Goal: Information Seeking & Learning: Learn about a topic

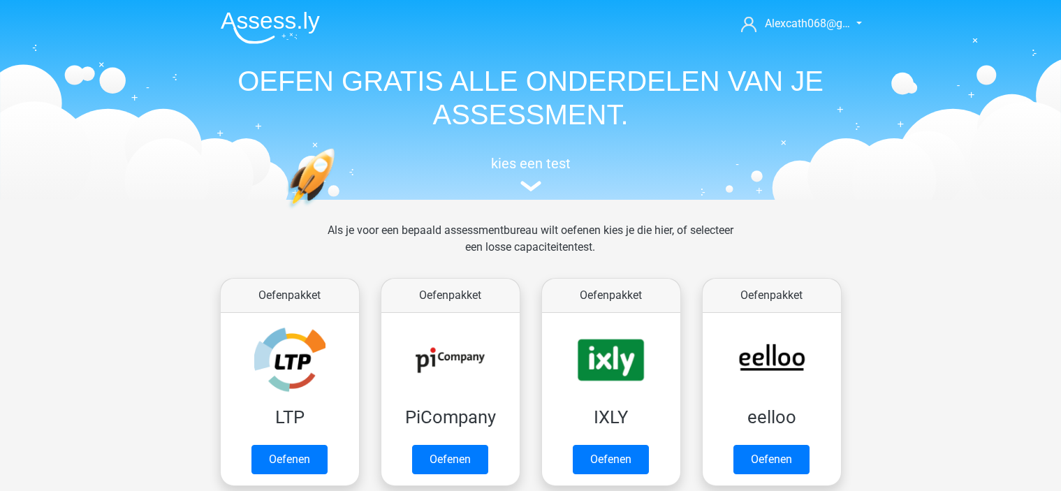
scroll to position [140, 0]
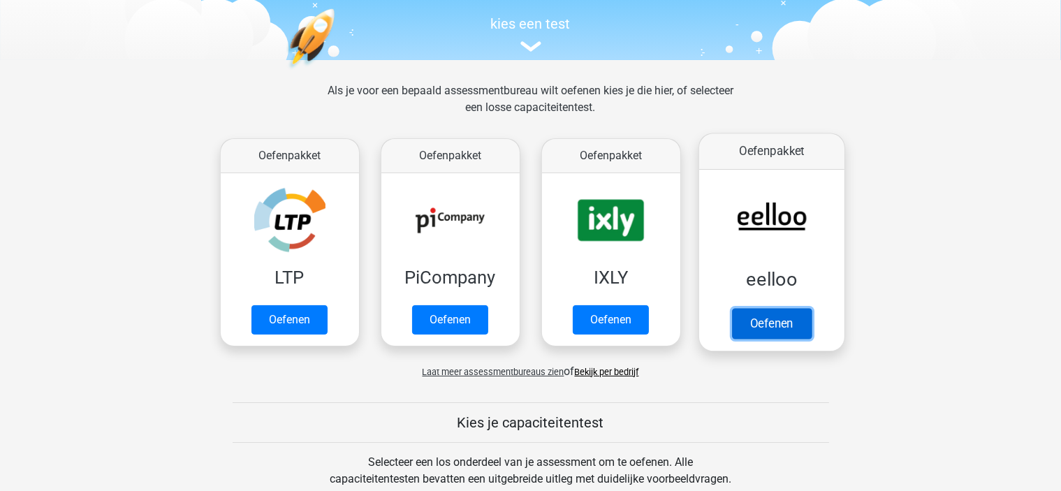
click at [768, 321] on link "Oefenen" at bounding box center [771, 323] width 80 height 31
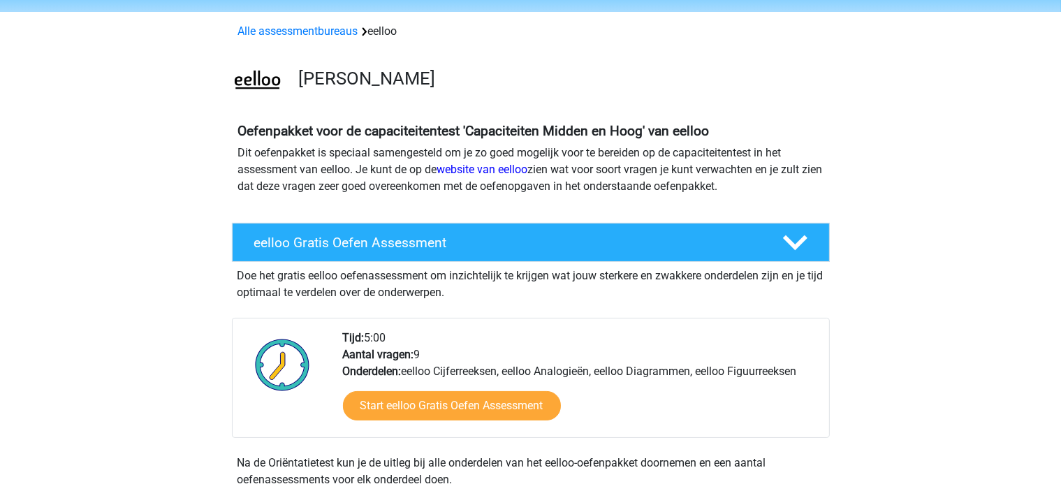
scroll to position [140, 0]
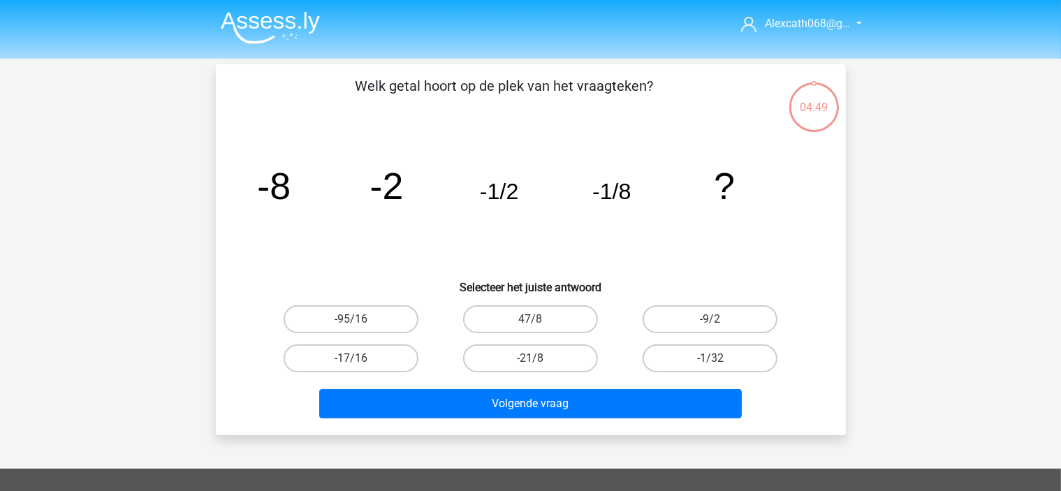
click at [718, 360] on input "-1/32" at bounding box center [714, 362] width 9 height 9
radio input "true"
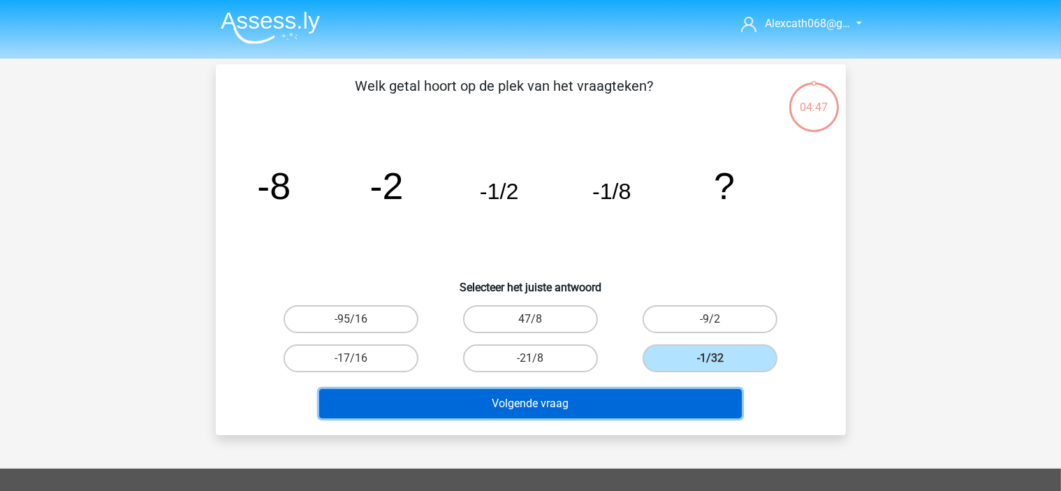
click at [513, 394] on button "Volgende vraag" at bounding box center [530, 403] width 422 height 29
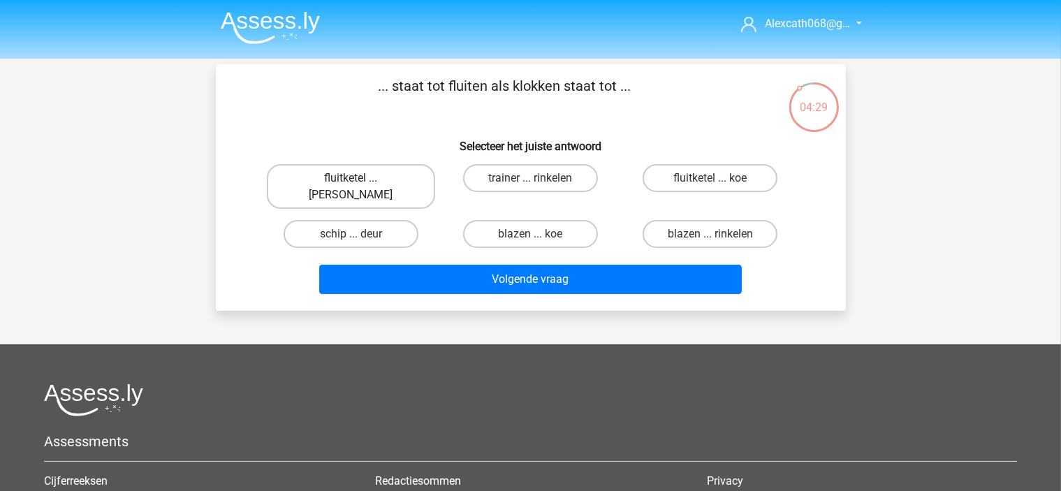
click at [383, 175] on label "fluitketel ... luiden" at bounding box center [351, 186] width 168 height 45
click at [360, 178] on input "fluitketel ... luiden" at bounding box center [355, 182] width 9 height 9
radio input "true"
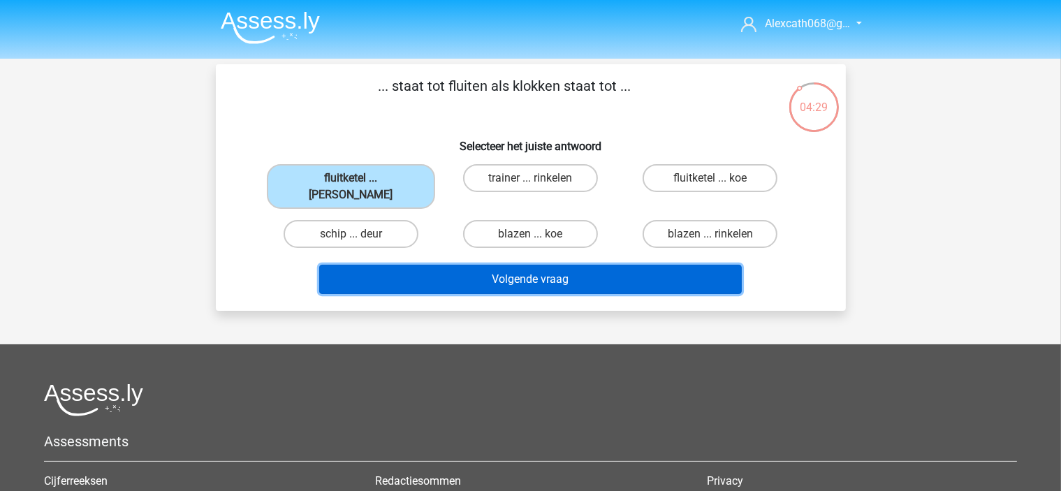
click at [437, 265] on button "Volgende vraag" at bounding box center [530, 279] width 422 height 29
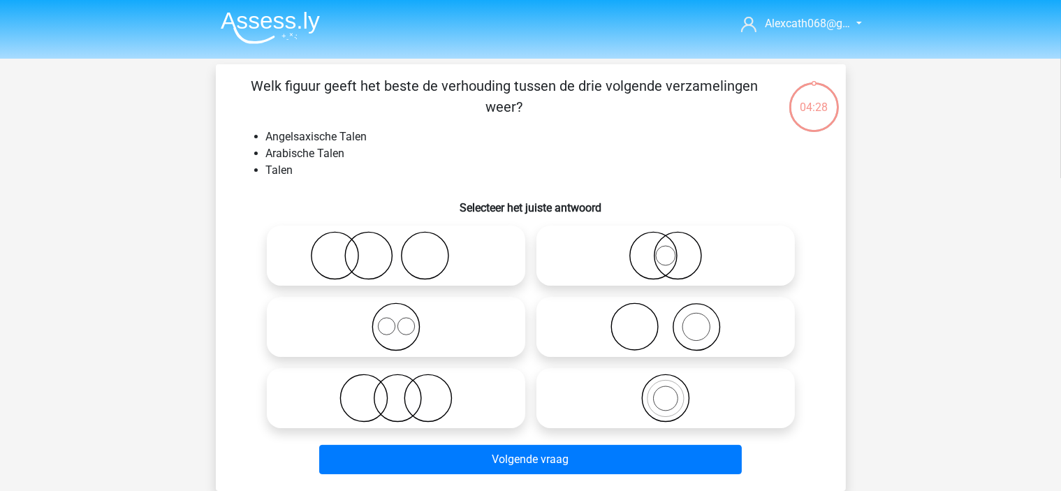
scroll to position [64, 0]
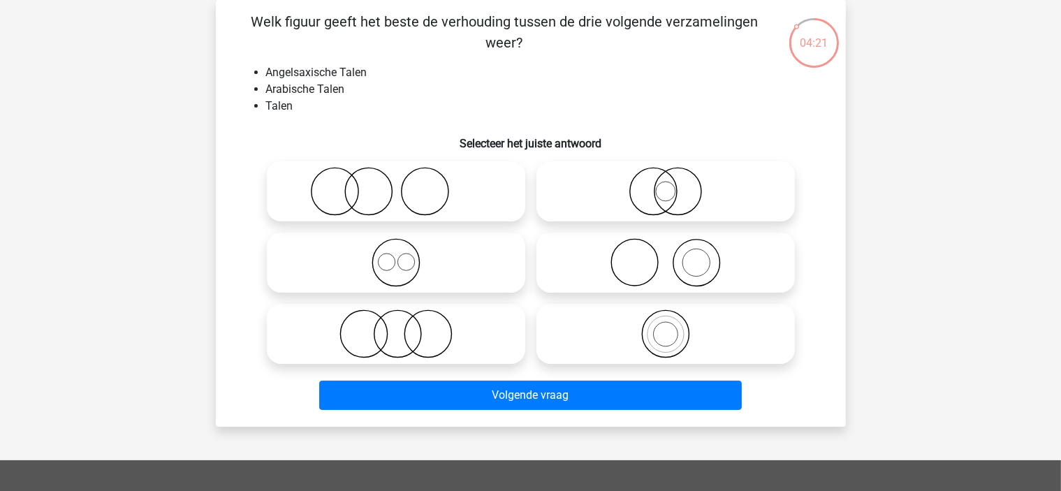
click at [395, 252] on icon at bounding box center [395, 262] width 247 height 49
click at [396, 252] on input "radio" at bounding box center [400, 250] width 9 height 9
radio input "true"
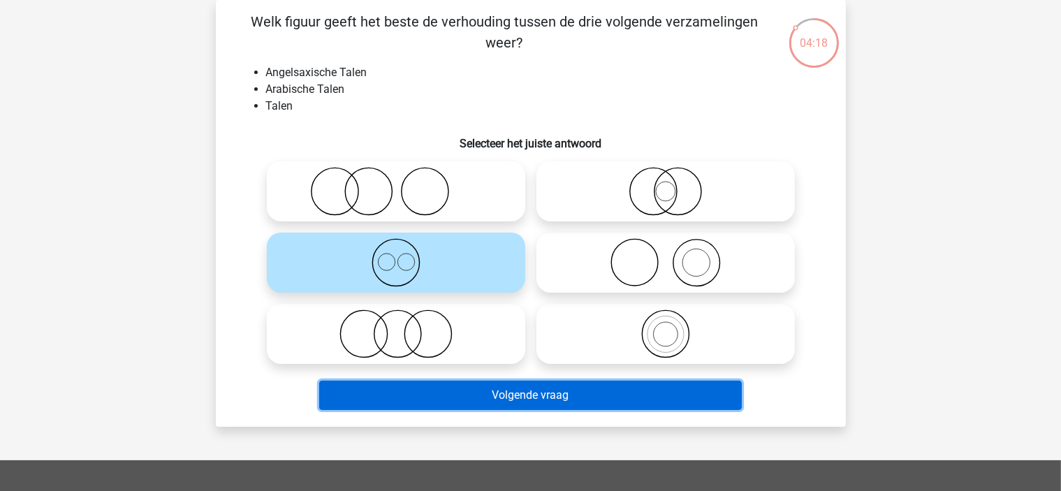
click at [488, 400] on button "Volgende vraag" at bounding box center [530, 395] width 422 height 29
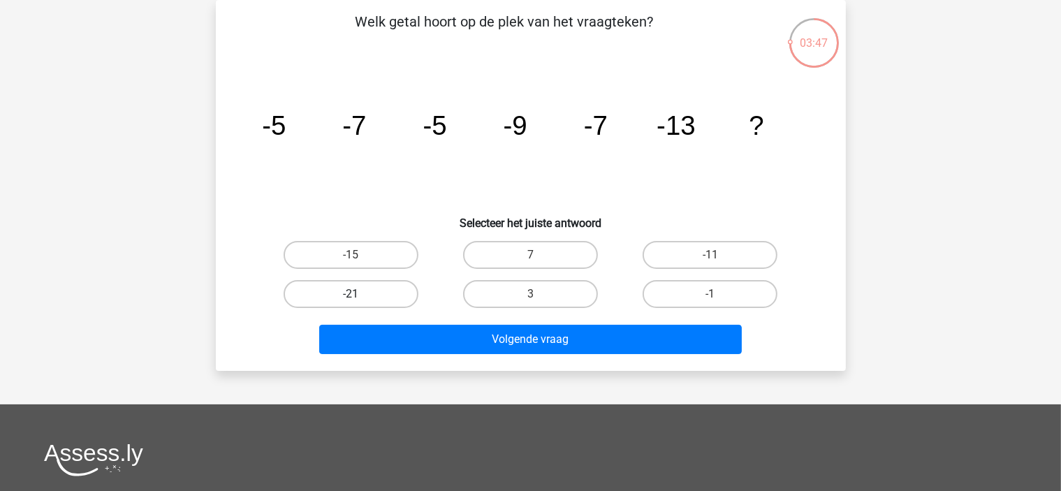
click at [336, 299] on label "-21" at bounding box center [351, 294] width 135 height 28
click at [351, 299] on input "-21" at bounding box center [355, 298] width 9 height 9
radio input "true"
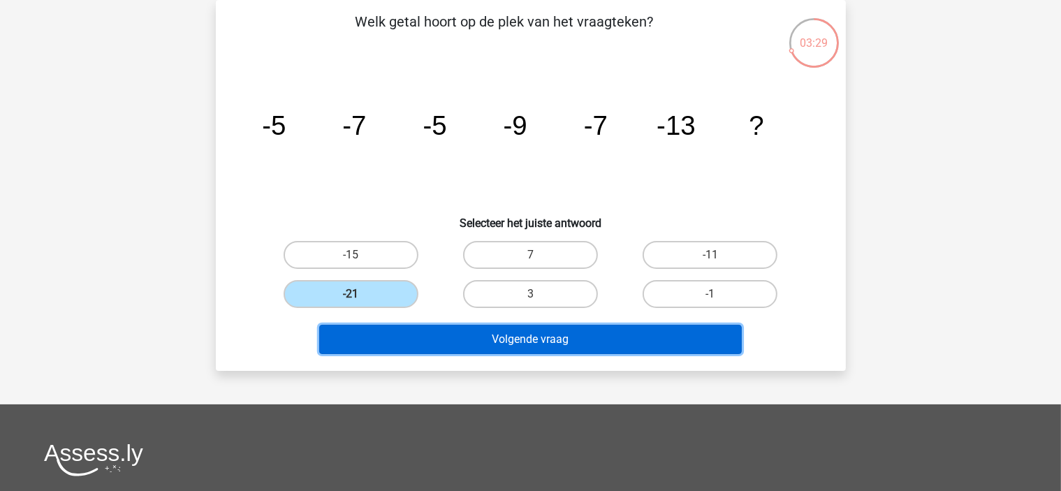
click at [388, 332] on button "Volgende vraag" at bounding box center [530, 339] width 422 height 29
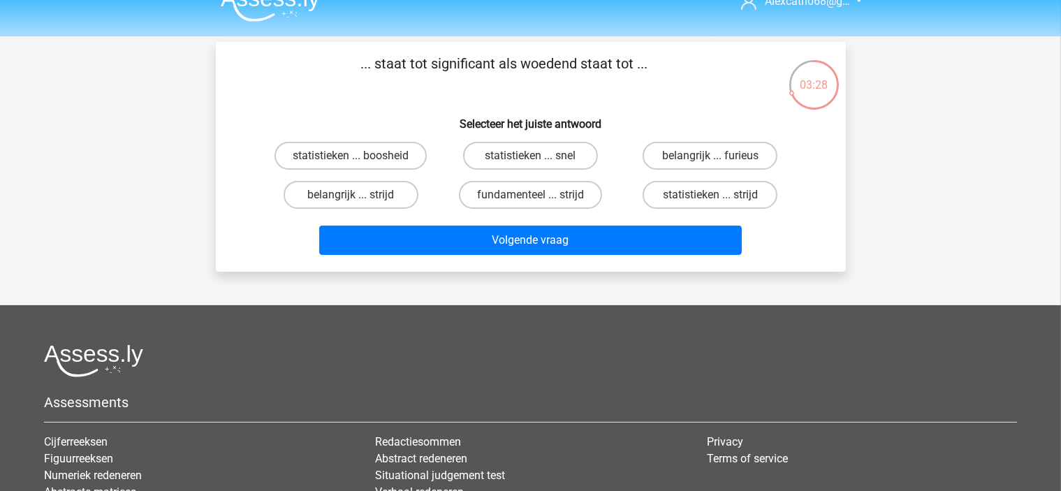
scroll to position [0, 0]
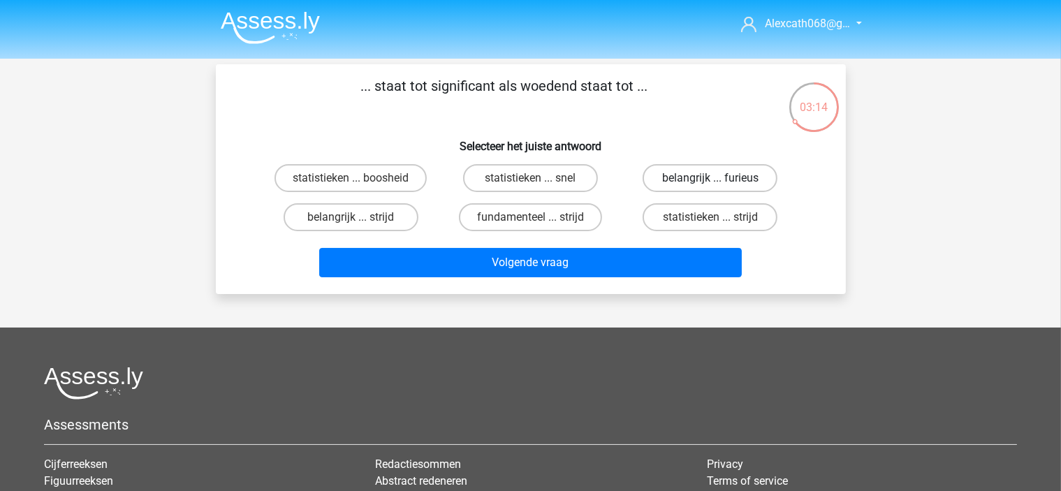
click at [754, 178] on label "belangrijk ... furieus" at bounding box center [709, 178] width 135 height 28
click at [719, 178] on input "belangrijk ... furieus" at bounding box center [714, 182] width 9 height 9
radio input "true"
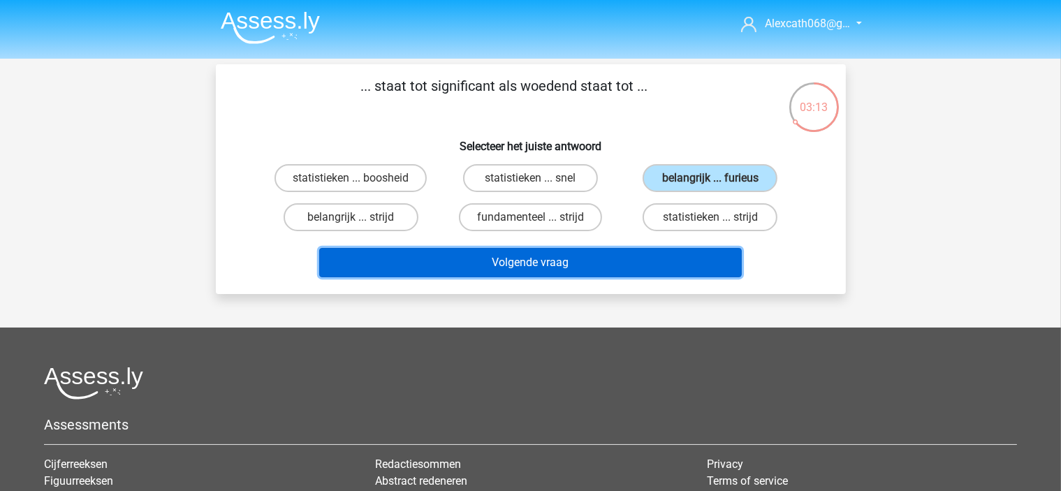
click at [673, 262] on button "Volgende vraag" at bounding box center [530, 262] width 422 height 29
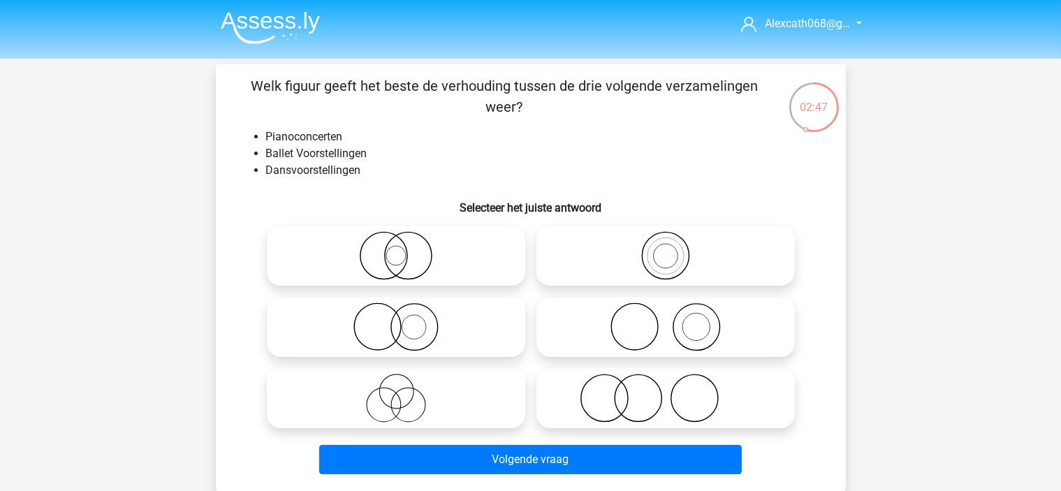
click at [714, 336] on icon at bounding box center [665, 326] width 247 height 49
click at [675, 320] on input "radio" at bounding box center [669, 315] width 9 height 9
radio input "true"
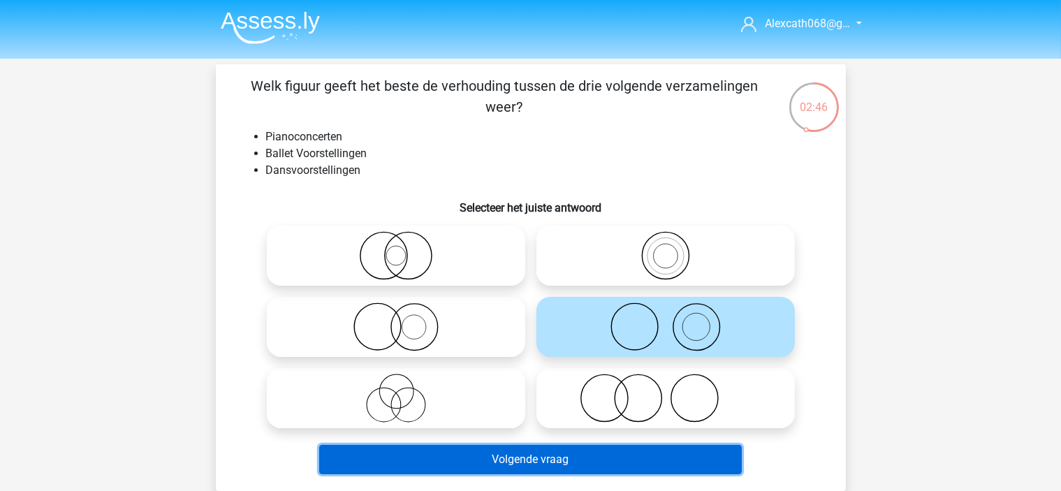
click at [651, 457] on button "Volgende vraag" at bounding box center [530, 459] width 422 height 29
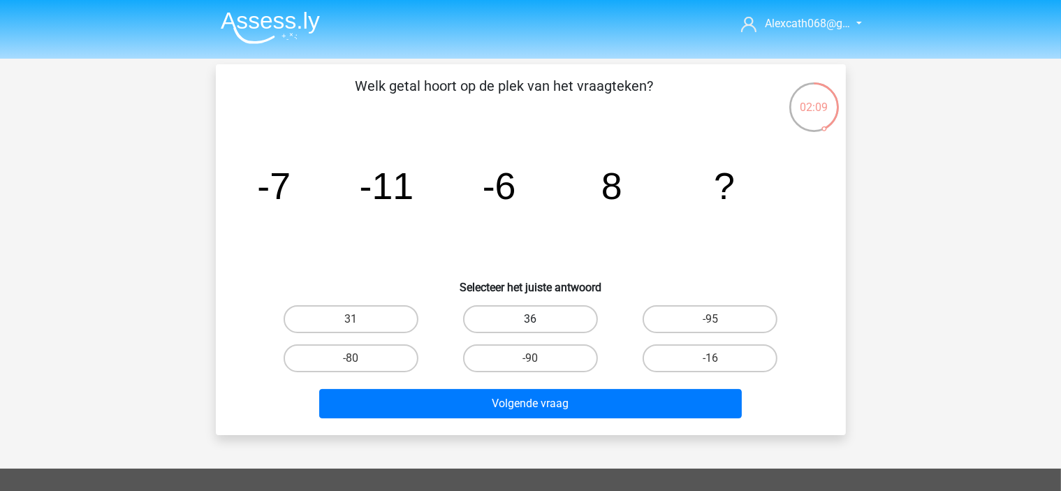
click at [527, 321] on label "36" at bounding box center [530, 319] width 135 height 28
click at [530, 321] on input "36" at bounding box center [534, 323] width 9 height 9
radio input "true"
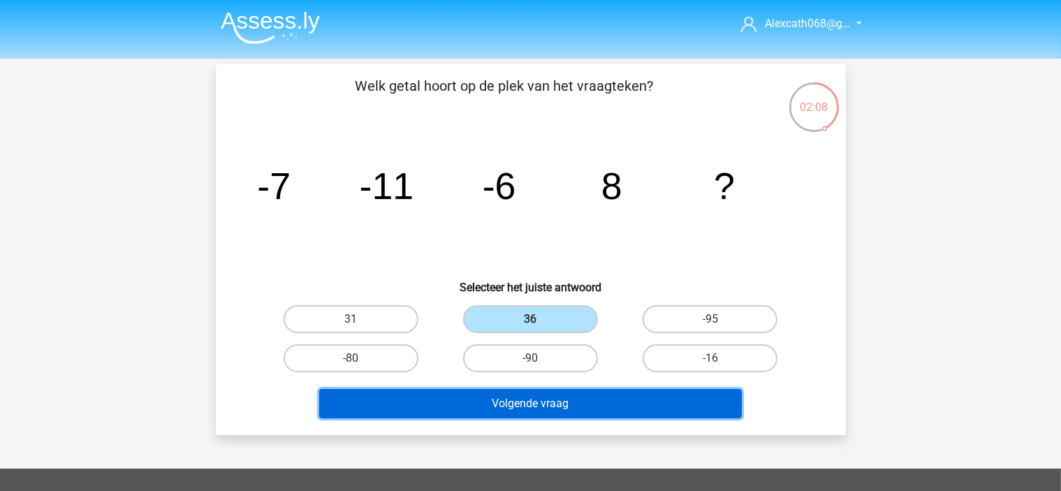
click at [513, 402] on button "Volgende vraag" at bounding box center [530, 403] width 422 height 29
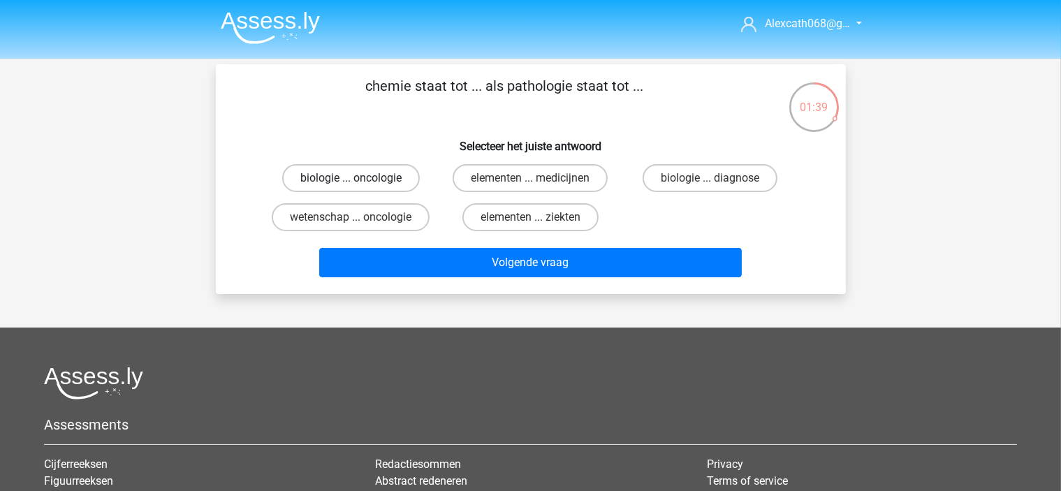
click at [369, 185] on label "biologie ... oncologie" at bounding box center [351, 178] width 138 height 28
click at [360, 185] on input "biologie ... oncologie" at bounding box center [355, 182] width 9 height 9
radio input "true"
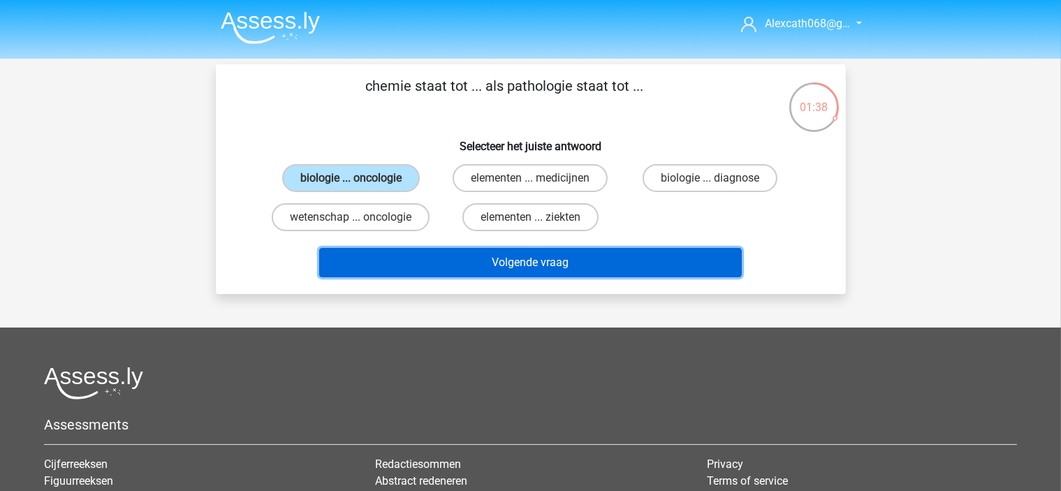
click at [419, 259] on button "Volgende vraag" at bounding box center [530, 262] width 422 height 29
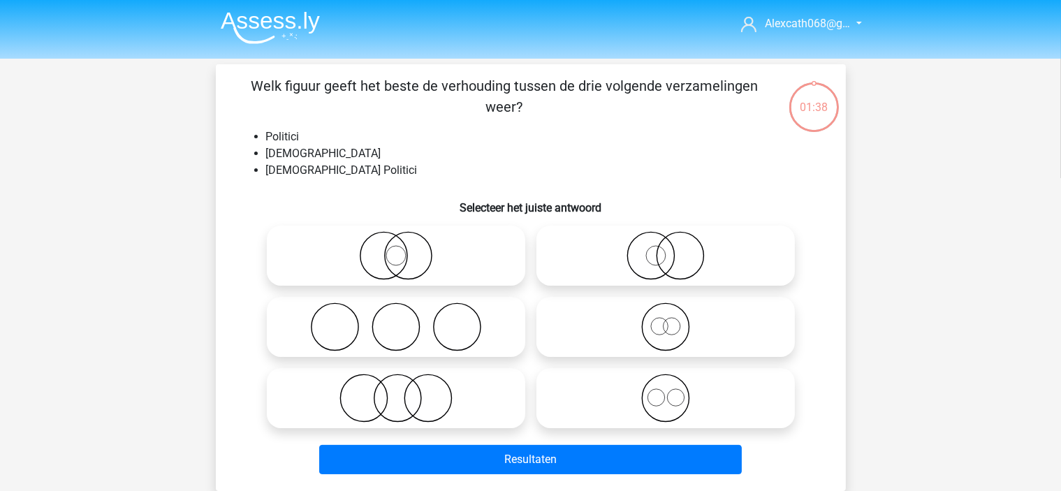
scroll to position [64, 0]
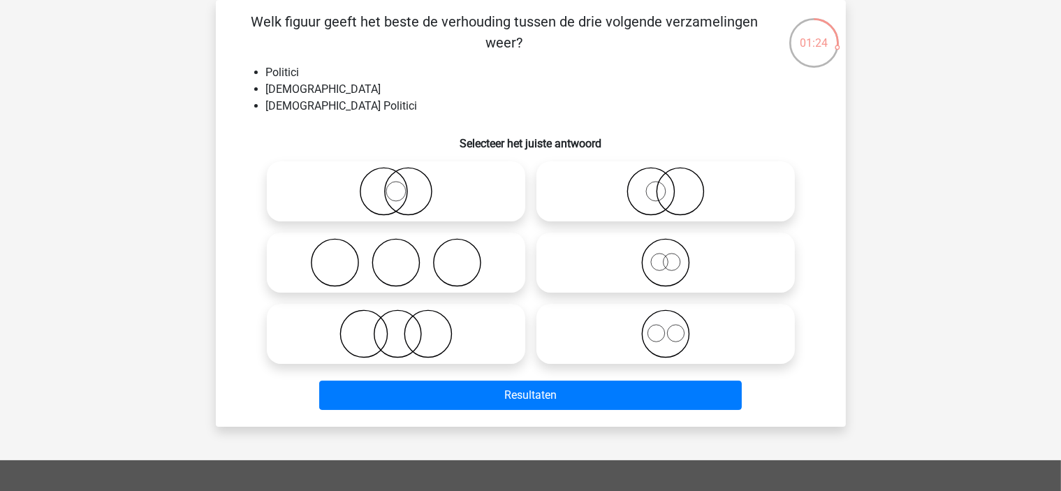
click at [770, 193] on icon at bounding box center [665, 191] width 247 height 49
click at [675, 184] on input "radio" at bounding box center [669, 179] width 9 height 9
radio input "true"
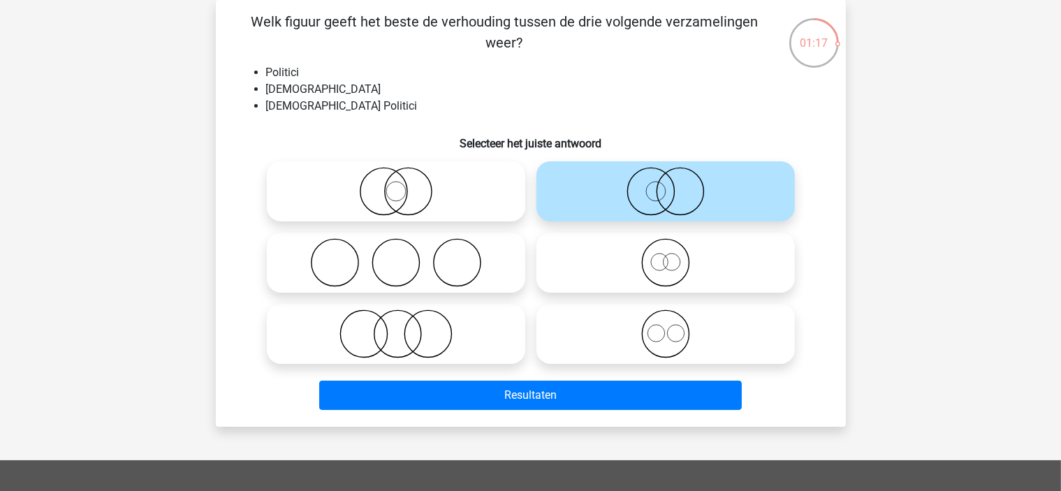
click at [433, 181] on icon at bounding box center [395, 191] width 247 height 49
click at [405, 181] on input "radio" at bounding box center [400, 179] width 9 height 9
radio input "true"
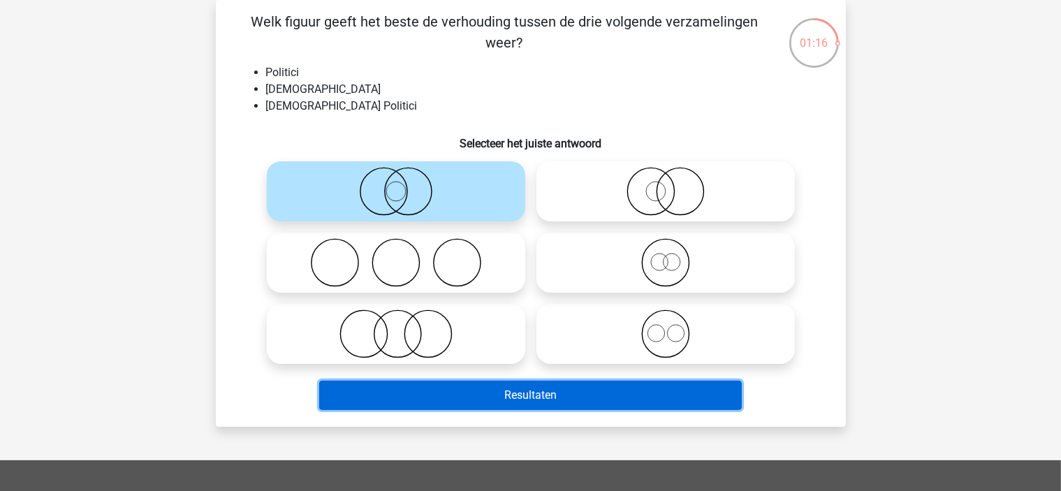
click at [556, 392] on button "Resultaten" at bounding box center [530, 395] width 422 height 29
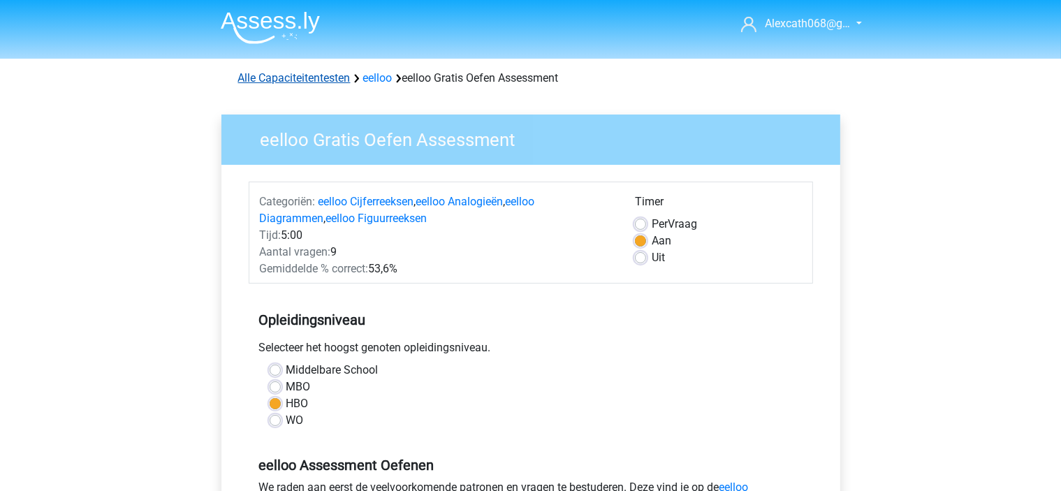
click at [336, 83] on link "Alle Capaciteitentesten" at bounding box center [294, 77] width 112 height 13
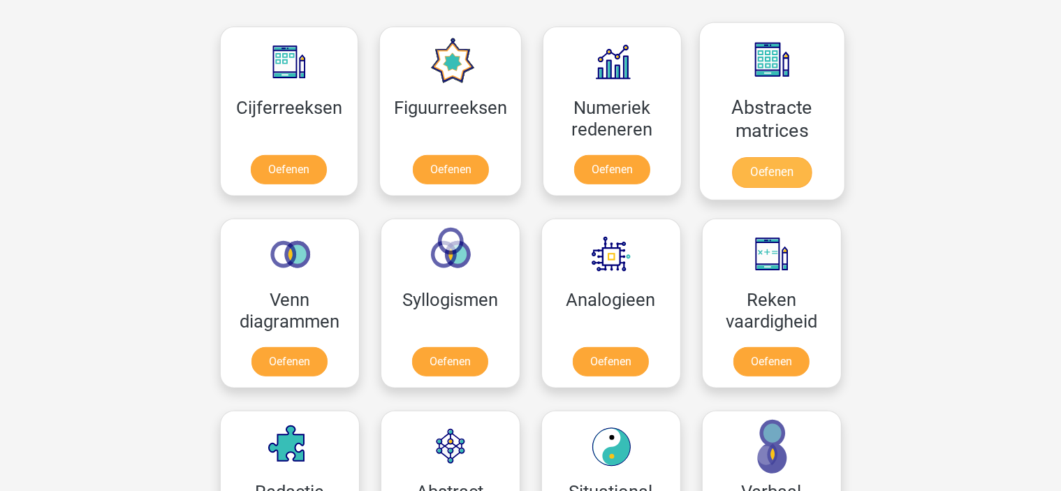
scroll to position [698, 0]
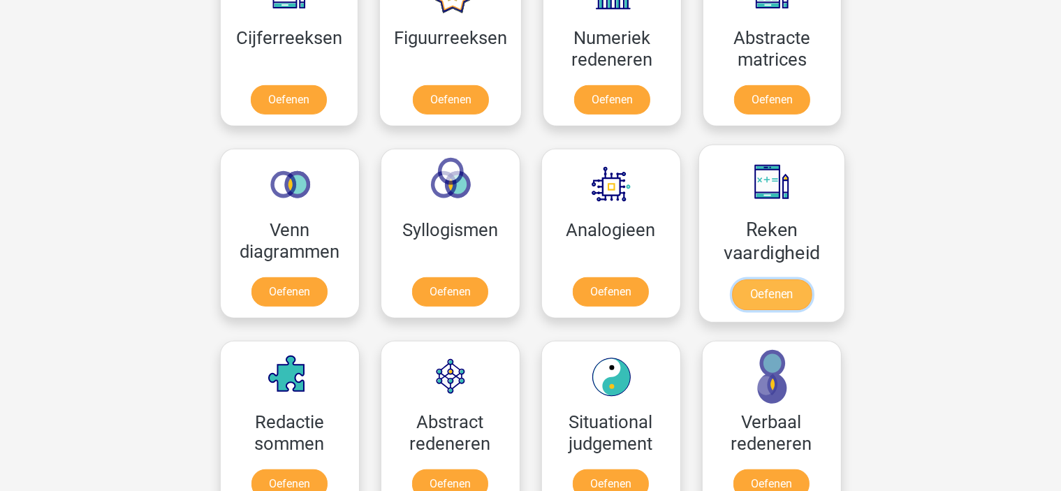
click at [754, 279] on link "Oefenen" at bounding box center [771, 294] width 80 height 31
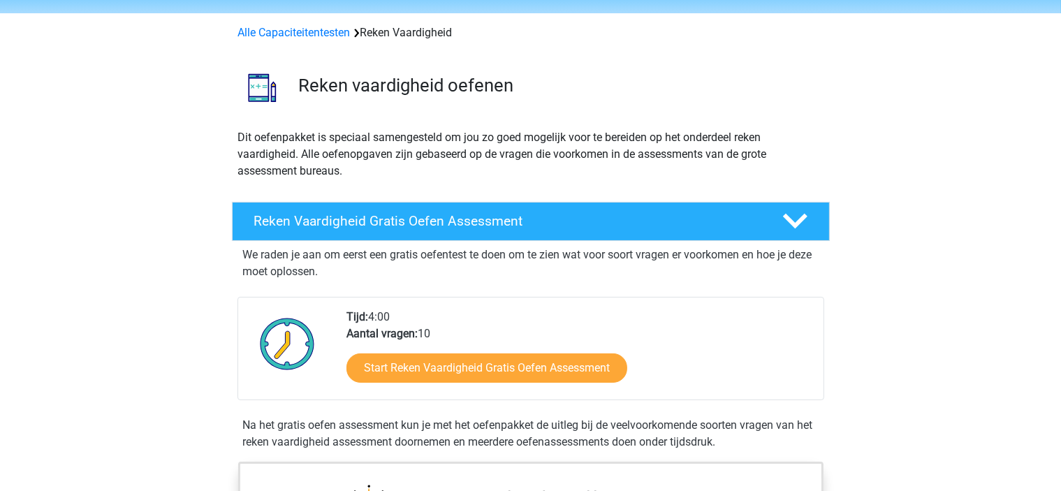
scroll to position [70, 0]
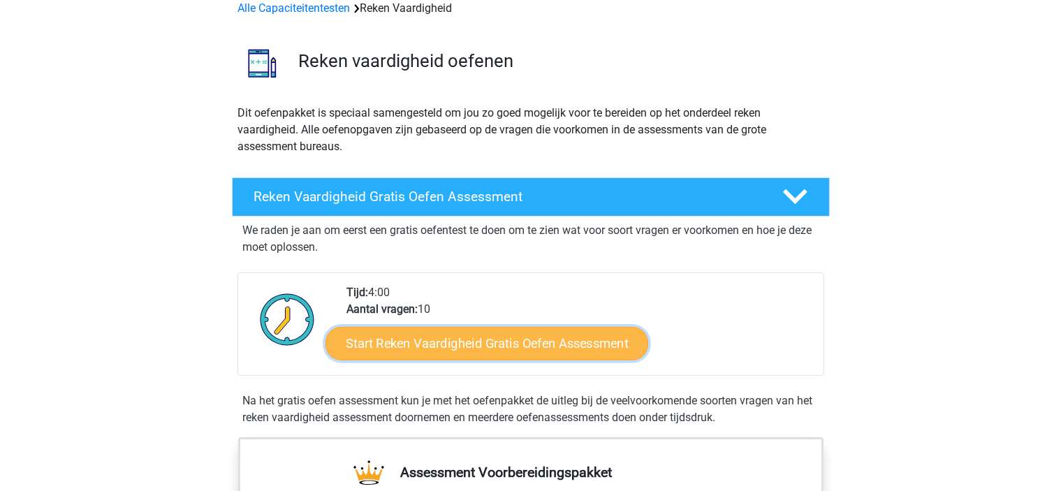
click at [559, 345] on link "Start Reken Vaardigheid Gratis Oefen Assessment" at bounding box center [486, 343] width 323 height 34
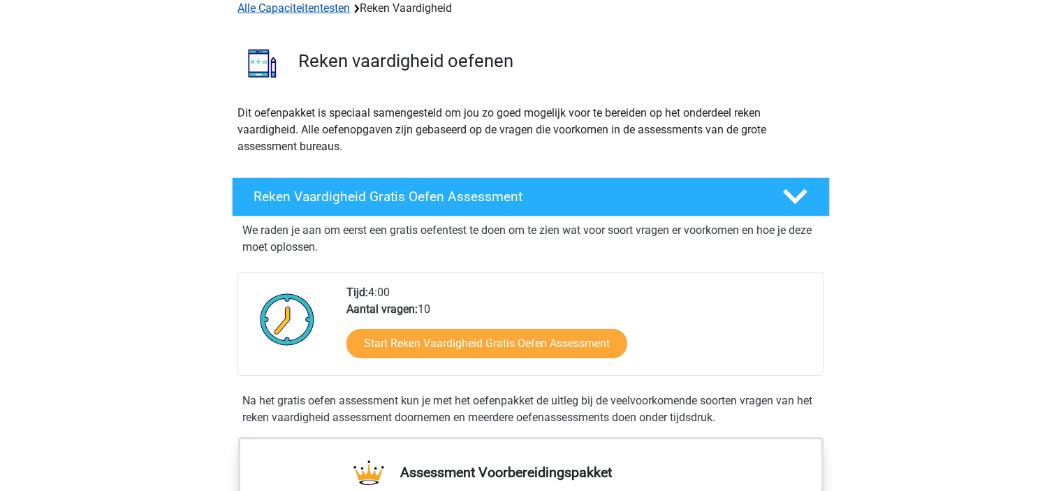
click at [311, 3] on link "Alle Capaciteitentesten" at bounding box center [294, 7] width 112 height 13
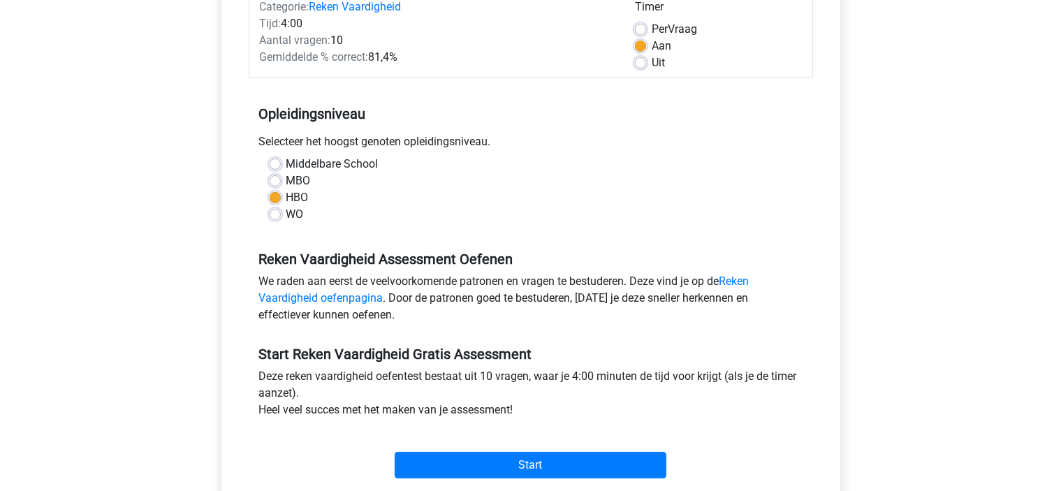
scroll to position [279, 0]
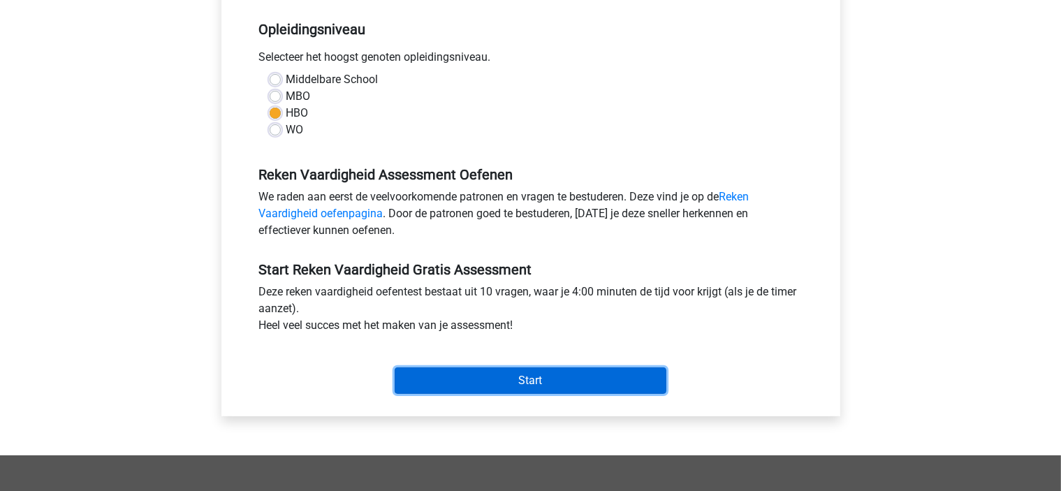
click at [561, 374] on input "Start" at bounding box center [531, 380] width 272 height 27
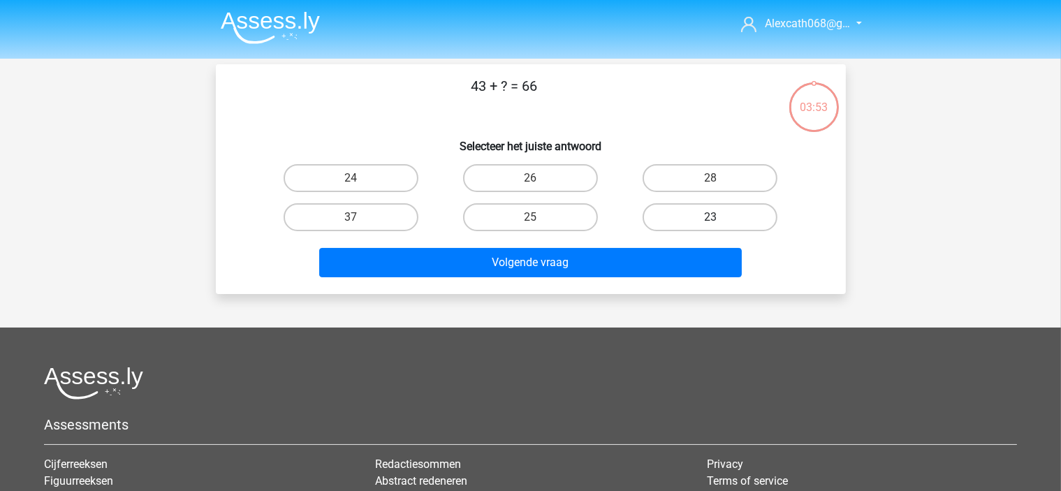
click at [731, 221] on label "23" at bounding box center [709, 217] width 135 height 28
click at [719, 221] on input "23" at bounding box center [714, 221] width 9 height 9
radio input "true"
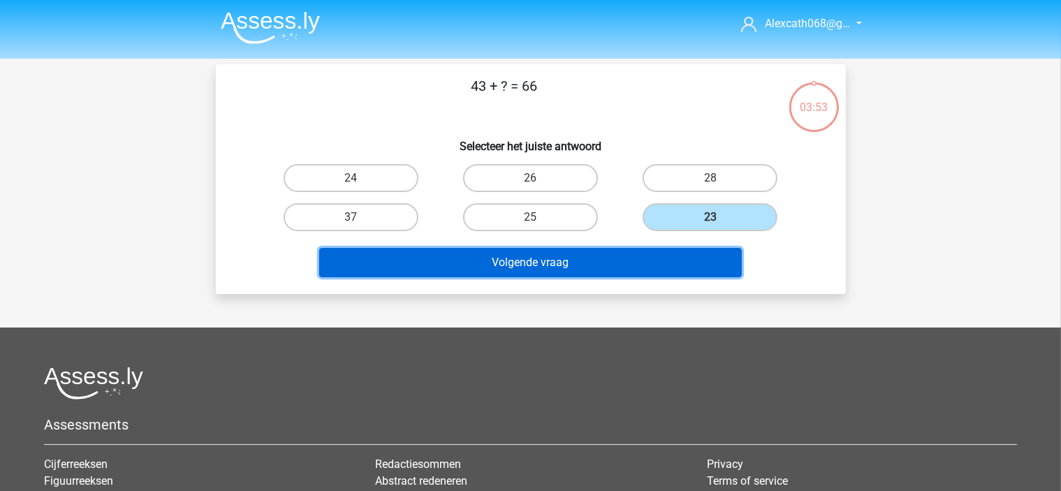
click at [706, 262] on button "Volgende vraag" at bounding box center [530, 262] width 422 height 29
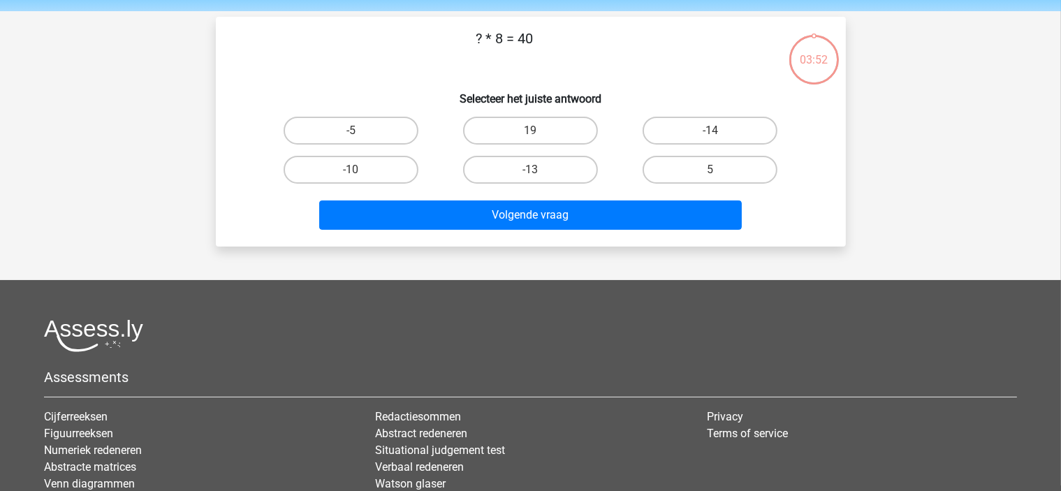
scroll to position [64, 0]
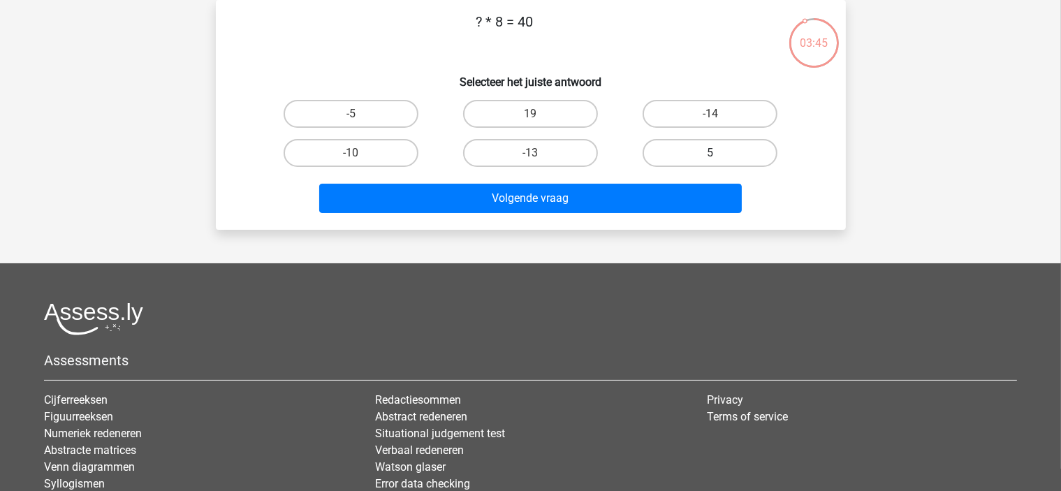
click at [705, 149] on label "5" at bounding box center [709, 153] width 135 height 28
click at [710, 153] on input "5" at bounding box center [714, 157] width 9 height 9
radio input "true"
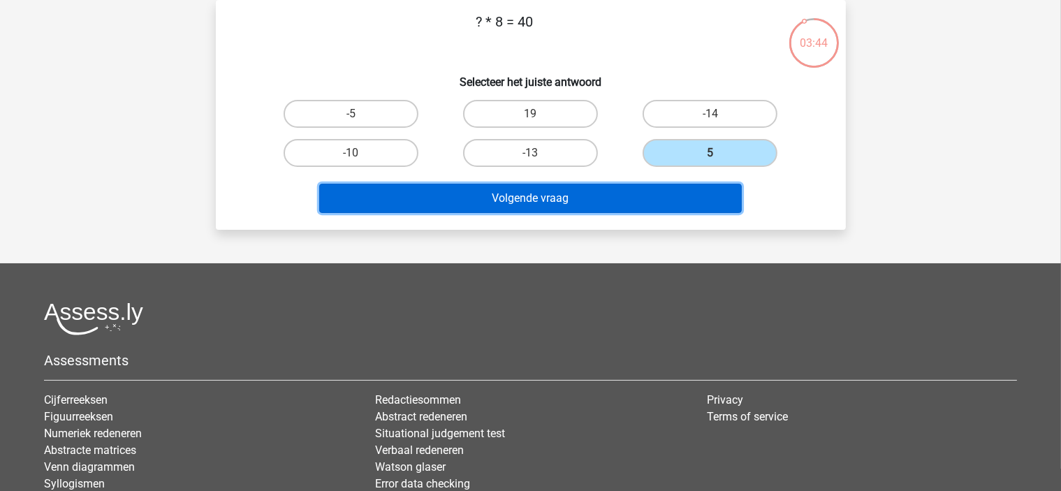
click at [686, 185] on button "Volgende vraag" at bounding box center [530, 198] width 422 height 29
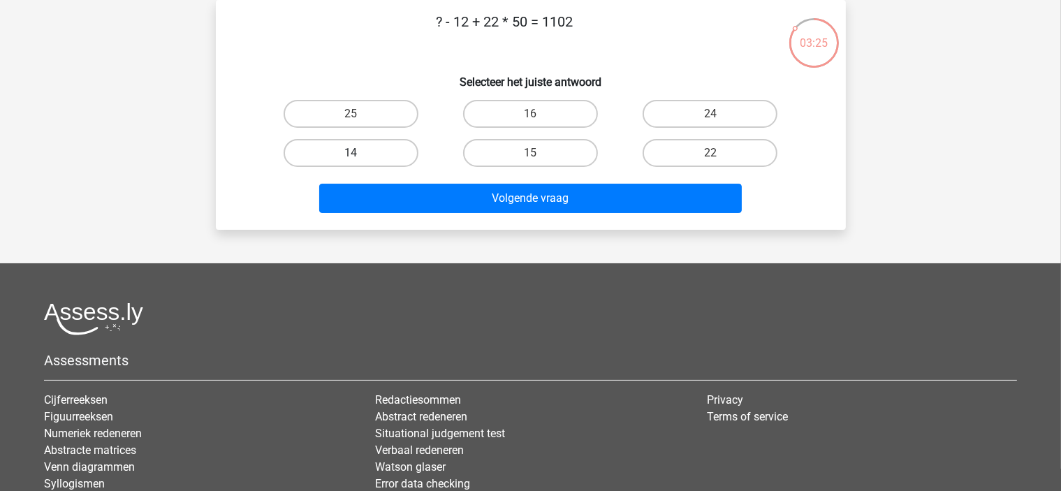
click at [397, 160] on label "14" at bounding box center [351, 153] width 135 height 28
click at [360, 160] on input "14" at bounding box center [355, 157] width 9 height 9
radio input "true"
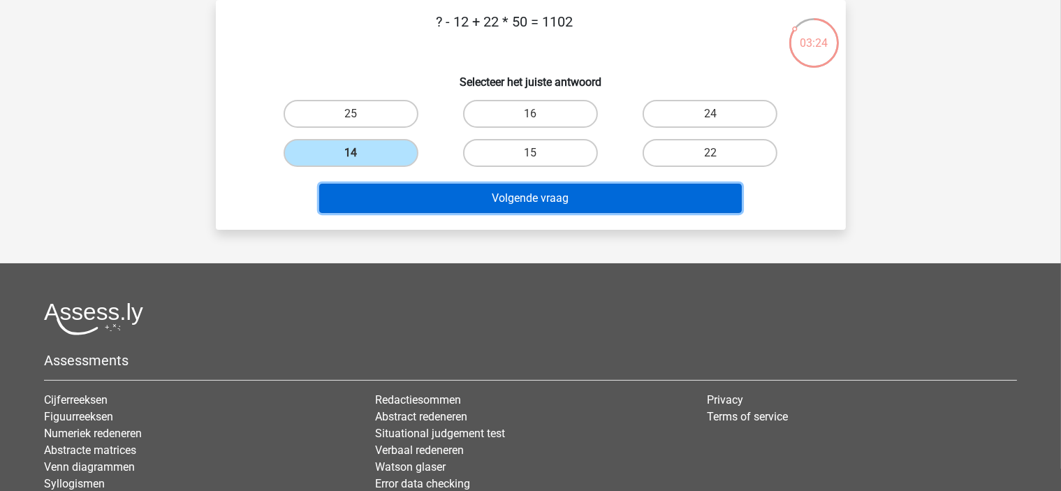
click at [415, 196] on button "Volgende vraag" at bounding box center [530, 198] width 422 height 29
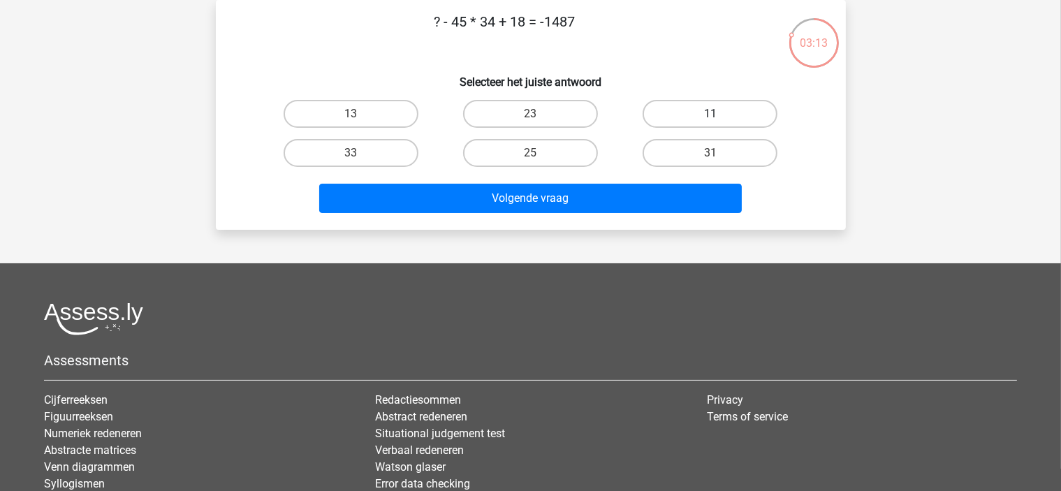
click at [768, 112] on label "11" at bounding box center [709, 114] width 135 height 28
click at [719, 114] on input "11" at bounding box center [714, 118] width 9 height 9
radio input "true"
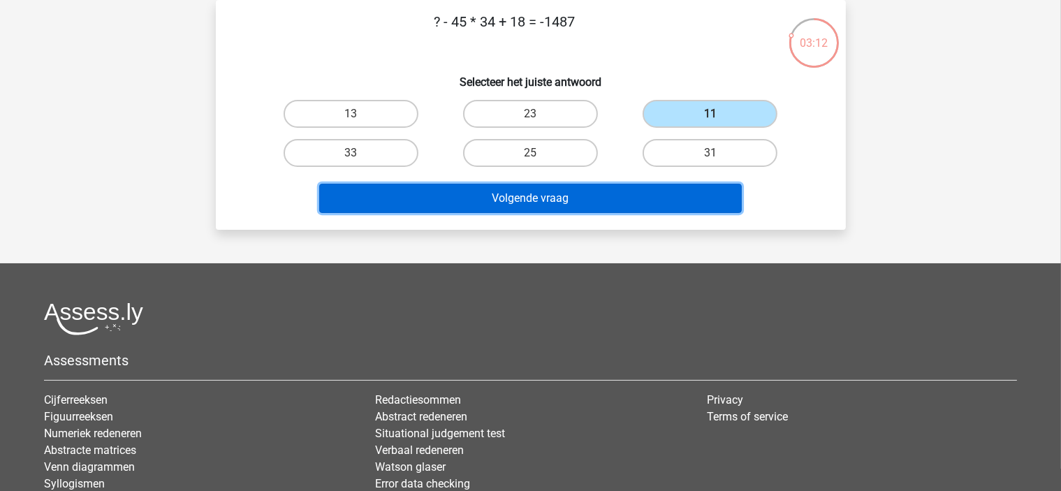
click at [700, 193] on button "Volgende vraag" at bounding box center [530, 198] width 422 height 29
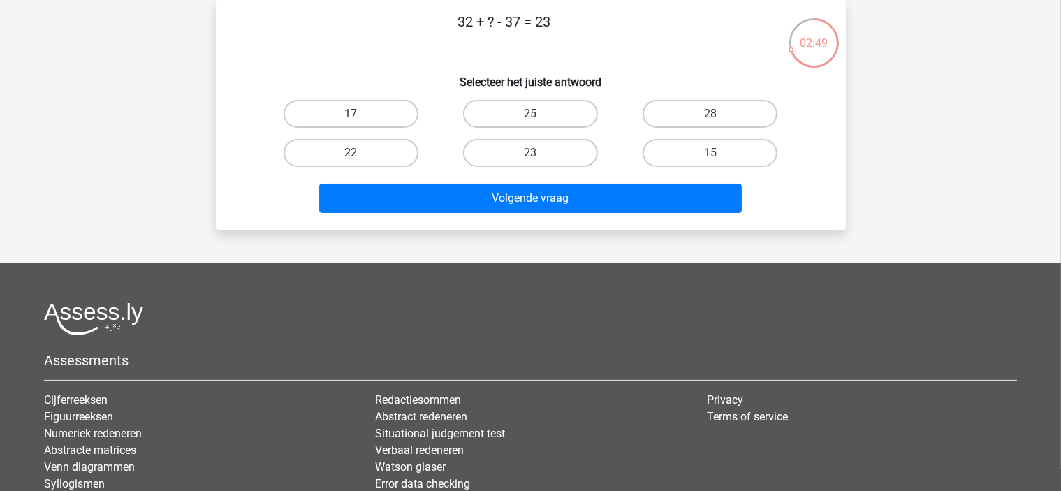
click at [709, 129] on div "28" at bounding box center [709, 113] width 179 height 39
click at [705, 119] on label "28" at bounding box center [709, 114] width 135 height 28
click at [710, 119] on input "28" at bounding box center [714, 118] width 9 height 9
radio input "true"
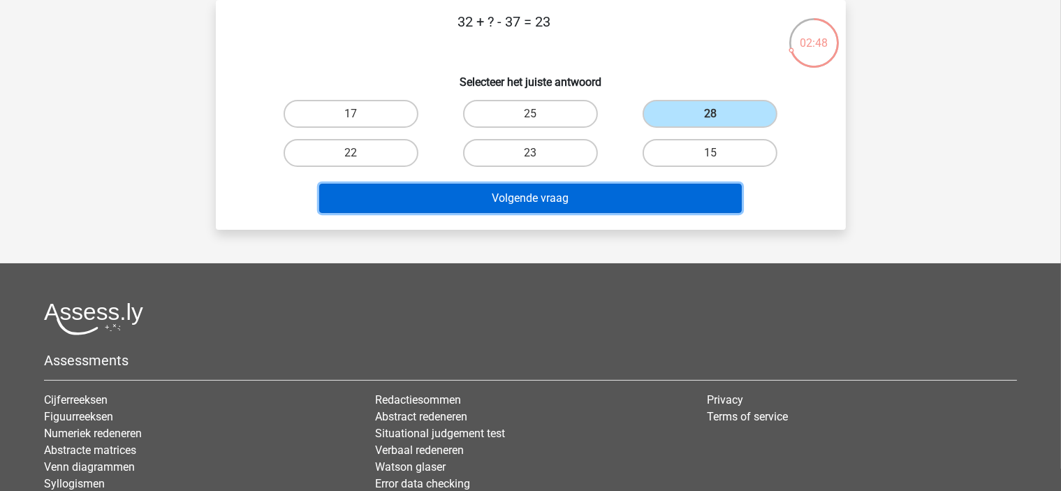
click at [640, 184] on button "Volgende vraag" at bounding box center [530, 198] width 422 height 29
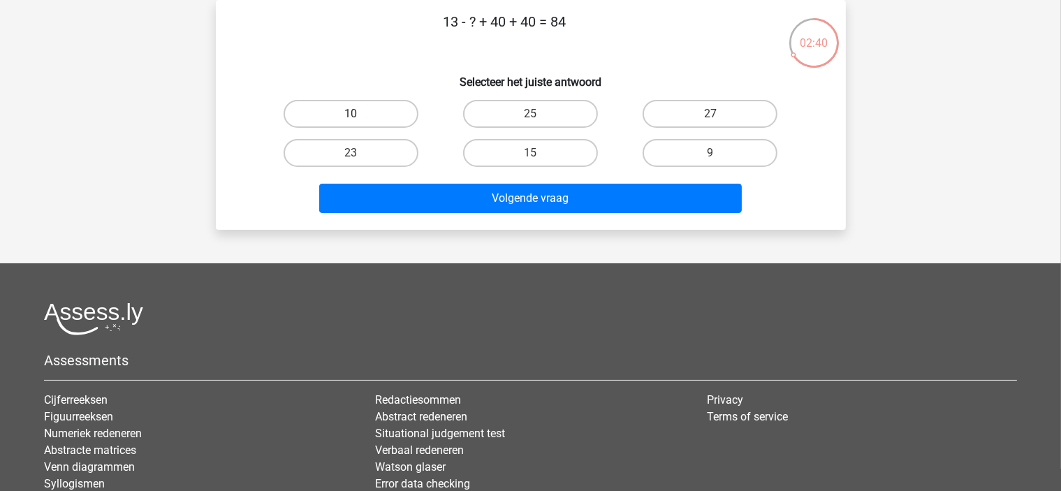
click at [325, 119] on label "10" at bounding box center [351, 114] width 135 height 28
click at [351, 119] on input "10" at bounding box center [355, 118] width 9 height 9
radio input "true"
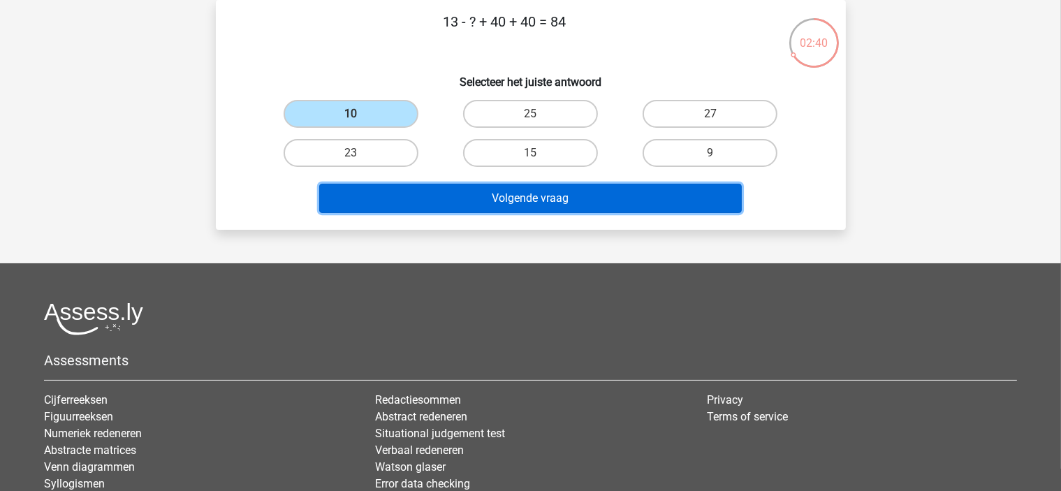
click at [412, 200] on button "Volgende vraag" at bounding box center [530, 198] width 422 height 29
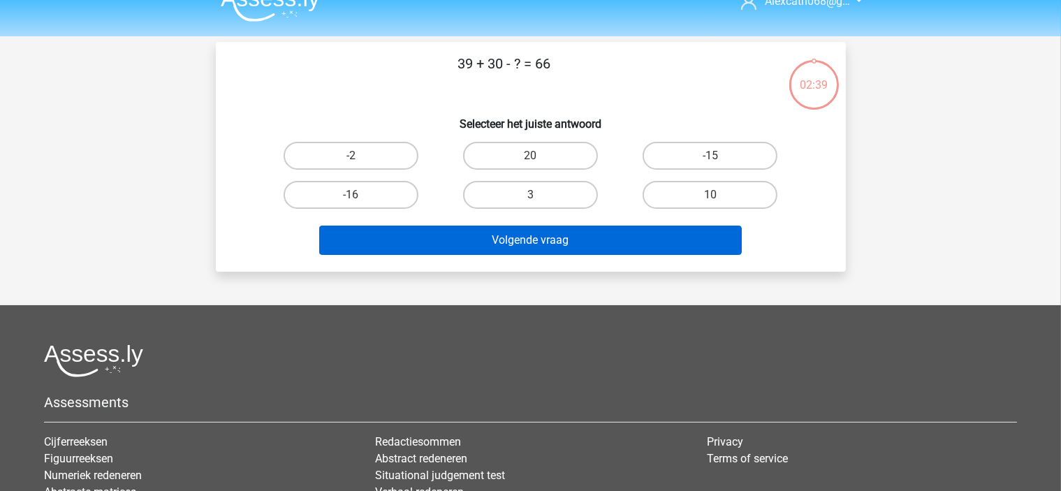
scroll to position [0, 0]
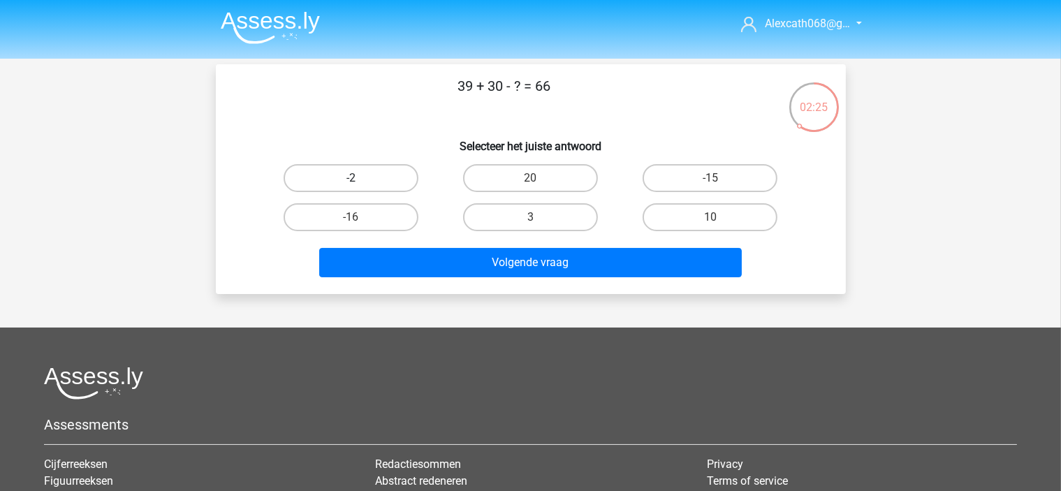
click at [385, 177] on label "-2" at bounding box center [351, 178] width 135 height 28
click at [360, 178] on input "-2" at bounding box center [355, 182] width 9 height 9
radio input "true"
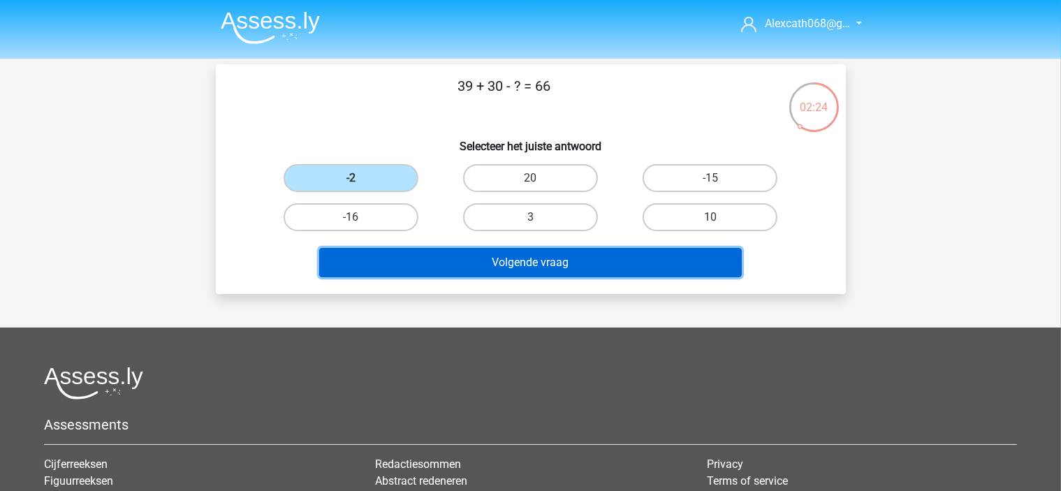
click at [407, 258] on button "Volgende vraag" at bounding box center [530, 262] width 422 height 29
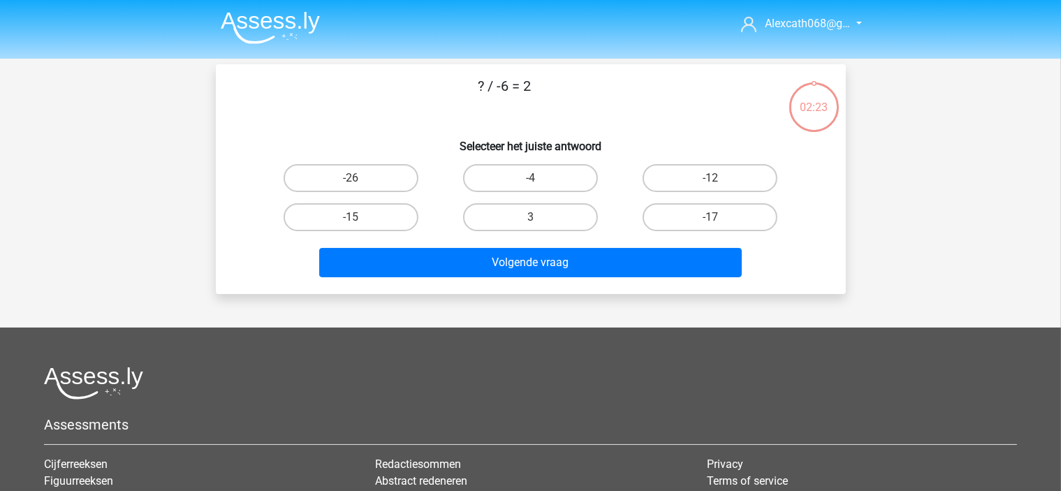
scroll to position [64, 0]
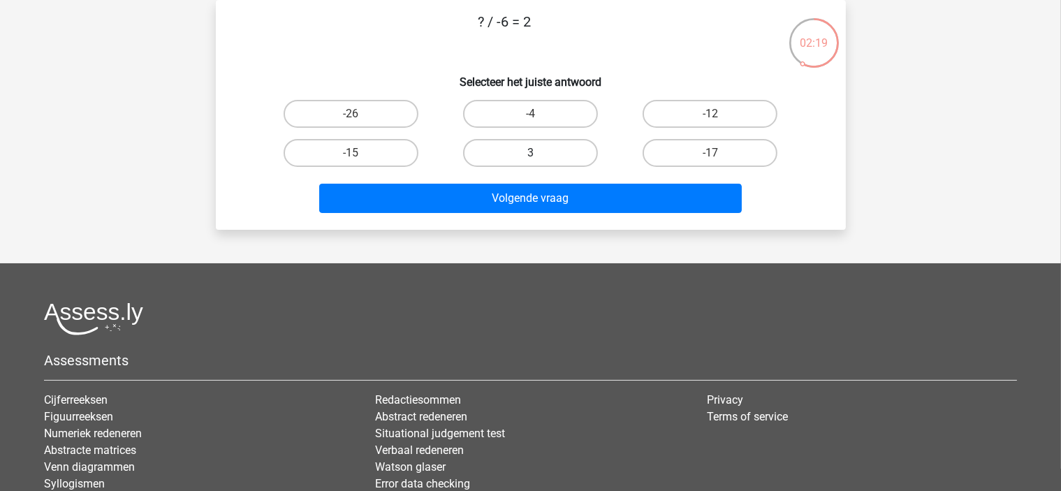
click at [537, 149] on label "3" at bounding box center [530, 153] width 135 height 28
click at [537, 153] on input "3" at bounding box center [534, 157] width 9 height 9
radio input "true"
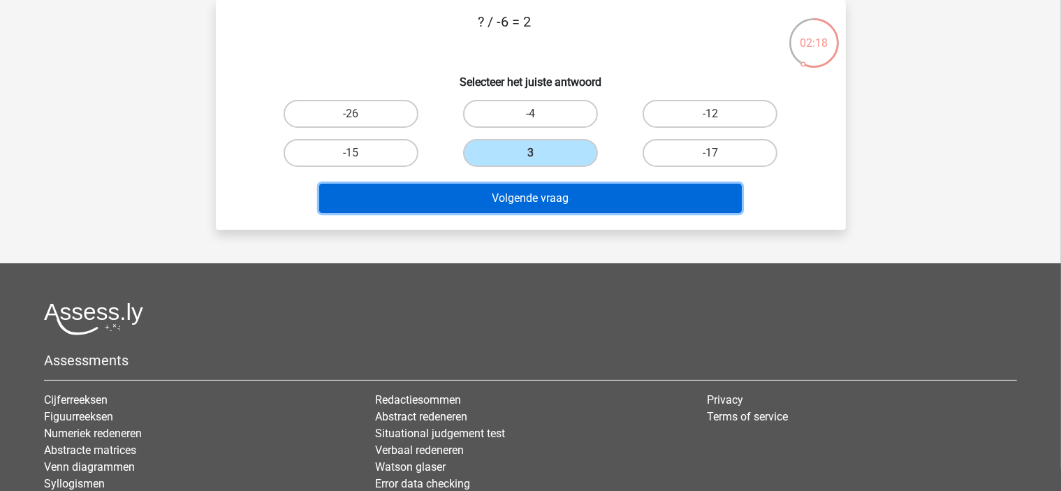
click at [475, 196] on button "Volgende vraag" at bounding box center [530, 198] width 422 height 29
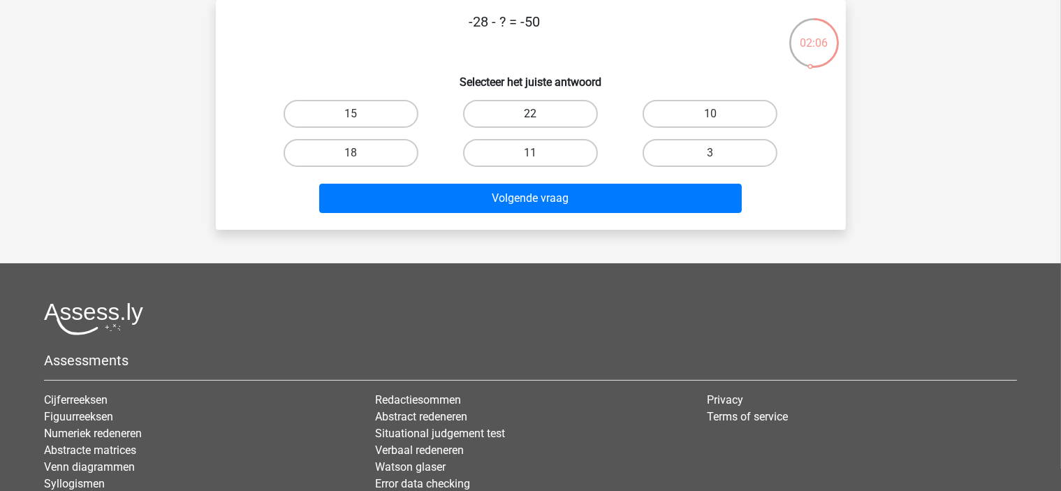
click at [497, 108] on label "22" at bounding box center [530, 114] width 135 height 28
click at [530, 114] on input "22" at bounding box center [534, 118] width 9 height 9
radio input "true"
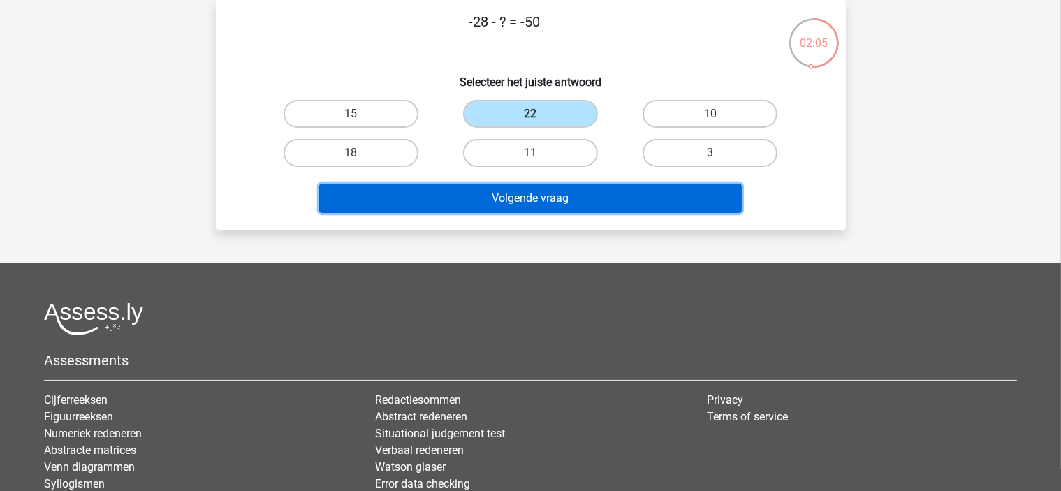
click at [469, 195] on button "Volgende vraag" at bounding box center [530, 198] width 422 height 29
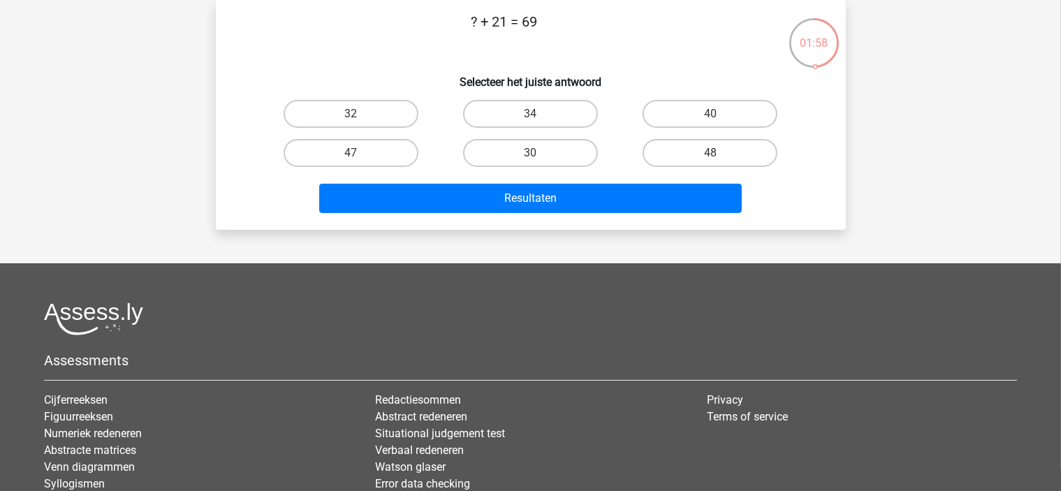
click at [712, 155] on input "48" at bounding box center [714, 157] width 9 height 9
radio input "true"
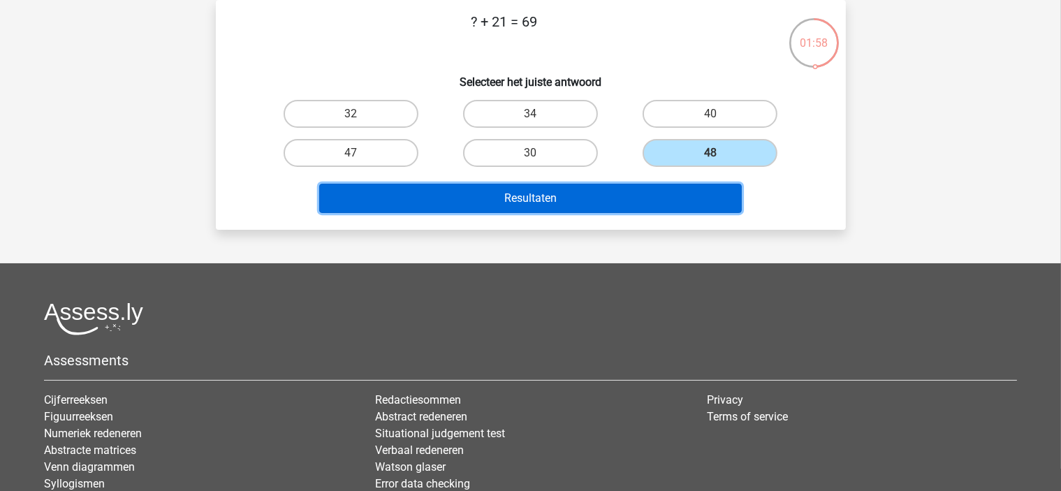
click at [642, 204] on button "Resultaten" at bounding box center [530, 198] width 422 height 29
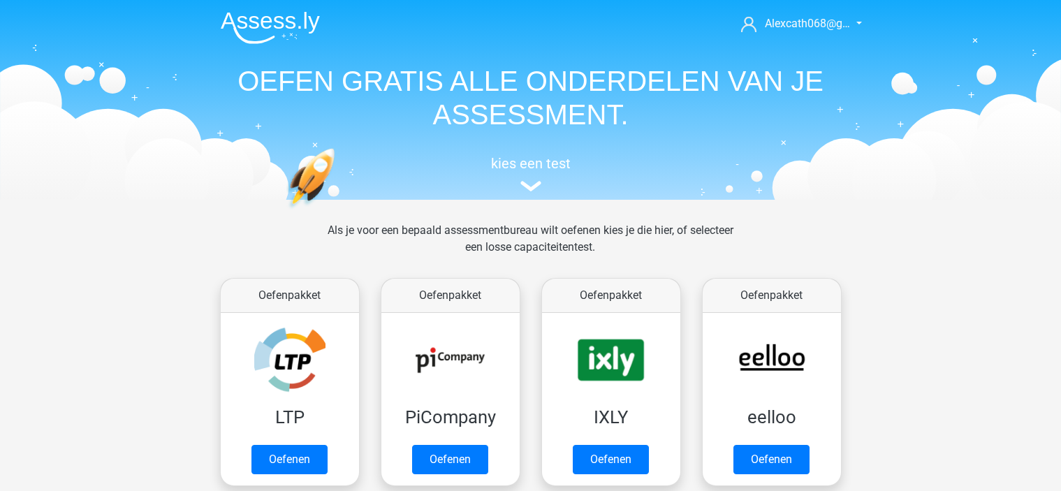
scroll to position [592, 0]
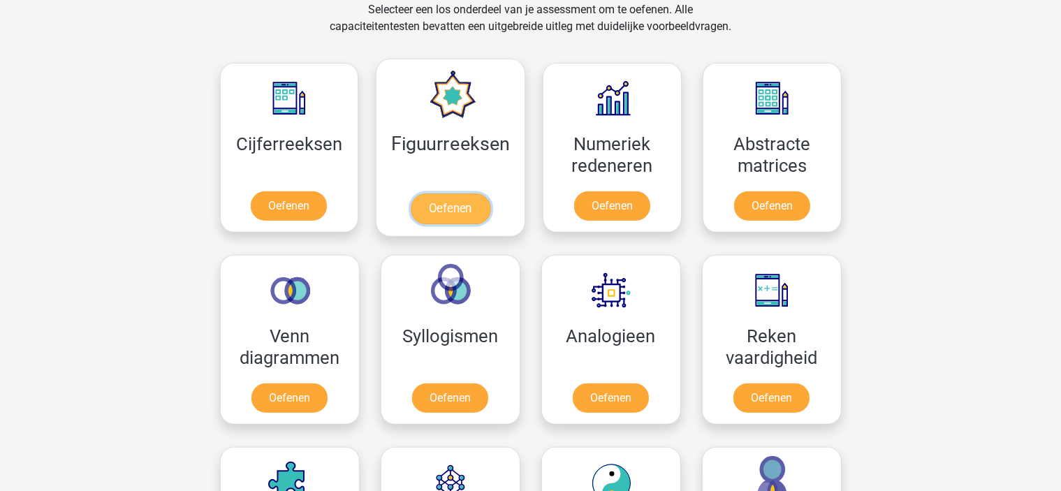
click at [466, 193] on link "Oefenen" at bounding box center [451, 208] width 80 height 31
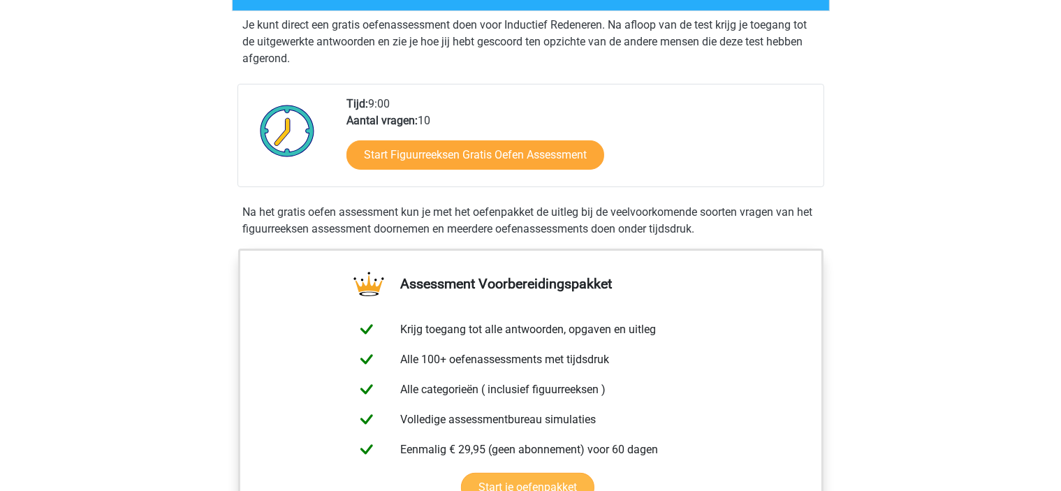
scroll to position [279, 0]
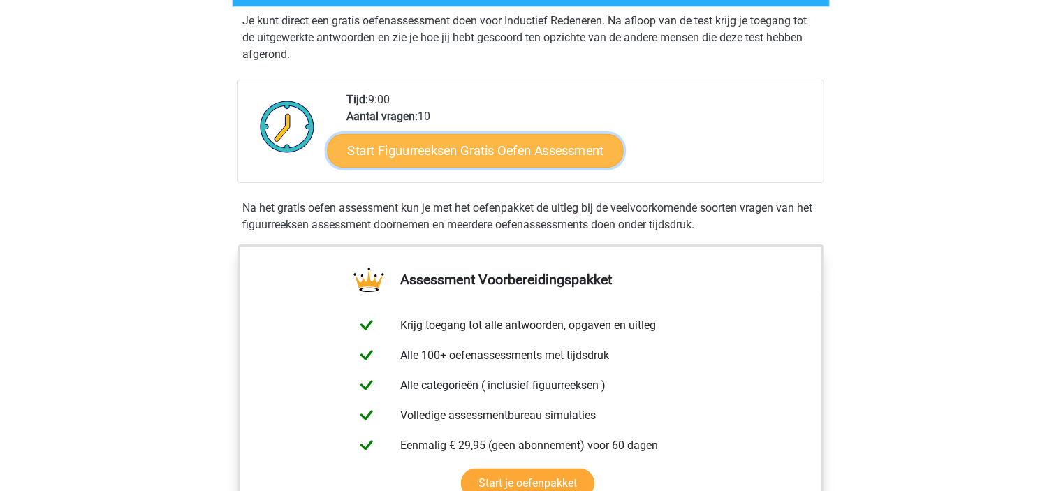
click at [487, 148] on link "Start Figuurreeksen Gratis Oefen Assessment" at bounding box center [475, 150] width 296 height 34
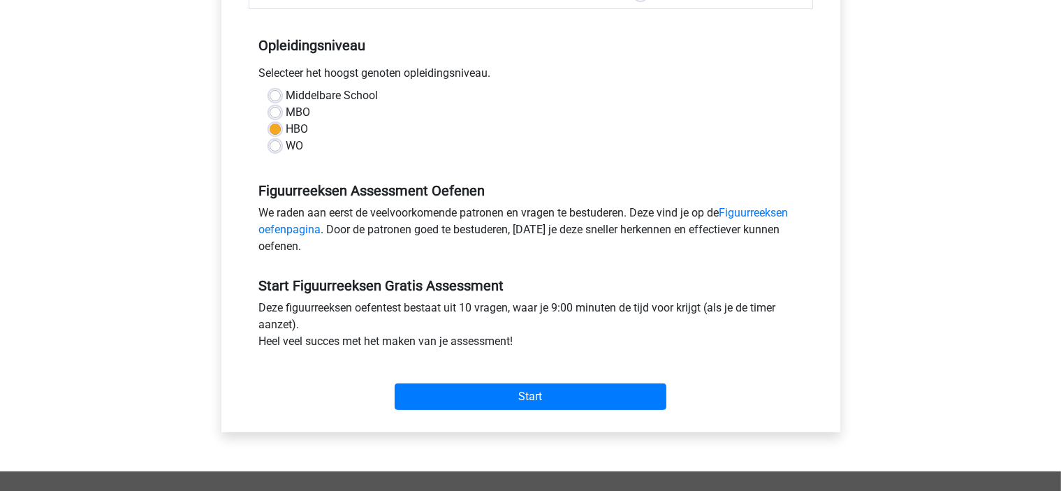
scroll to position [279, 0]
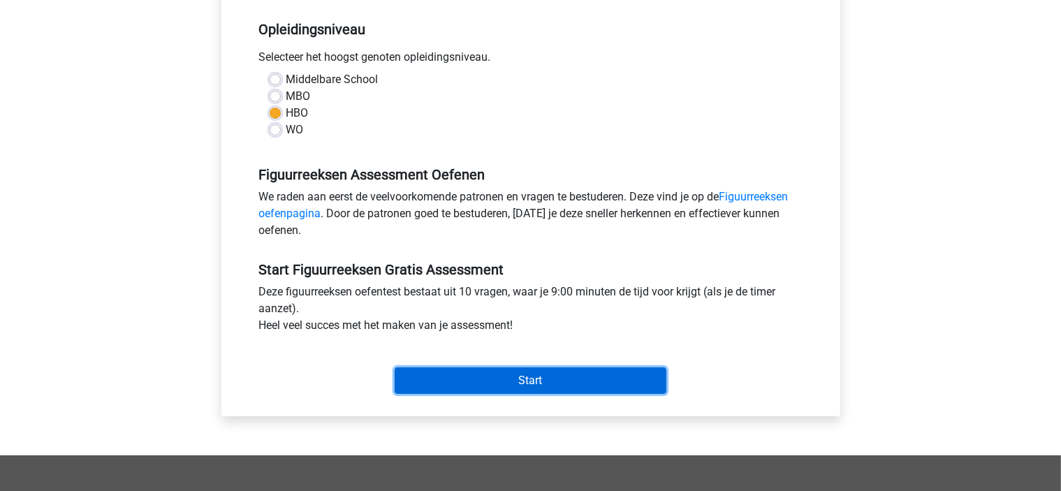
click at [517, 382] on input "Start" at bounding box center [531, 380] width 272 height 27
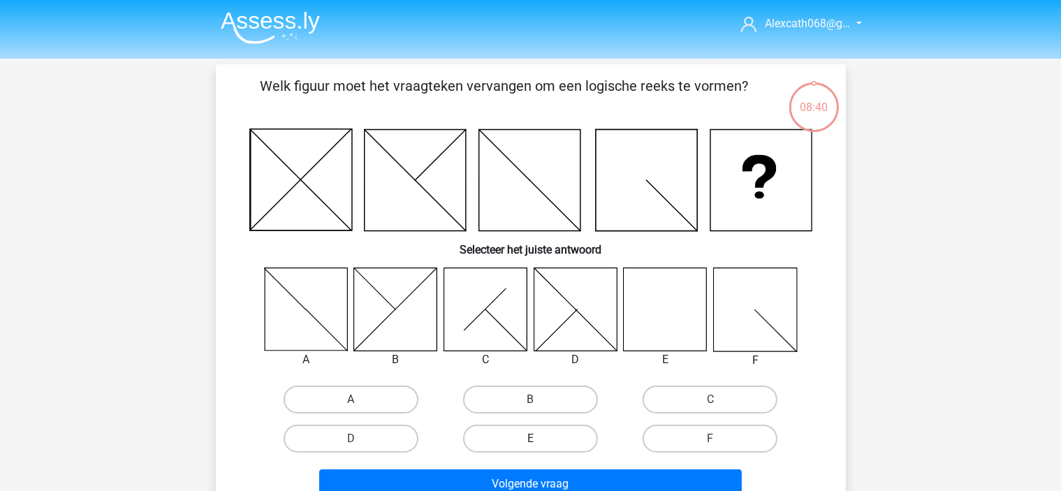
click at [508, 435] on label "E" at bounding box center [530, 439] width 135 height 28
click at [530, 439] on input "E" at bounding box center [534, 443] width 9 height 9
radio input "true"
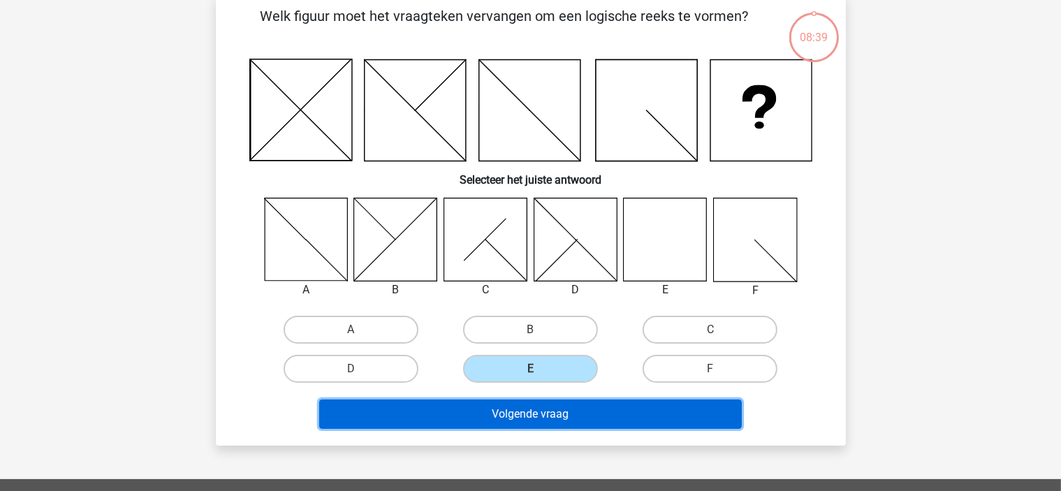
click at [511, 413] on button "Volgende vraag" at bounding box center [530, 413] width 422 height 29
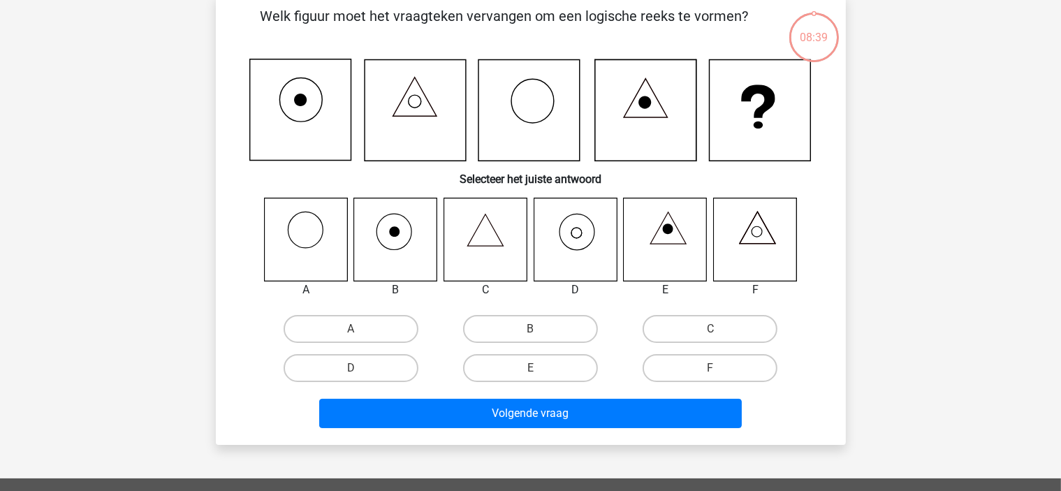
scroll to position [64, 0]
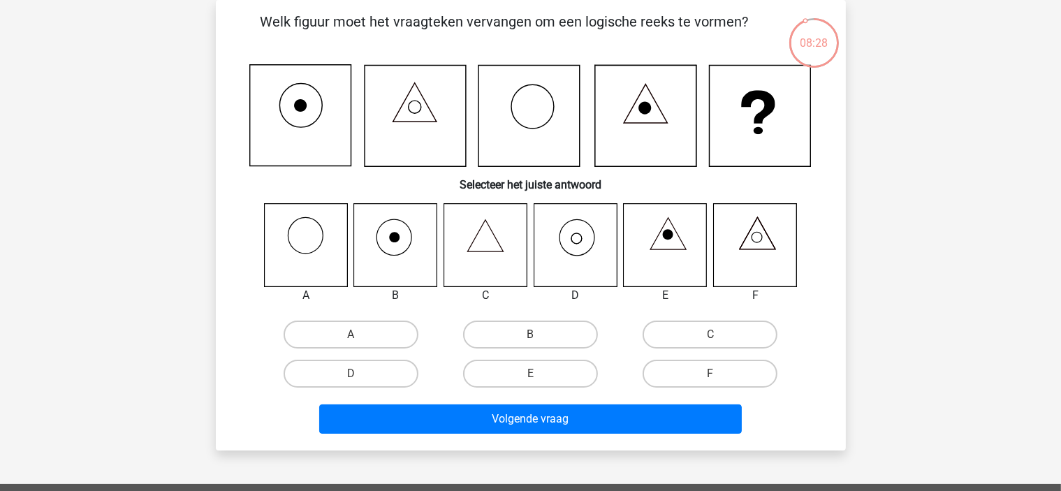
click at [472, 253] on icon at bounding box center [484, 244] width 83 height 83
click at [657, 334] on label "C" at bounding box center [709, 335] width 135 height 28
click at [710, 334] on input "C" at bounding box center [714, 338] width 9 height 9
radio input "true"
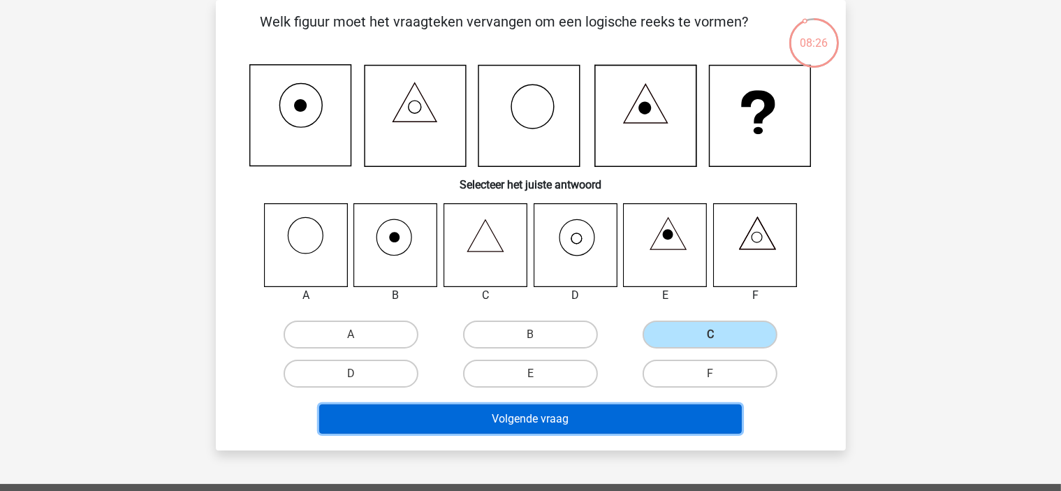
click at [606, 411] on button "Volgende vraag" at bounding box center [530, 418] width 422 height 29
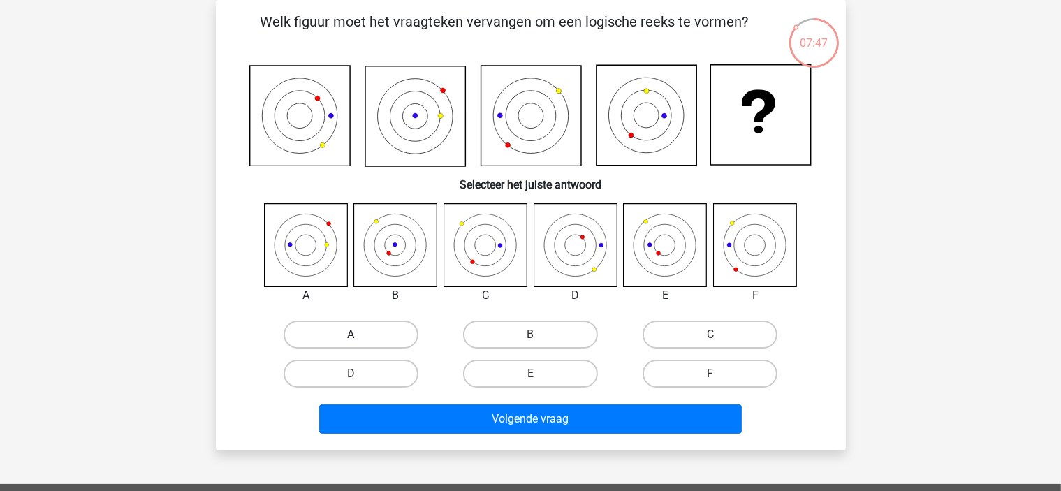
click at [338, 336] on label "A" at bounding box center [351, 335] width 135 height 28
click at [351, 336] on input "A" at bounding box center [355, 338] width 9 height 9
radio input "true"
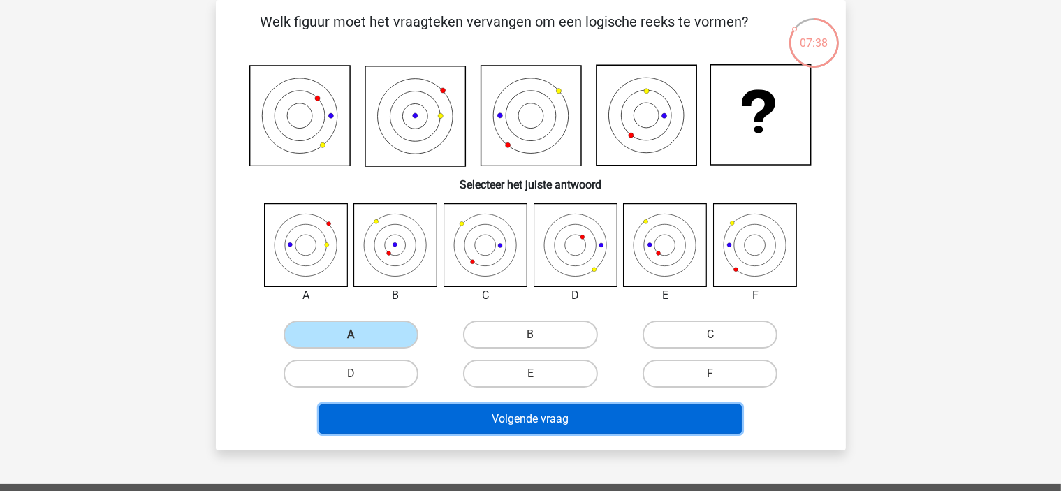
click at [510, 427] on button "Volgende vraag" at bounding box center [530, 418] width 422 height 29
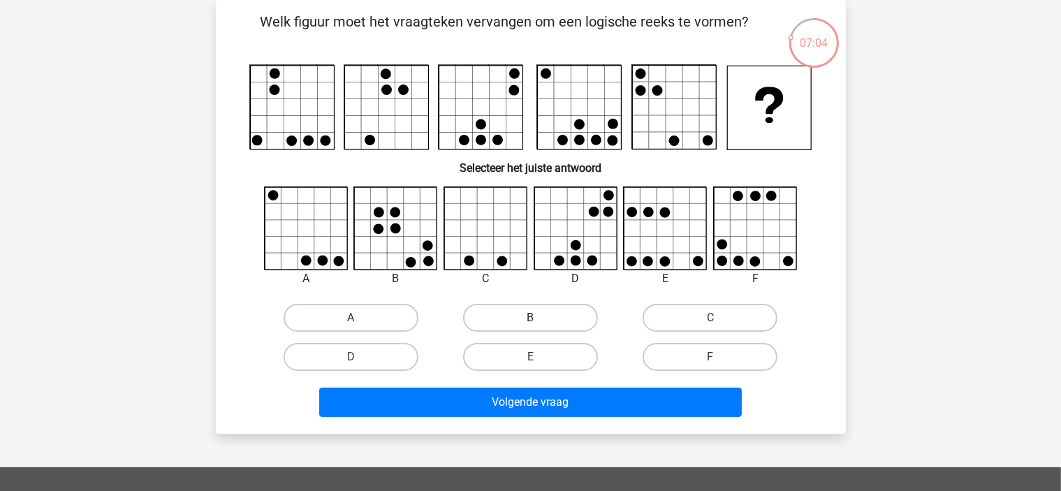
click at [497, 319] on label "B" at bounding box center [530, 318] width 135 height 28
click at [530, 319] on input "B" at bounding box center [534, 322] width 9 height 9
radio input "true"
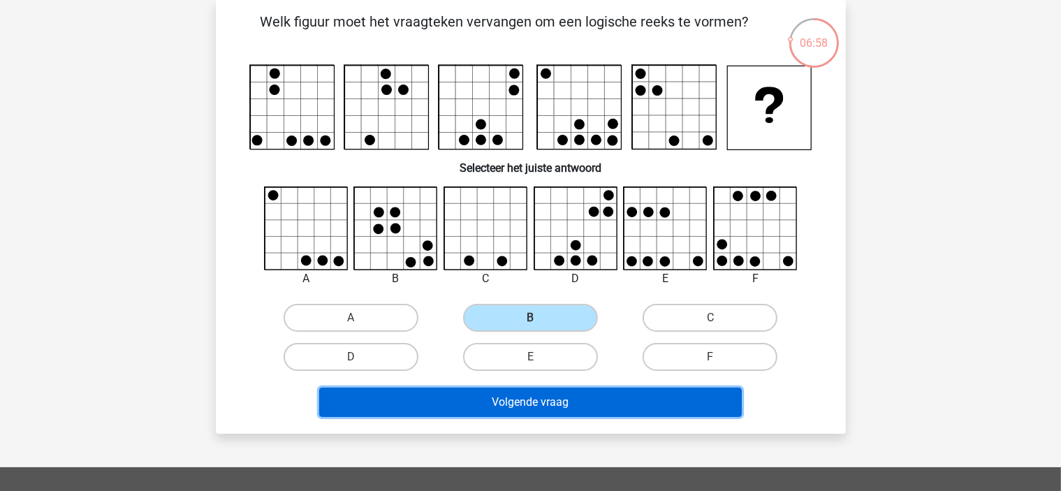
click at [476, 405] on button "Volgende vraag" at bounding box center [530, 402] width 422 height 29
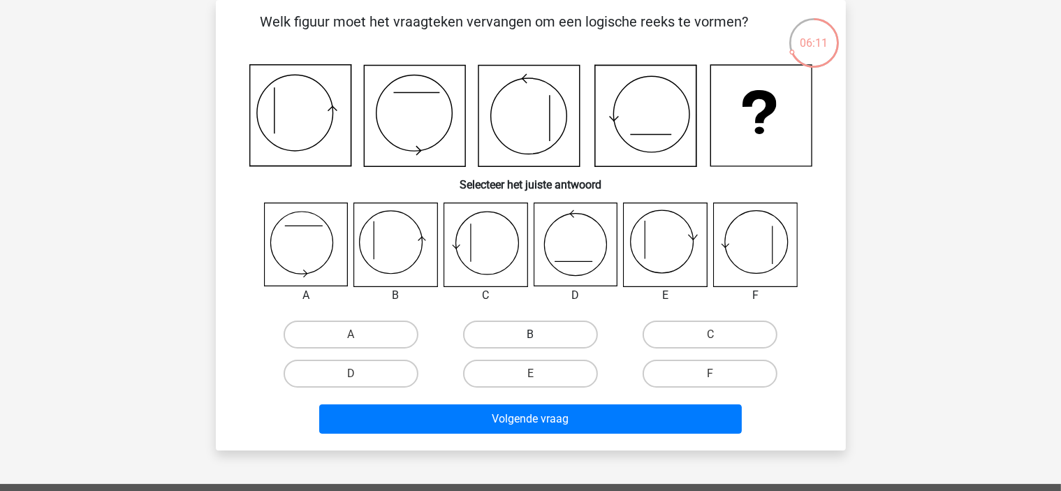
click at [517, 337] on label "B" at bounding box center [530, 335] width 135 height 28
click at [530, 337] on input "B" at bounding box center [534, 338] width 9 height 9
radio input "true"
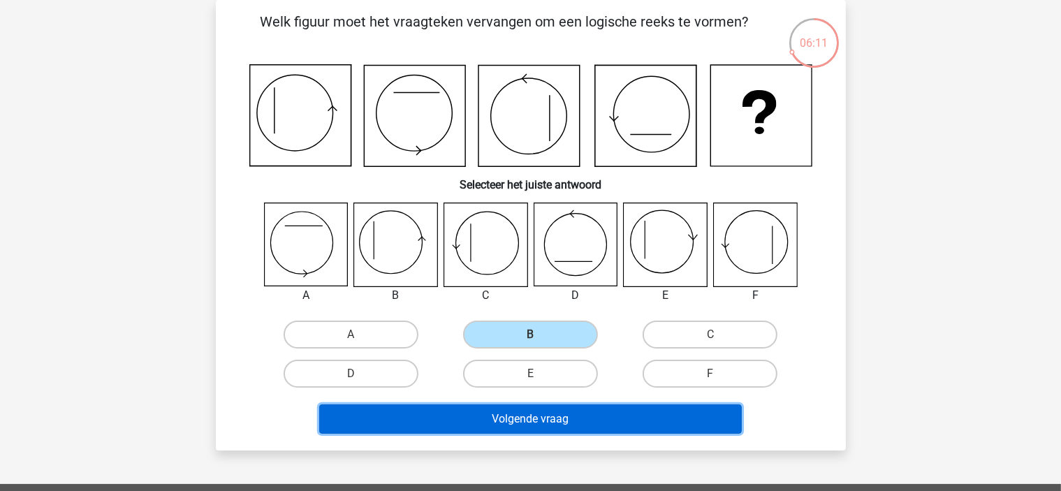
click at [482, 427] on button "Volgende vraag" at bounding box center [530, 418] width 422 height 29
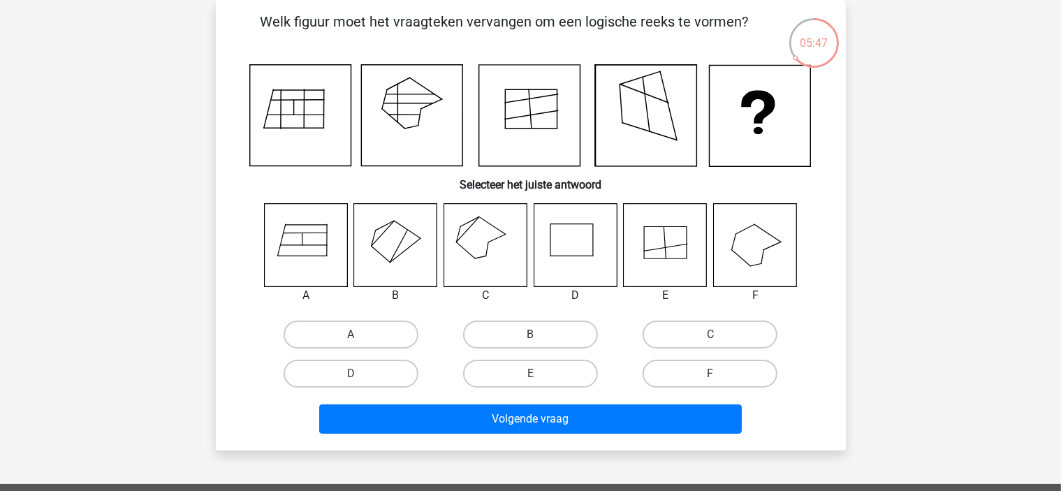
click at [474, 243] on icon at bounding box center [484, 244] width 83 height 83
click at [676, 323] on label "C" at bounding box center [709, 335] width 135 height 28
click at [710, 334] on input "C" at bounding box center [714, 338] width 9 height 9
radio input "true"
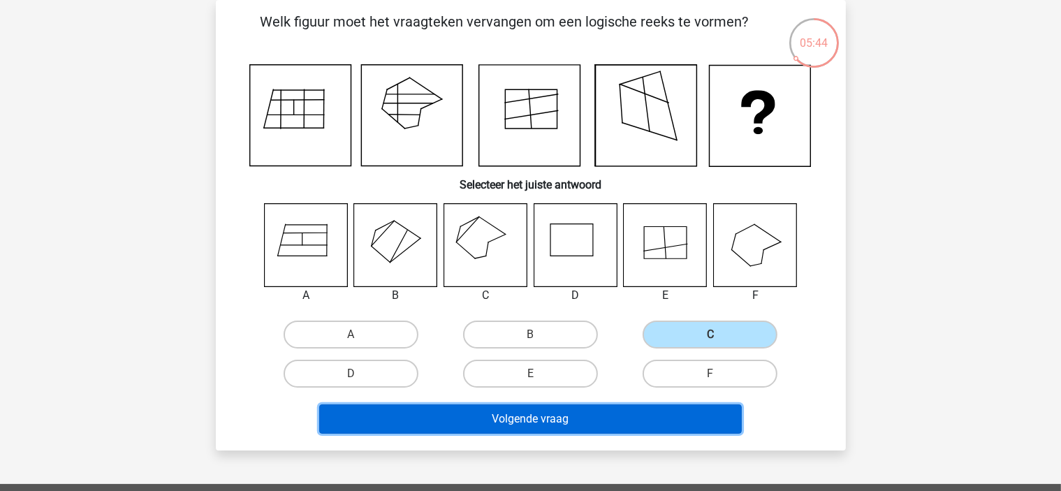
click at [558, 414] on button "Volgende vraag" at bounding box center [530, 418] width 422 height 29
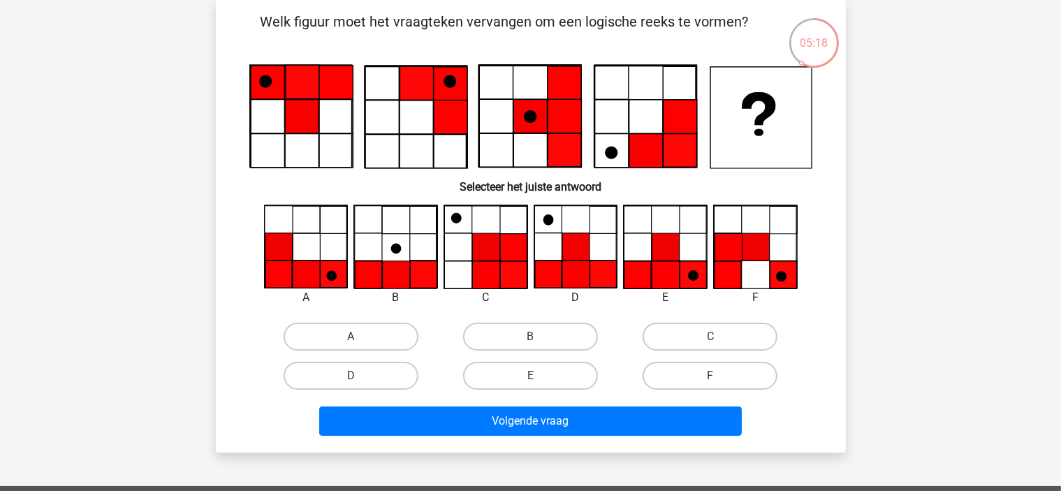
drag, startPoint x: 274, startPoint y: 269, endPoint x: 315, endPoint y: 304, distance: 53.5
click at [275, 269] on icon at bounding box center [278, 274] width 27 height 27
click at [384, 338] on label "A" at bounding box center [351, 337] width 135 height 28
click at [360, 338] on input "A" at bounding box center [355, 341] width 9 height 9
radio input "true"
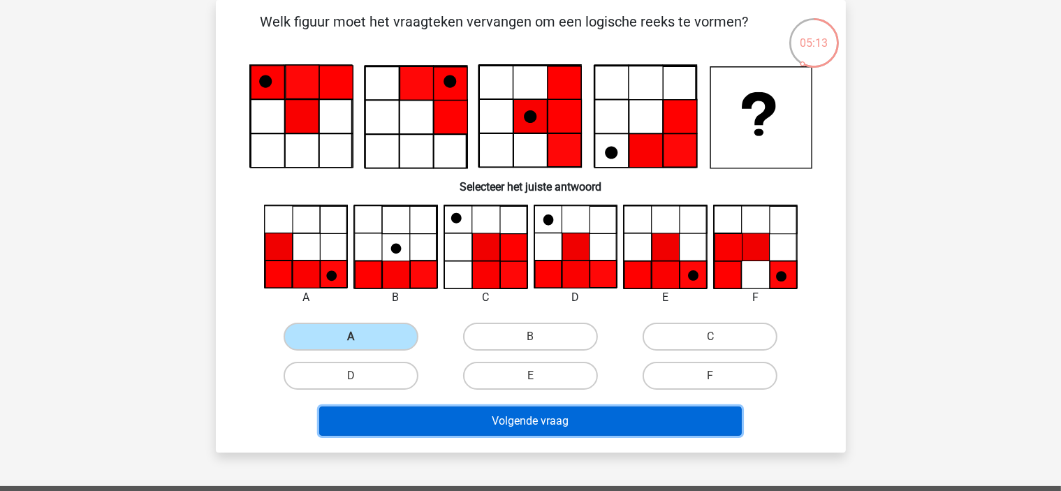
click at [584, 415] on button "Volgende vraag" at bounding box center [530, 420] width 422 height 29
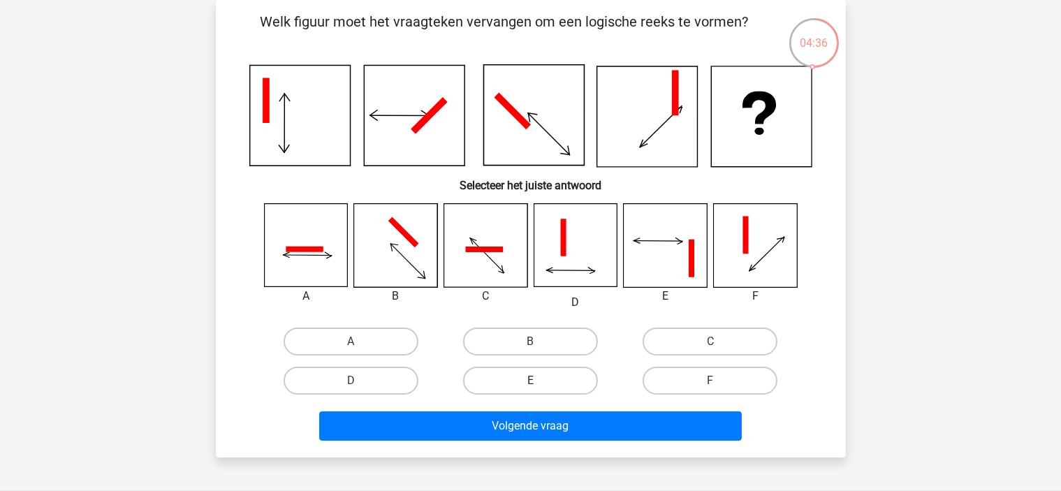
click at [510, 376] on label "E" at bounding box center [530, 381] width 135 height 28
click at [530, 381] on input "E" at bounding box center [534, 385] width 9 height 9
radio input "true"
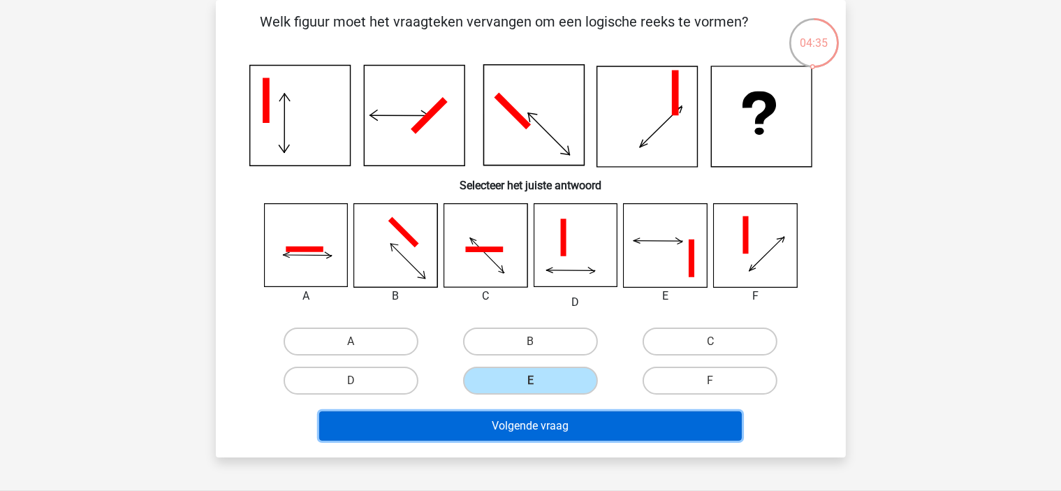
click at [483, 427] on button "Volgende vraag" at bounding box center [530, 425] width 422 height 29
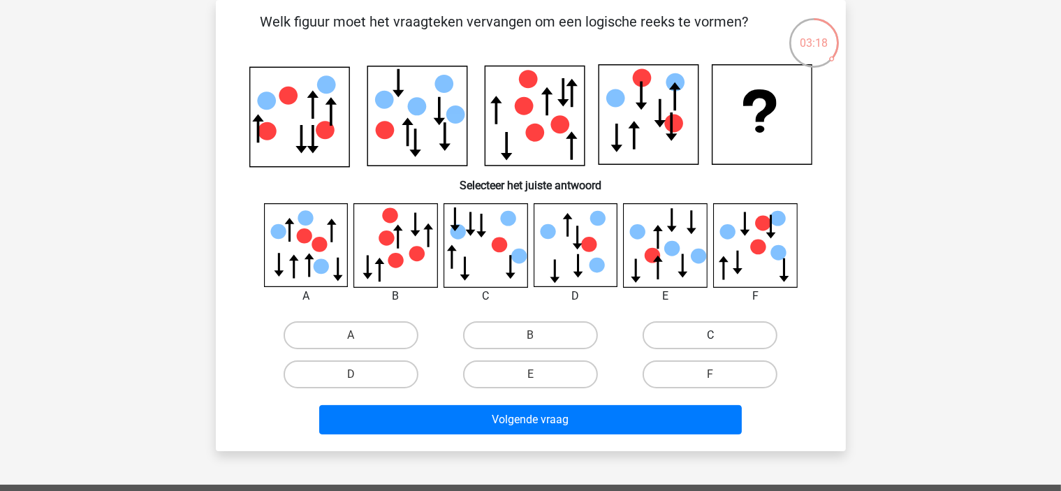
click at [725, 340] on label "C" at bounding box center [709, 335] width 135 height 28
click at [719, 340] on input "C" at bounding box center [714, 339] width 9 height 9
radio input "true"
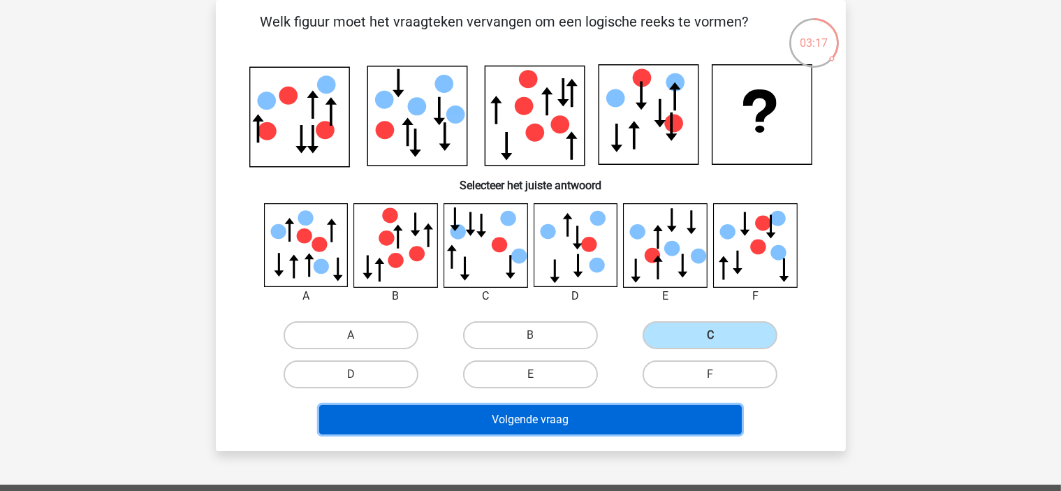
click at [665, 418] on button "Volgende vraag" at bounding box center [530, 419] width 422 height 29
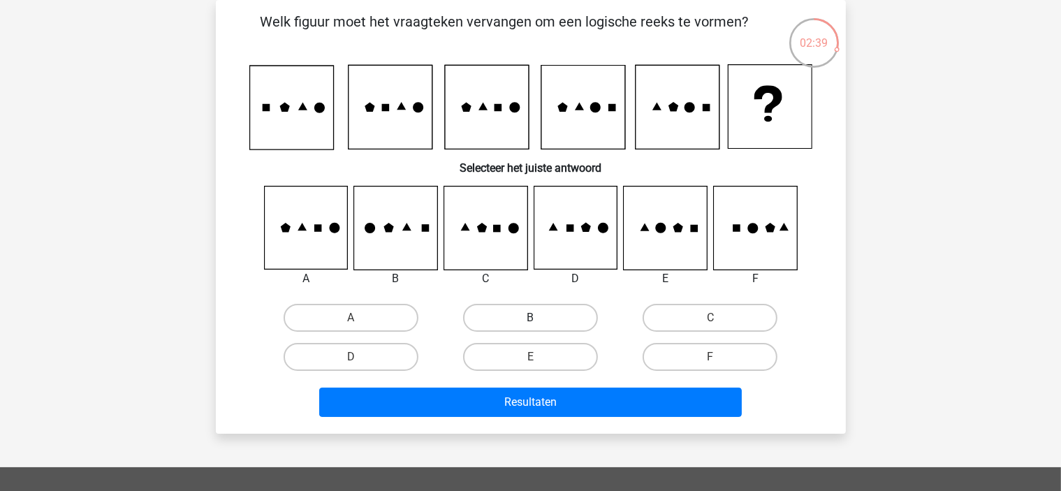
click at [522, 321] on label "B" at bounding box center [530, 318] width 135 height 28
click at [530, 321] on input "B" at bounding box center [534, 322] width 9 height 9
radio input "true"
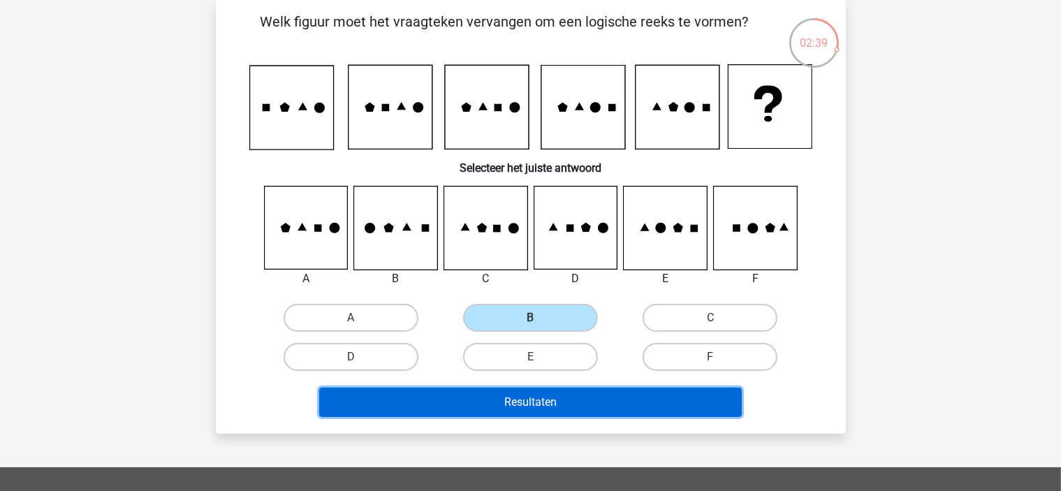
click at [517, 393] on button "Resultaten" at bounding box center [530, 402] width 422 height 29
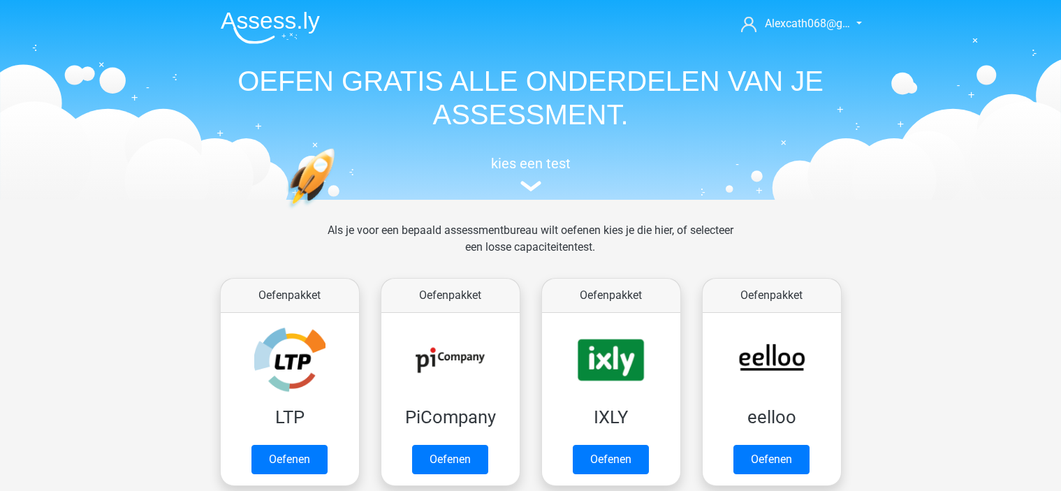
scroll to position [592, 0]
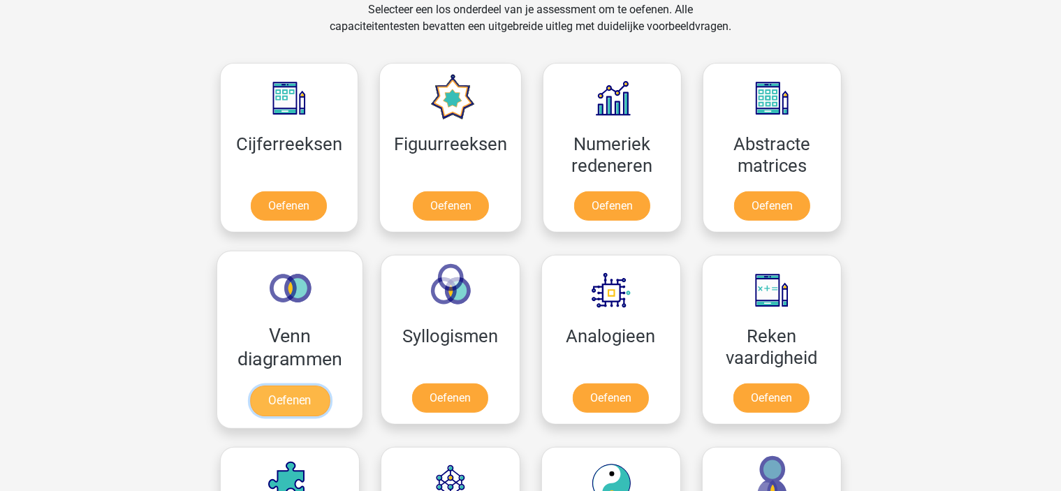
click at [329, 385] on link "Oefenen" at bounding box center [289, 400] width 80 height 31
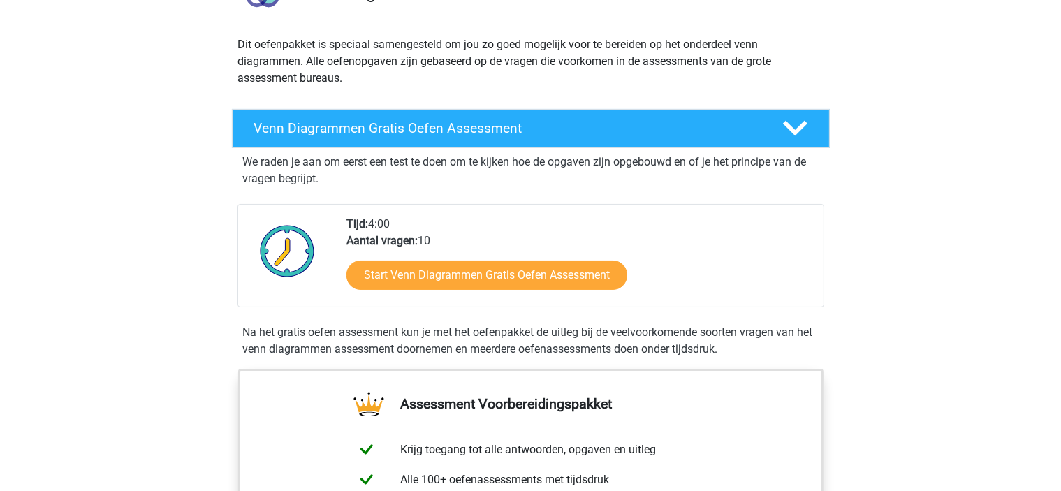
scroll to position [140, 0]
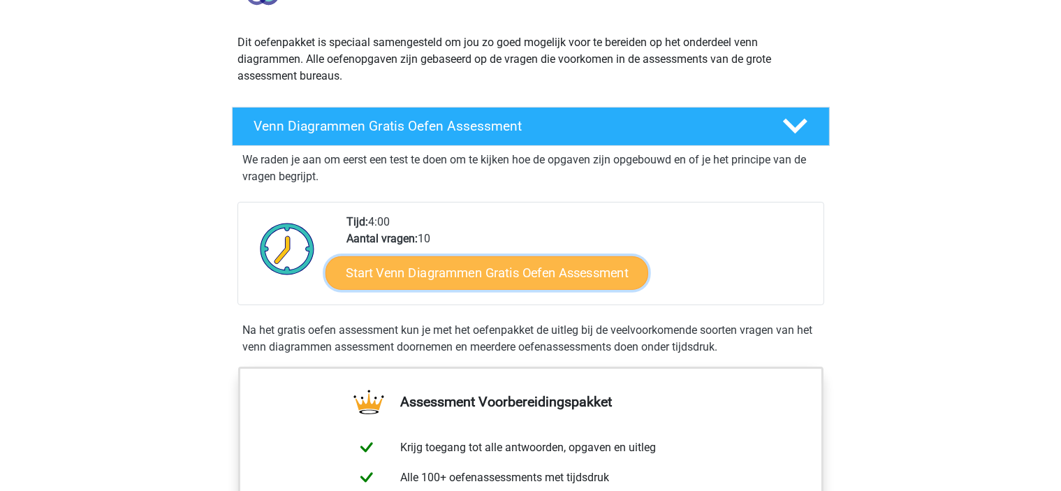
click at [400, 274] on link "Start Venn Diagrammen Gratis Oefen Assessment" at bounding box center [486, 273] width 323 height 34
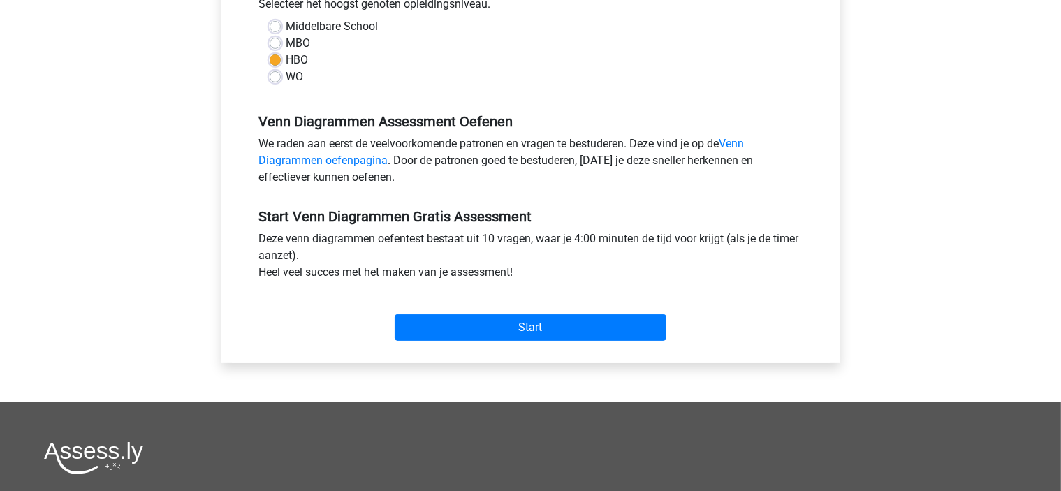
scroll to position [349, 0]
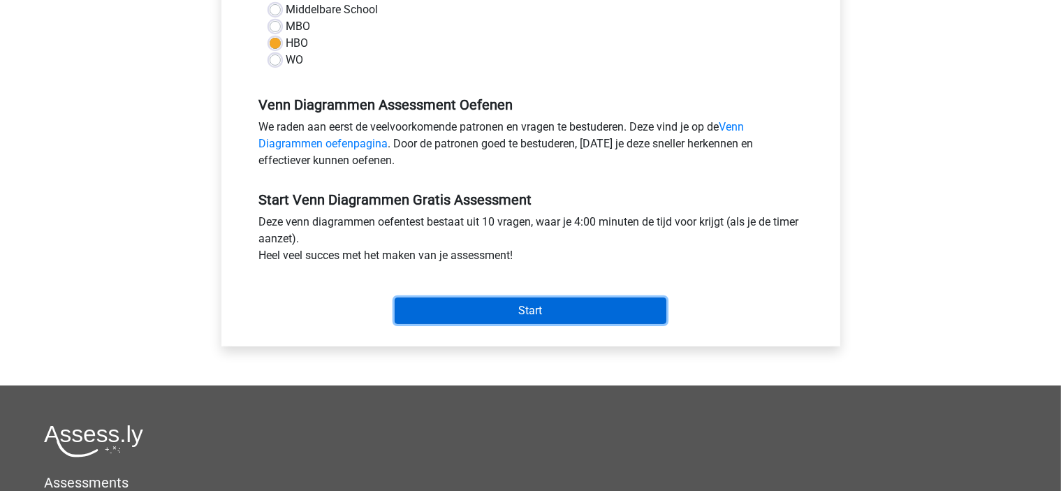
click at [484, 309] on input "Start" at bounding box center [531, 310] width 272 height 27
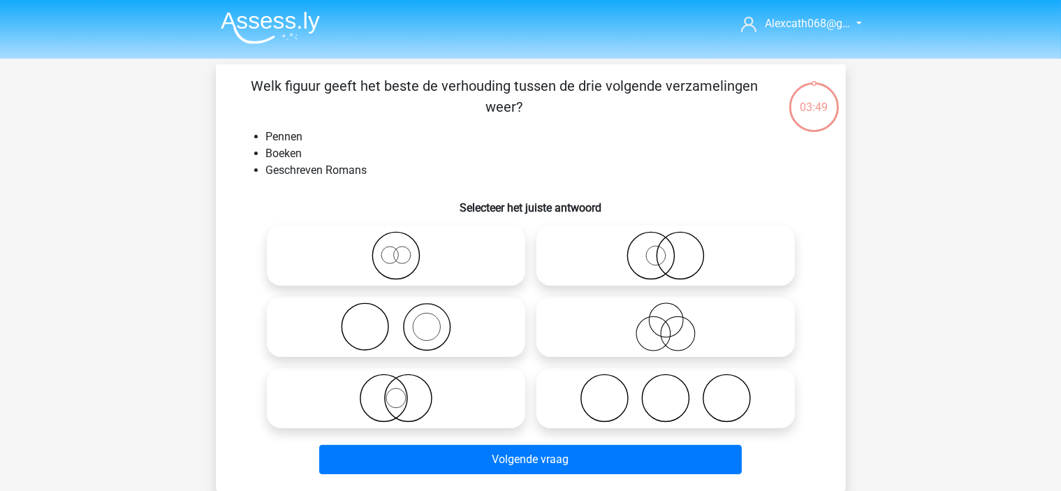
click at [439, 314] on icon at bounding box center [395, 326] width 247 height 49
click at [405, 314] on input "radio" at bounding box center [400, 315] width 9 height 9
radio input "true"
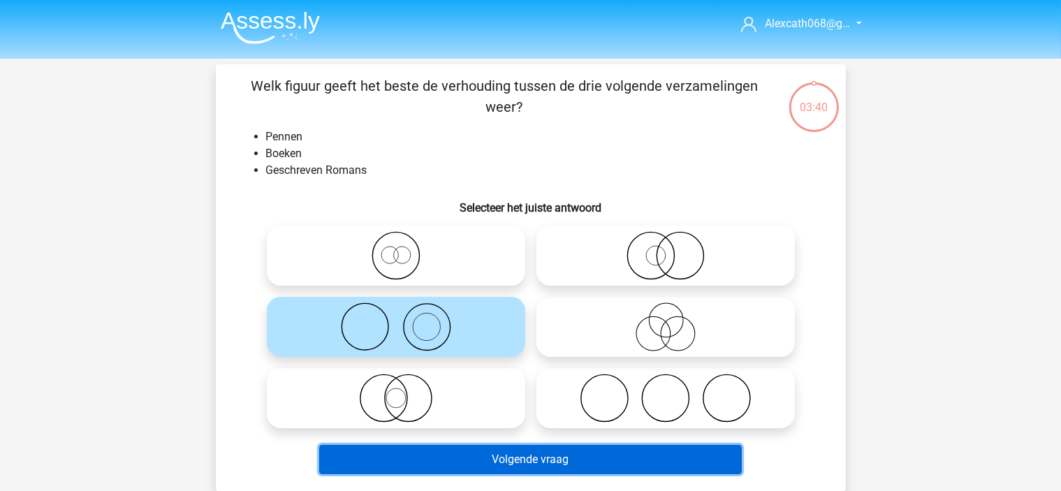
click at [476, 445] on button "Volgende vraag" at bounding box center [530, 459] width 422 height 29
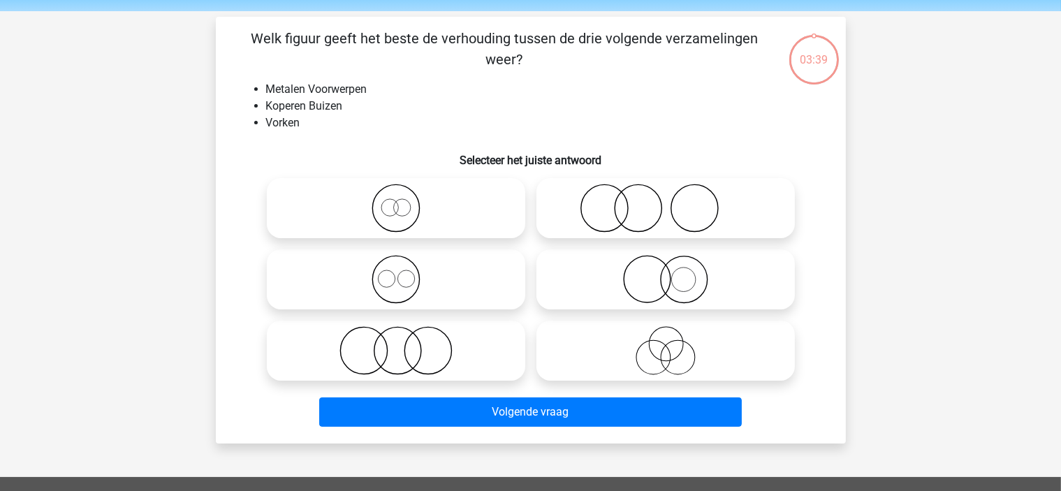
scroll to position [64, 0]
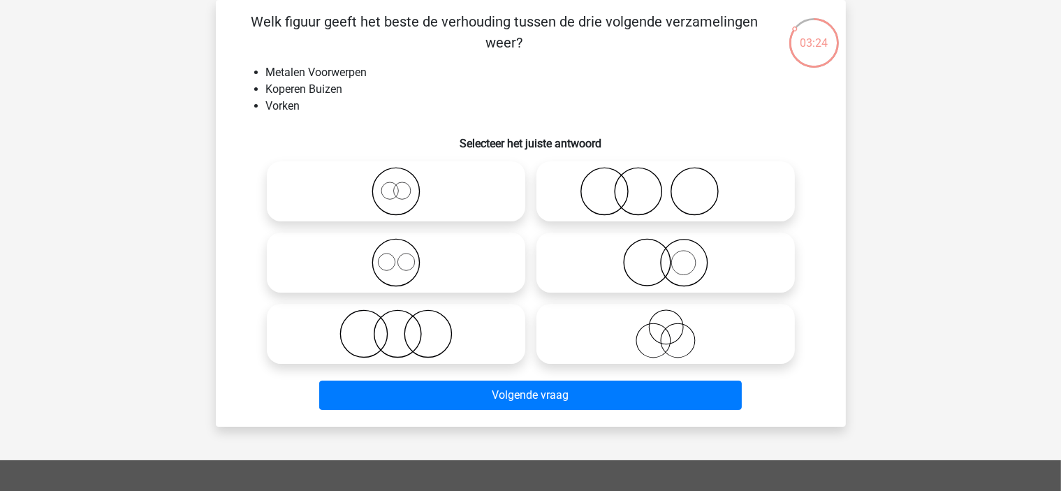
click at [393, 258] on icon at bounding box center [395, 262] width 247 height 49
click at [396, 256] on input "radio" at bounding box center [400, 250] width 9 height 9
radio input "true"
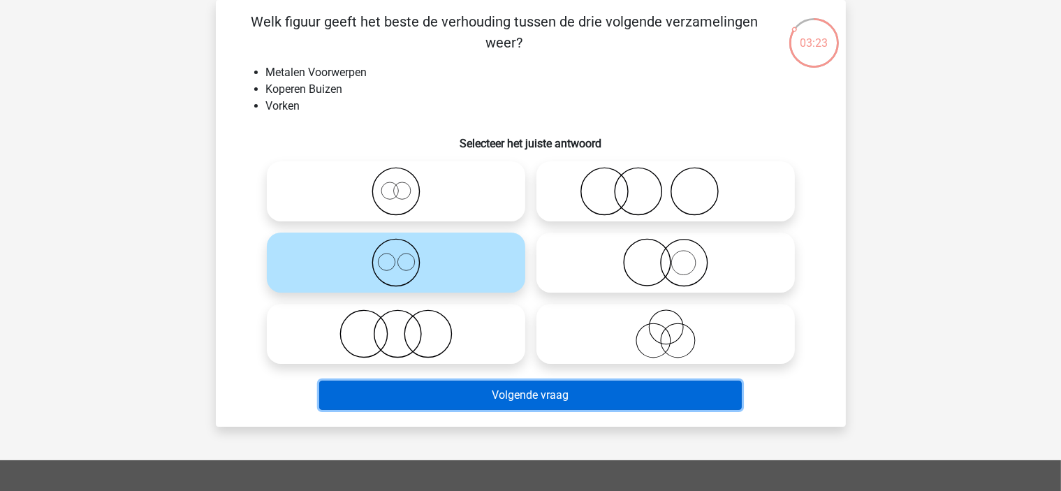
click at [501, 392] on button "Volgende vraag" at bounding box center [530, 395] width 422 height 29
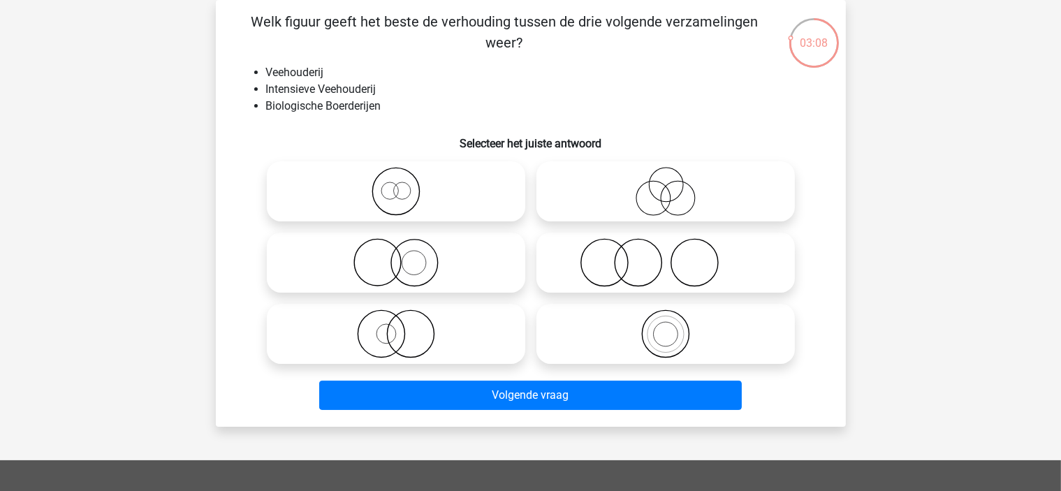
click at [430, 284] on icon at bounding box center [395, 262] width 247 height 49
click at [405, 256] on input "radio" at bounding box center [400, 250] width 9 height 9
radio input "true"
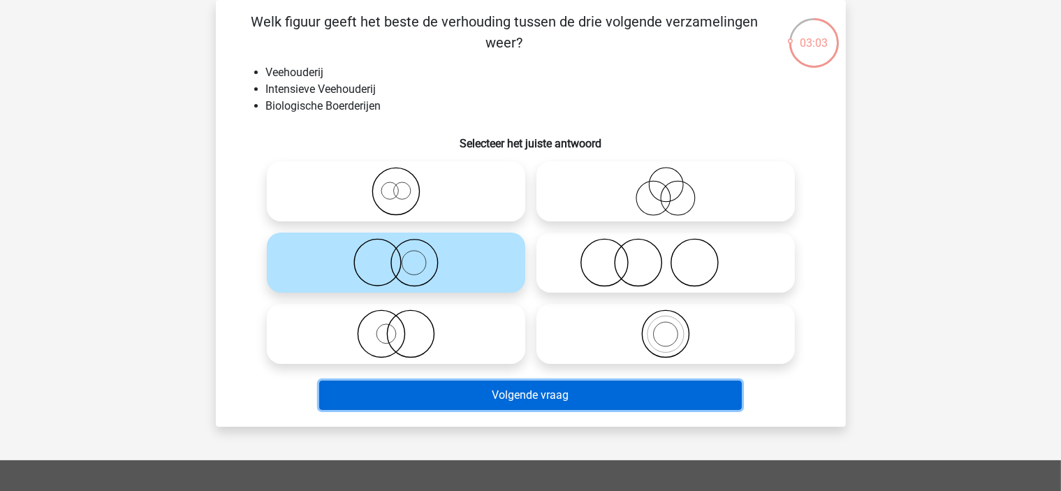
click at [476, 392] on button "Volgende vraag" at bounding box center [530, 395] width 422 height 29
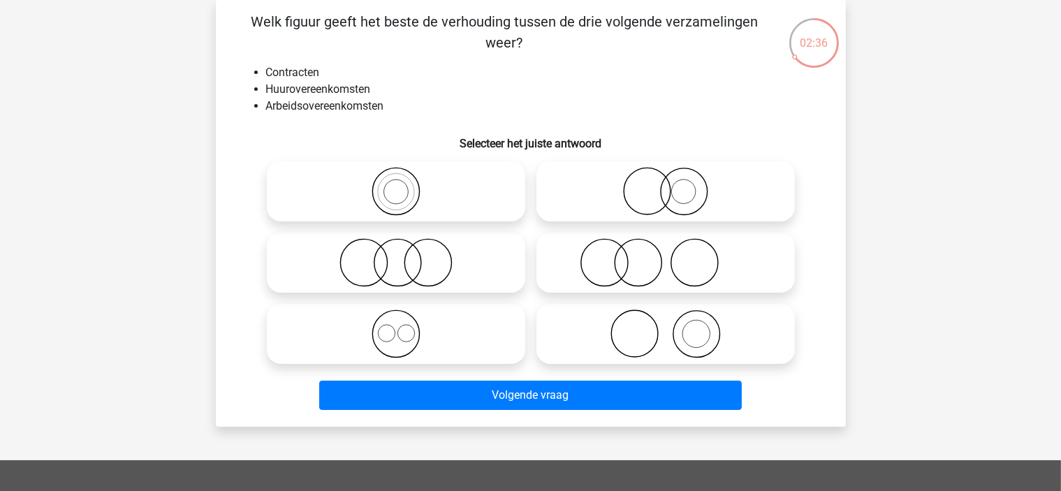
click at [663, 177] on icon at bounding box center [665, 191] width 247 height 49
click at [665, 177] on input "radio" at bounding box center [669, 179] width 9 height 9
radio input "true"
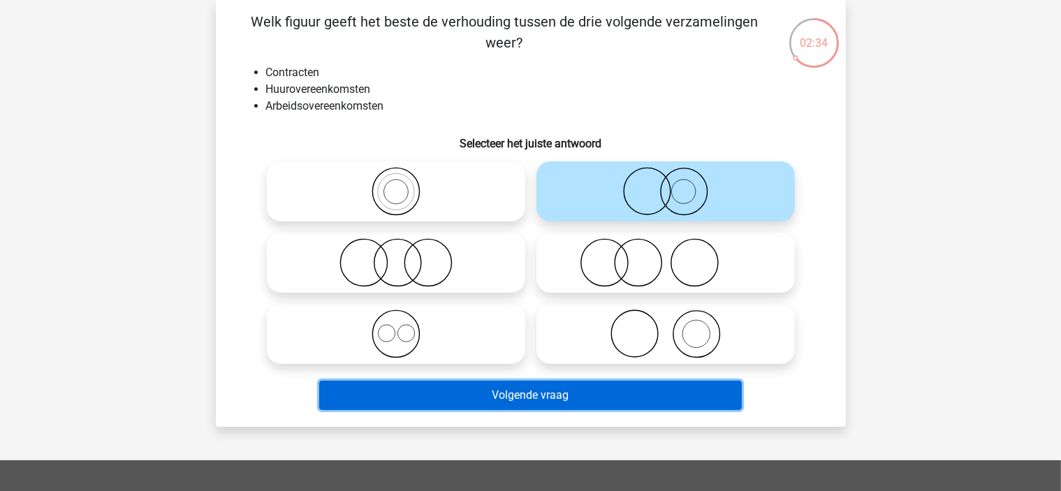
click at [557, 392] on button "Volgende vraag" at bounding box center [530, 395] width 422 height 29
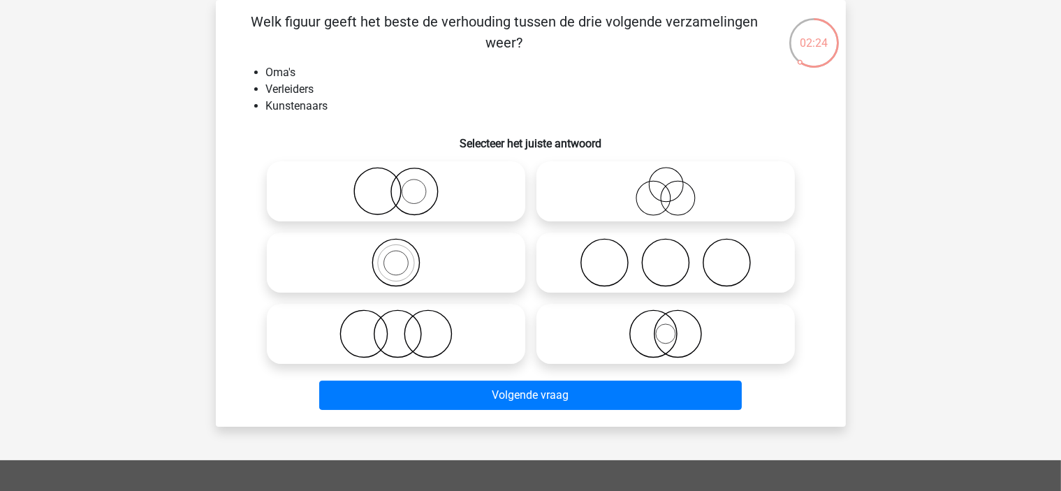
click at [765, 273] on icon at bounding box center [665, 262] width 247 height 49
click at [675, 256] on input "radio" at bounding box center [669, 250] width 9 height 9
radio input "true"
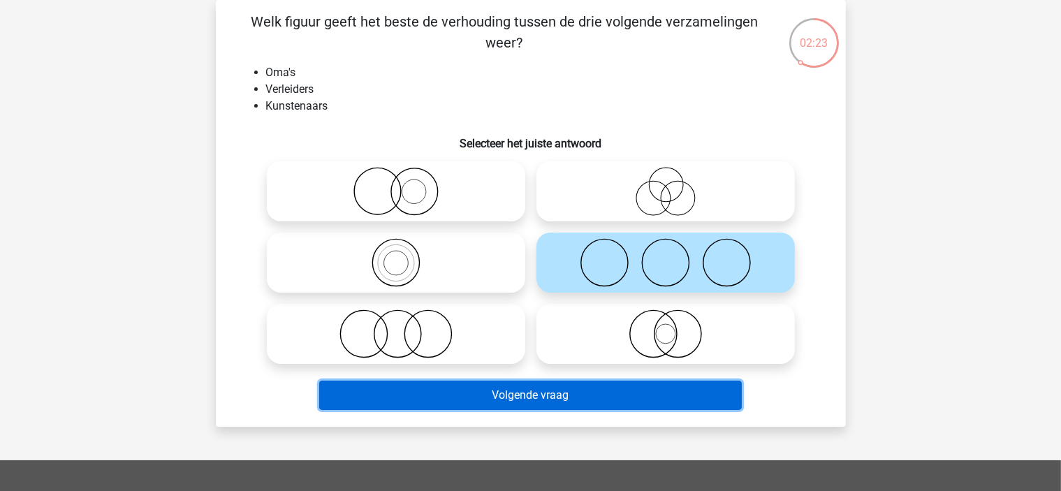
click at [659, 390] on button "Volgende vraag" at bounding box center [530, 395] width 422 height 29
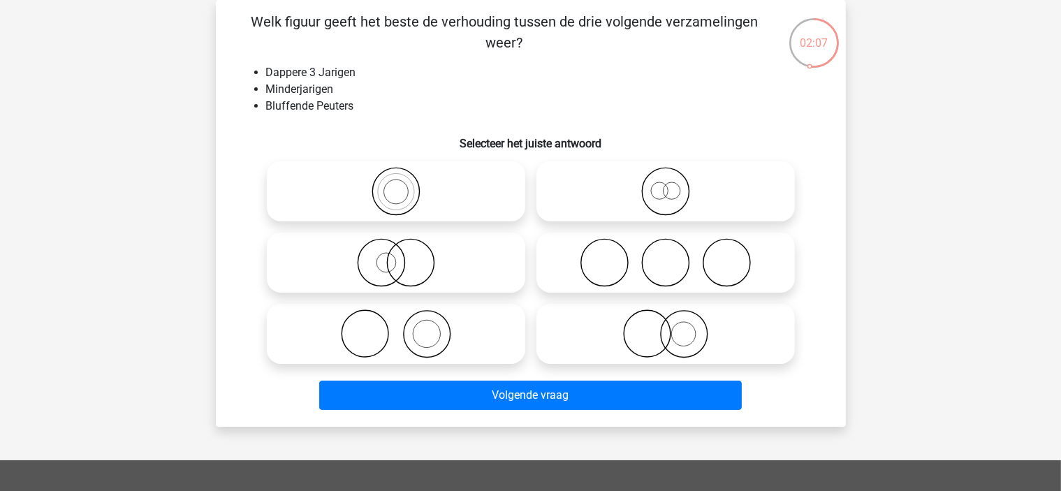
click at [488, 249] on icon at bounding box center [395, 262] width 247 height 49
click at [405, 249] on input "radio" at bounding box center [400, 250] width 9 height 9
radio input "true"
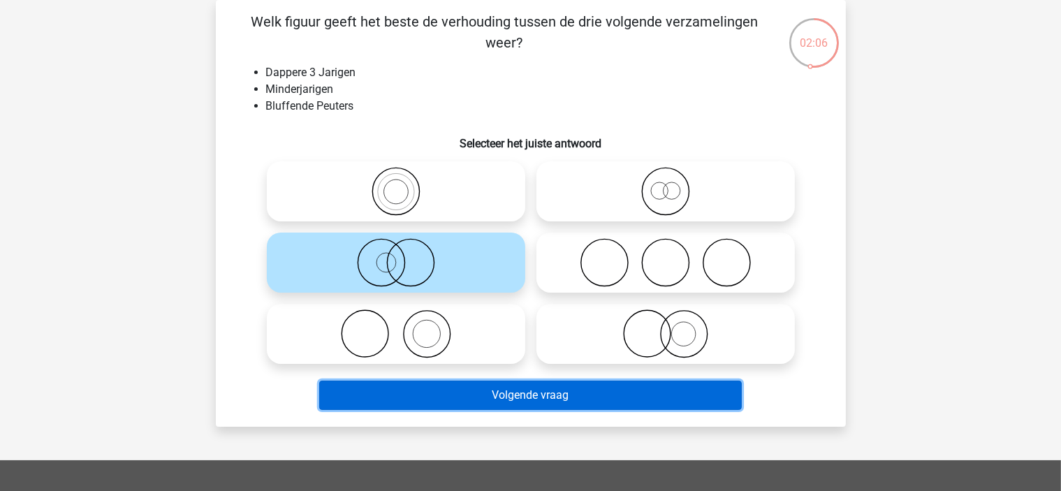
click at [501, 398] on button "Volgende vraag" at bounding box center [530, 395] width 422 height 29
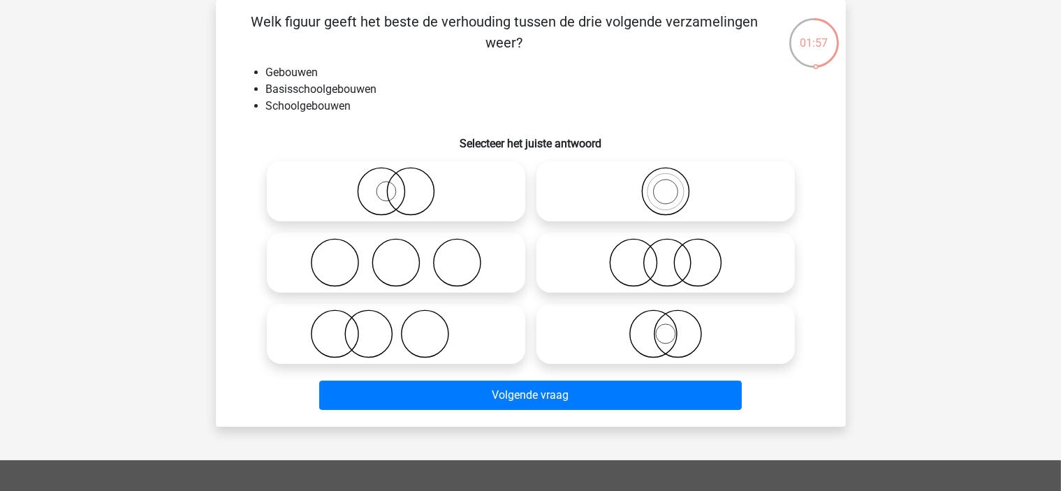
click at [461, 206] on icon at bounding box center [395, 191] width 247 height 49
click at [405, 184] on input "radio" at bounding box center [400, 179] width 9 height 9
radio input "true"
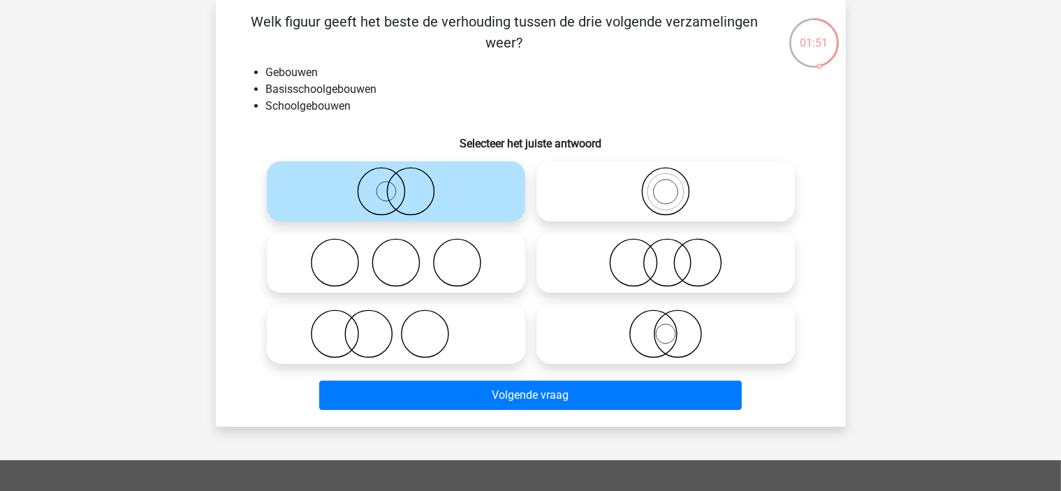
click at [684, 277] on icon at bounding box center [665, 262] width 247 height 49
click at [675, 256] on input "radio" at bounding box center [669, 250] width 9 height 9
radio input "true"
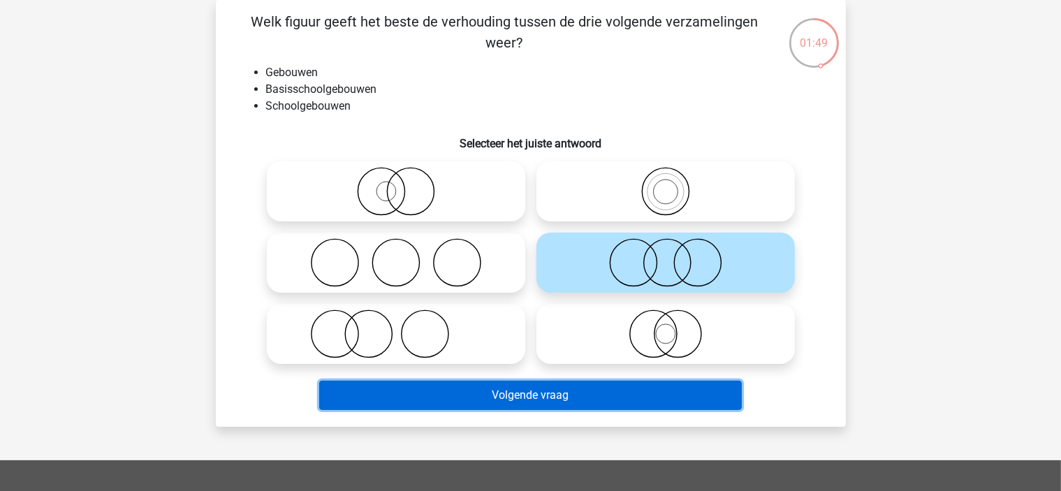
click at [584, 395] on button "Volgende vraag" at bounding box center [530, 395] width 422 height 29
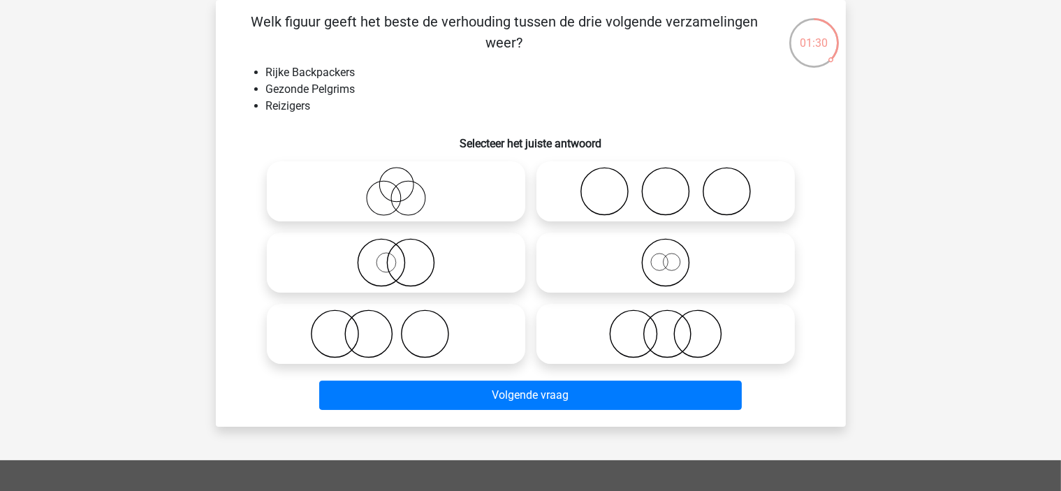
click at [645, 330] on icon at bounding box center [665, 333] width 247 height 49
click at [665, 327] on input "radio" at bounding box center [669, 322] width 9 height 9
radio input "true"
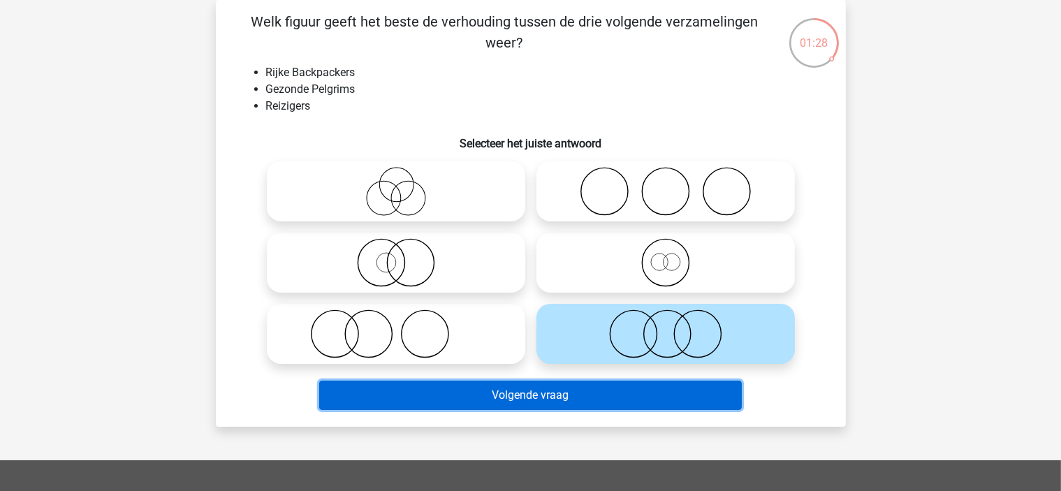
click at [626, 392] on button "Volgende vraag" at bounding box center [530, 395] width 422 height 29
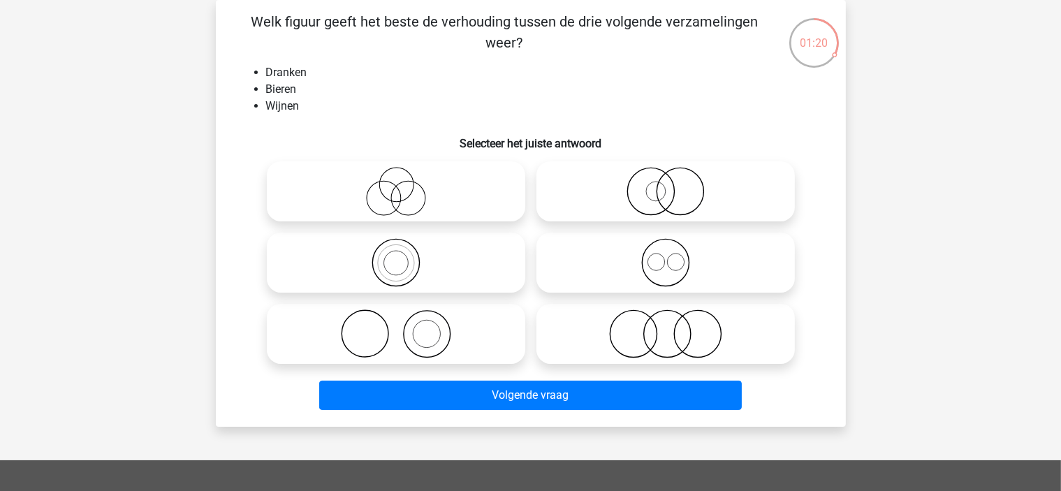
drag, startPoint x: 693, startPoint y: 226, endPoint x: 692, endPoint y: 234, distance: 8.5
click at [693, 228] on div at bounding box center [530, 263] width 539 height 214
click at [684, 260] on icon at bounding box center [665, 262] width 247 height 49
click at [675, 256] on input "radio" at bounding box center [669, 250] width 9 height 9
radio input "true"
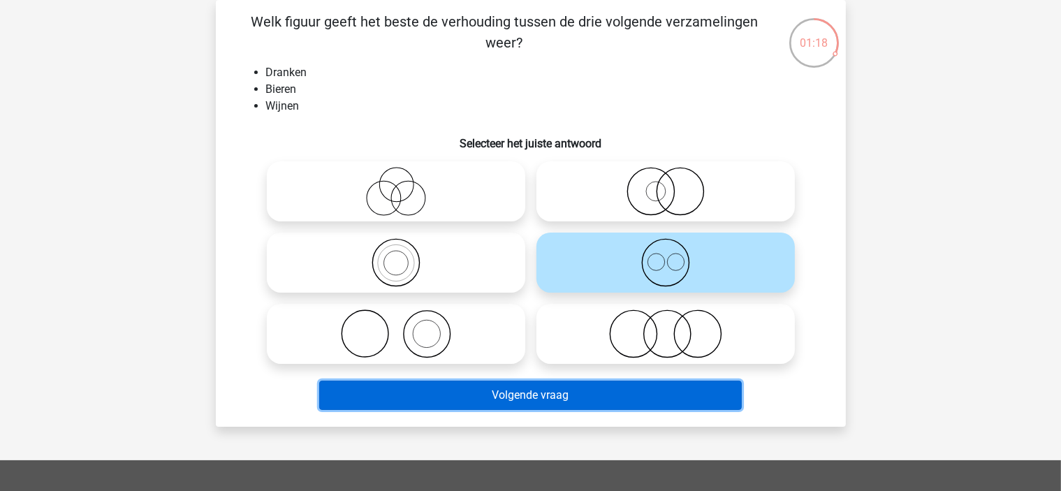
click at [611, 395] on button "Volgende vraag" at bounding box center [530, 395] width 422 height 29
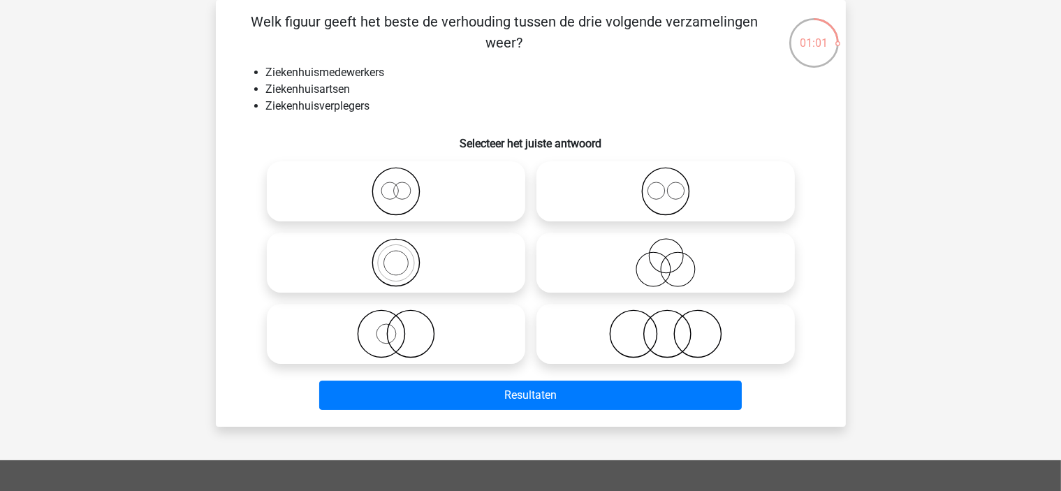
click at [732, 213] on icon at bounding box center [665, 191] width 247 height 49
click at [675, 184] on input "radio" at bounding box center [669, 179] width 9 height 9
radio input "true"
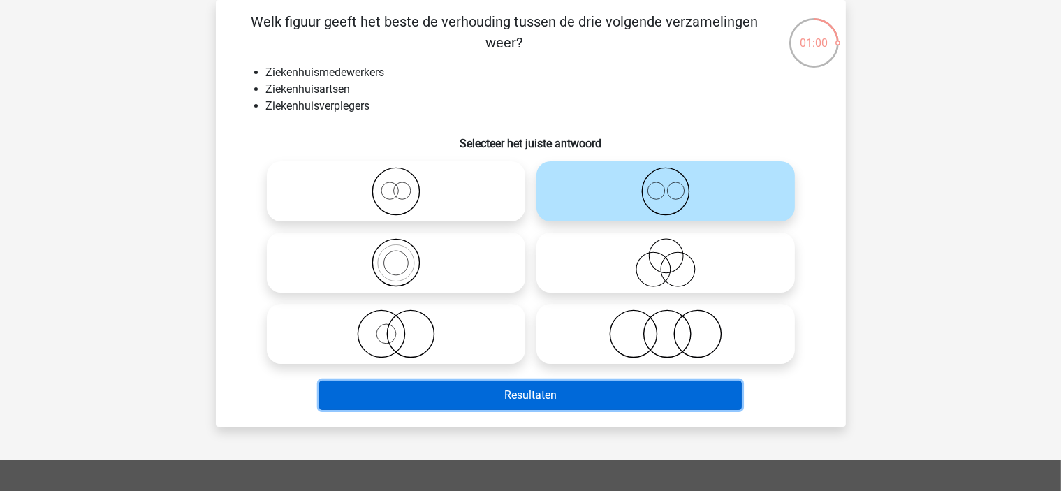
click at [662, 396] on button "Resultaten" at bounding box center [530, 395] width 422 height 29
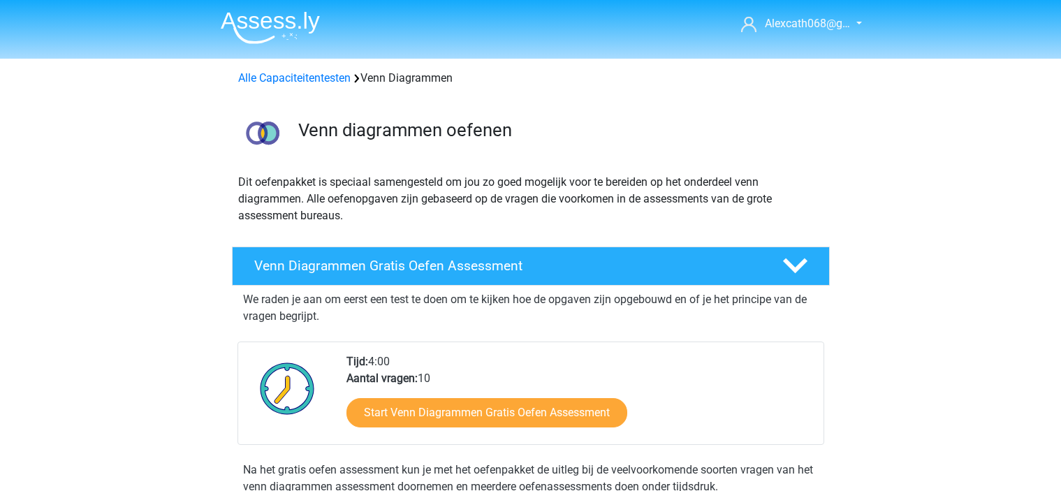
scroll to position [140, 0]
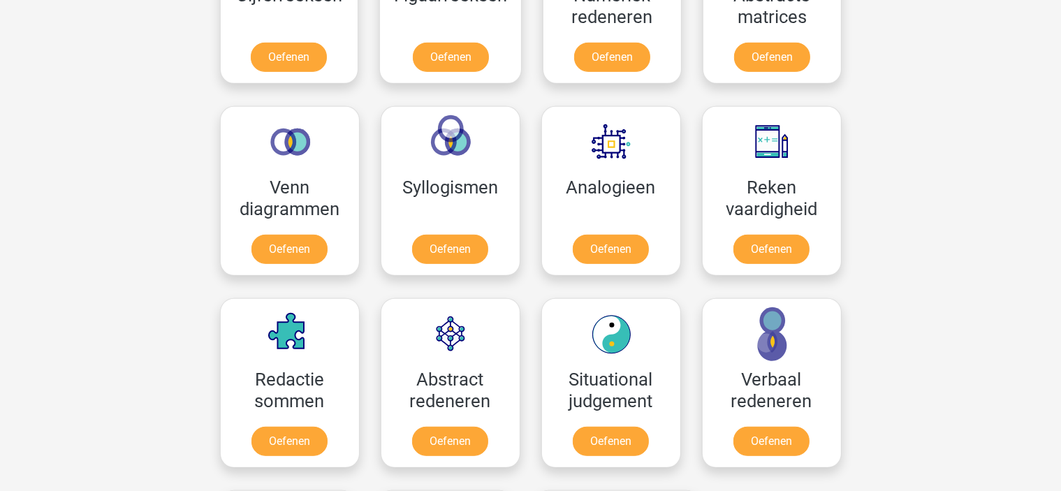
scroll to position [802, 0]
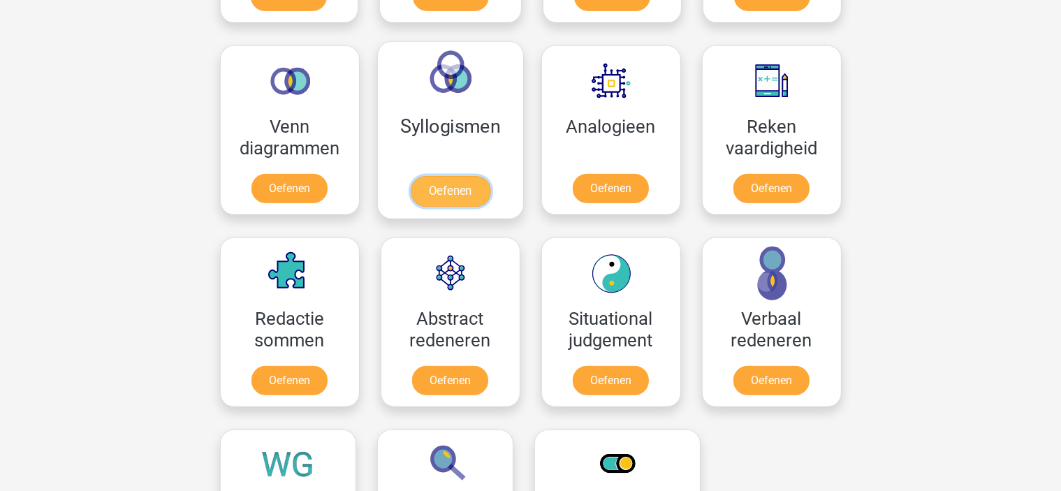
click at [478, 176] on link "Oefenen" at bounding box center [450, 191] width 80 height 31
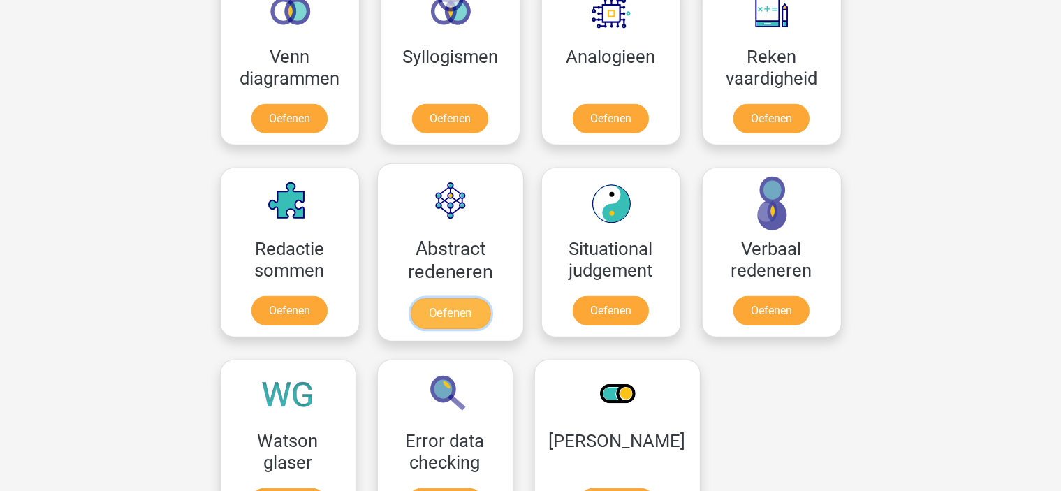
click at [462, 304] on link "Oefenen" at bounding box center [450, 313] width 80 height 31
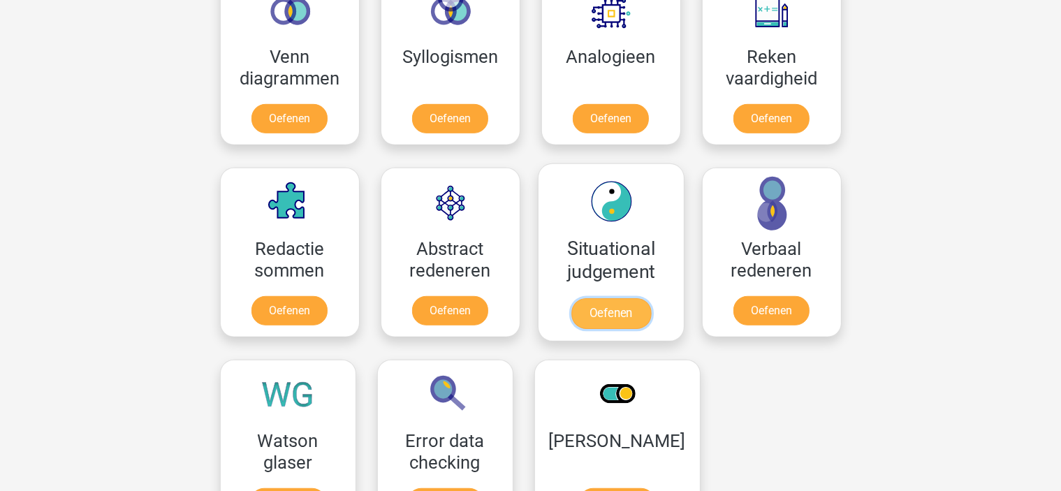
click at [650, 298] on link "Oefenen" at bounding box center [610, 313] width 80 height 31
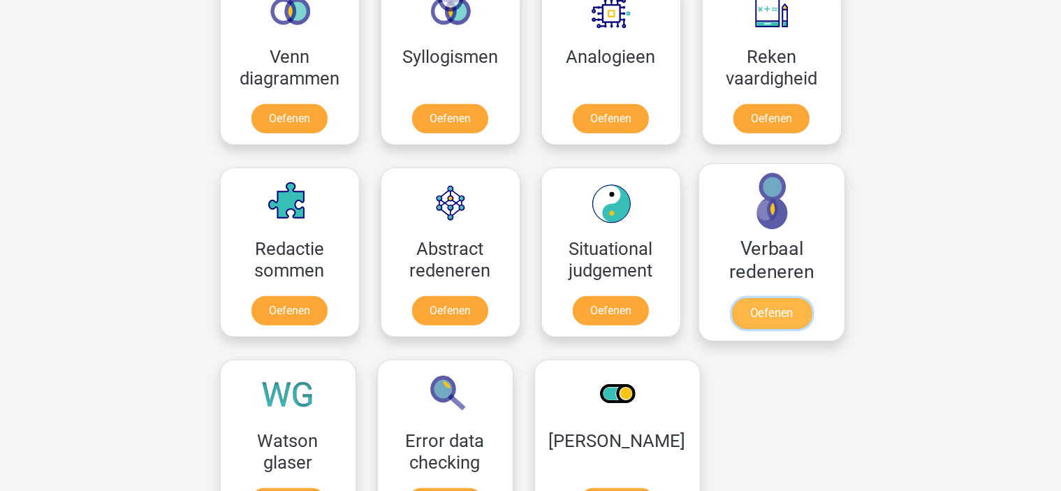
click at [765, 298] on link "Oefenen" at bounding box center [771, 313] width 80 height 31
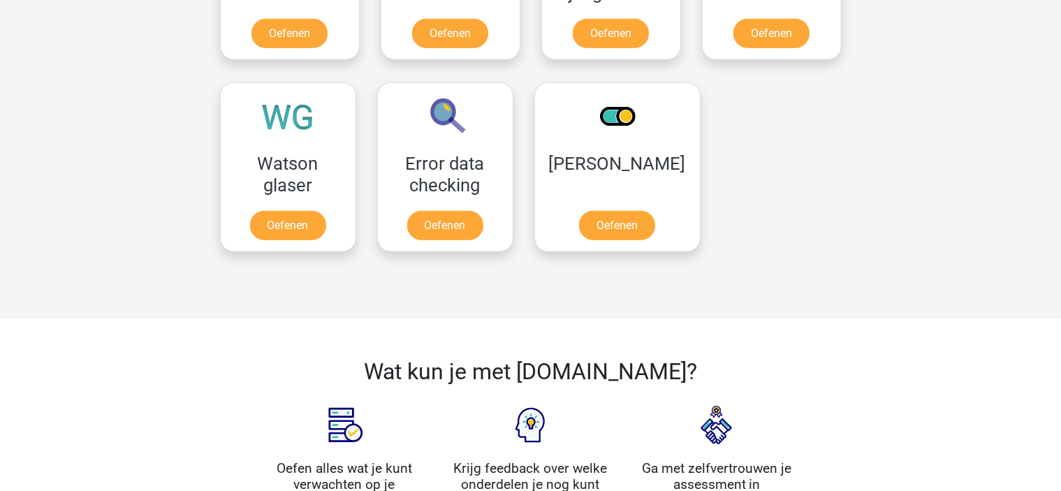
scroll to position [1151, 0]
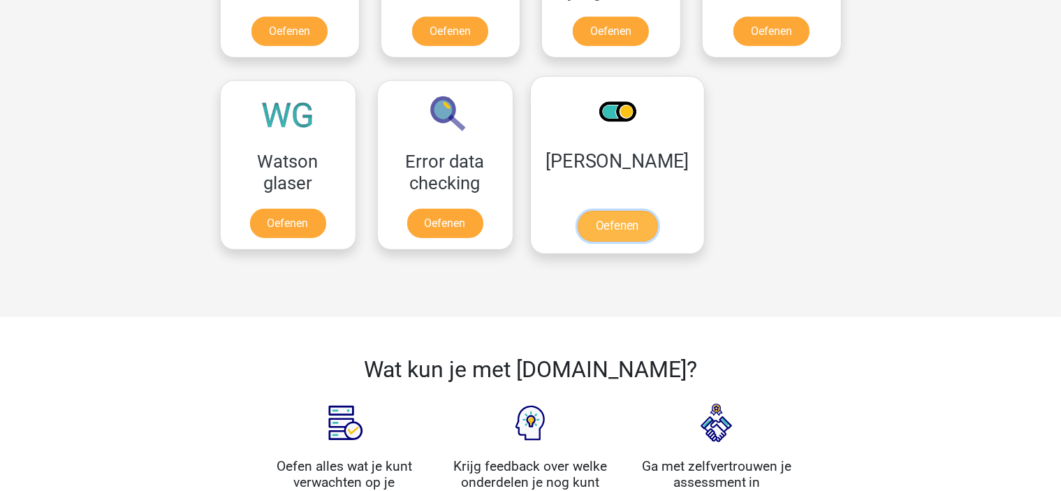
click at [631, 230] on link "Oefenen" at bounding box center [617, 226] width 80 height 31
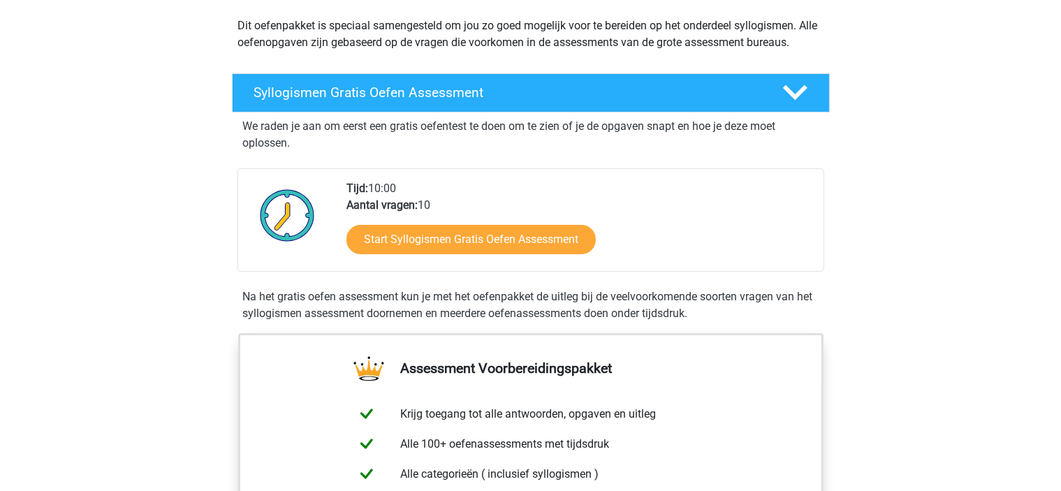
scroll to position [209, 0]
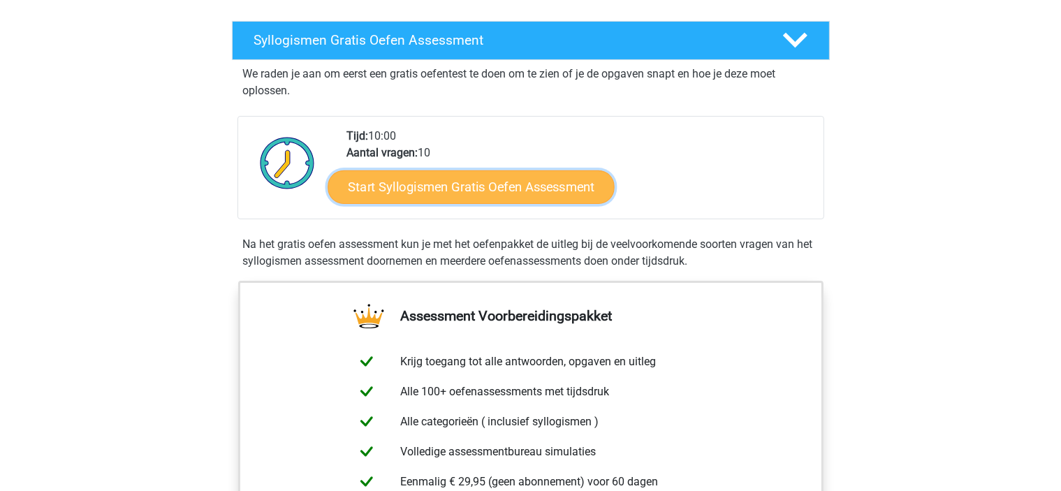
click at [494, 181] on link "Start Syllogismen Gratis Oefen Assessment" at bounding box center [470, 187] width 287 height 34
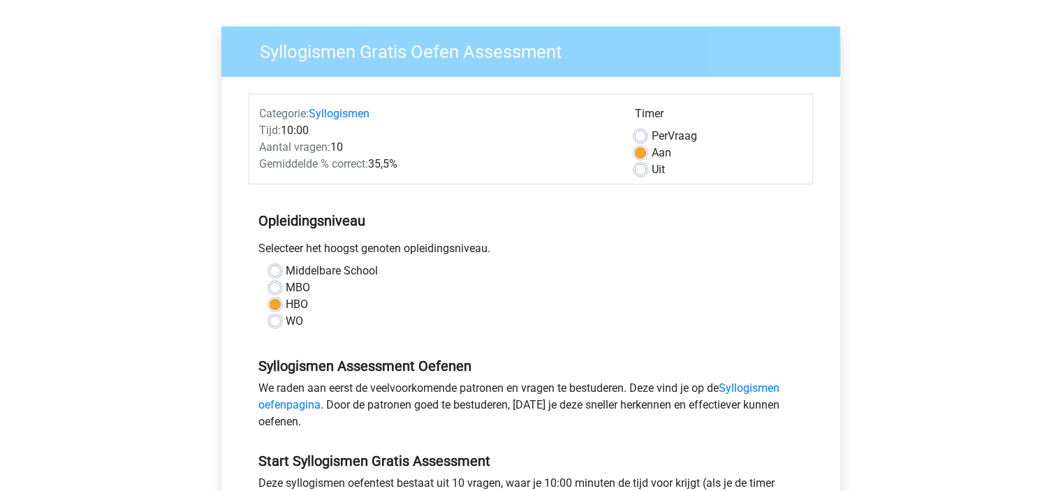
scroll to position [209, 0]
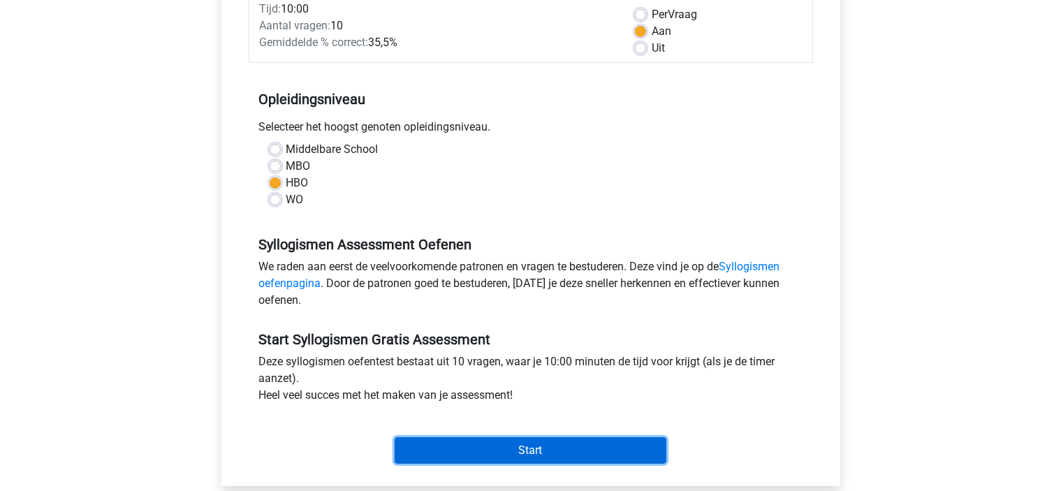
click at [487, 449] on input "Start" at bounding box center [531, 450] width 272 height 27
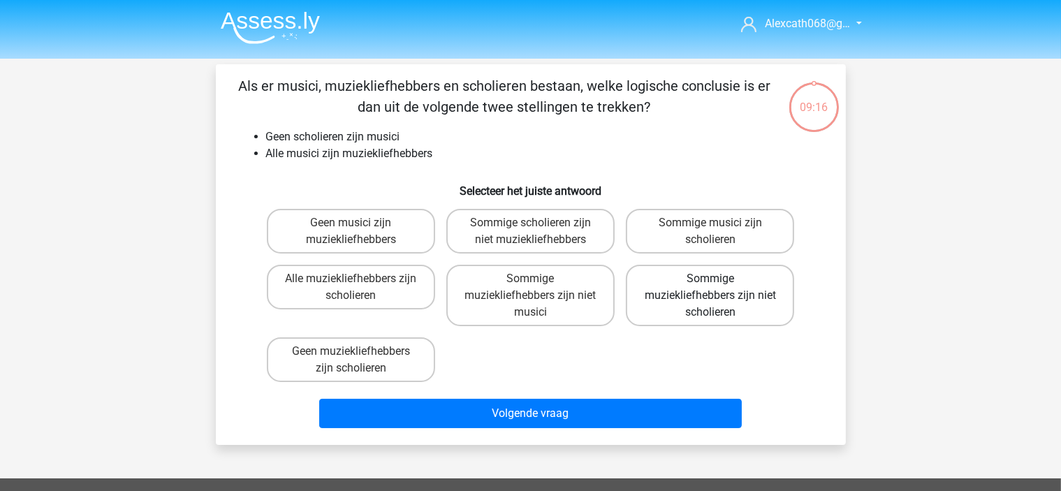
click at [637, 314] on label "Sommige muziekliefhebbers zijn niet scholieren" at bounding box center [710, 295] width 168 height 61
click at [710, 288] on input "Sommige muziekliefhebbers zijn niet scholieren" at bounding box center [714, 283] width 9 height 9
radio input "true"
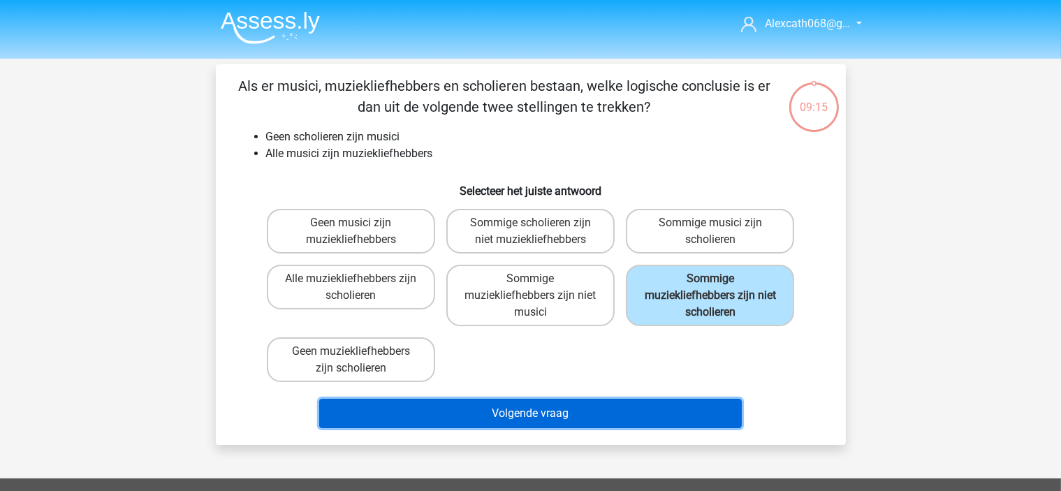
click at [574, 411] on button "Volgende vraag" at bounding box center [530, 413] width 422 height 29
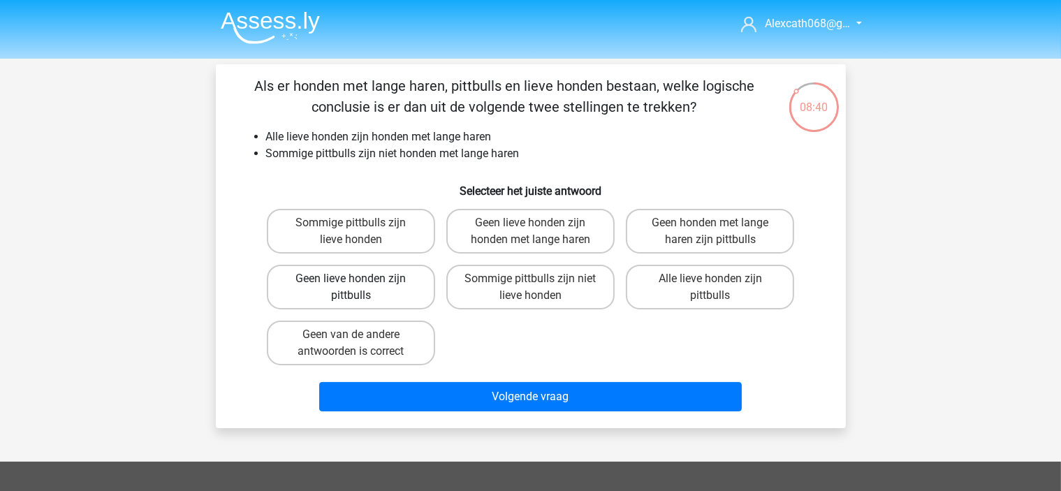
click at [300, 290] on label "Geen lieve honden zijn pittbulls" at bounding box center [351, 287] width 168 height 45
click at [351, 288] on input "Geen lieve honden zijn pittbulls" at bounding box center [355, 283] width 9 height 9
radio input "true"
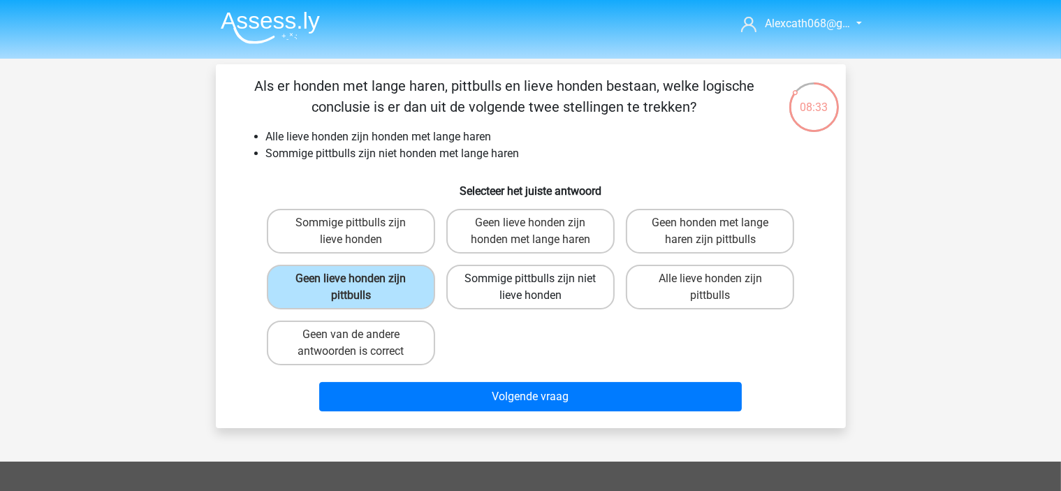
click at [463, 273] on label "Sommige pittbulls zijn niet lieve honden" at bounding box center [530, 287] width 168 height 45
click at [530, 279] on input "Sommige pittbulls zijn niet lieve honden" at bounding box center [534, 283] width 9 height 9
radio input "true"
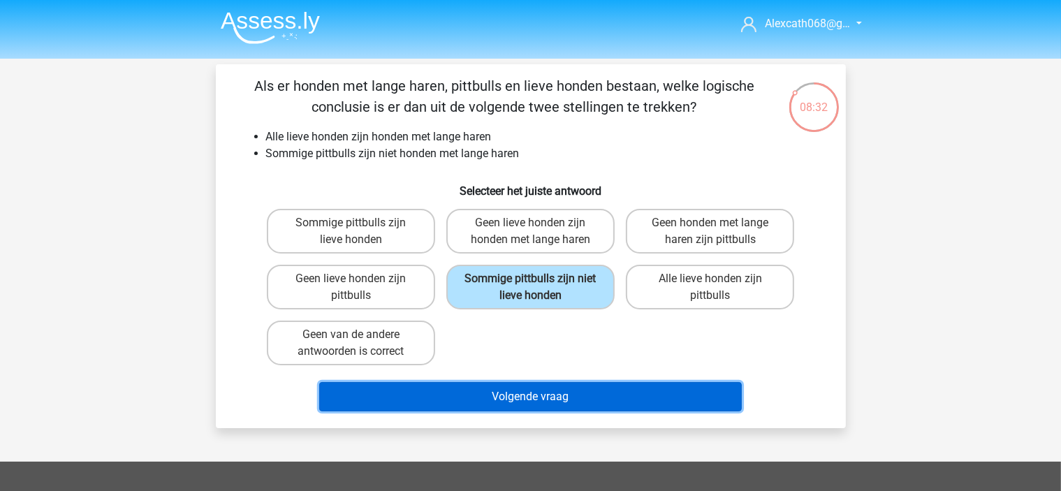
click at [547, 391] on button "Volgende vraag" at bounding box center [530, 396] width 422 height 29
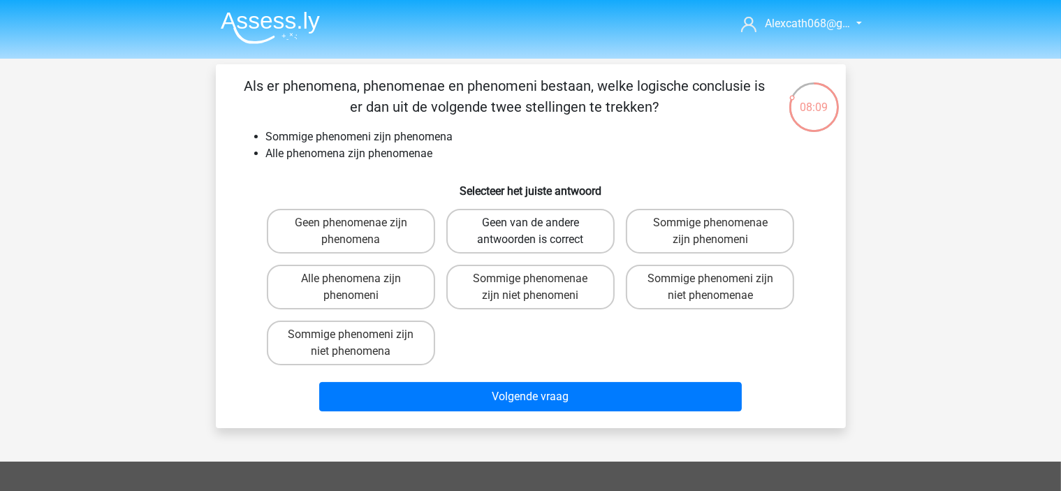
drag, startPoint x: 559, startPoint y: 228, endPoint x: 572, endPoint y: 231, distance: 13.7
click at [560, 228] on label "Geen van de andere antwoorden is correct" at bounding box center [530, 231] width 168 height 45
click at [539, 228] on input "Geen van de andere antwoorden is correct" at bounding box center [534, 227] width 9 height 9
radio input "true"
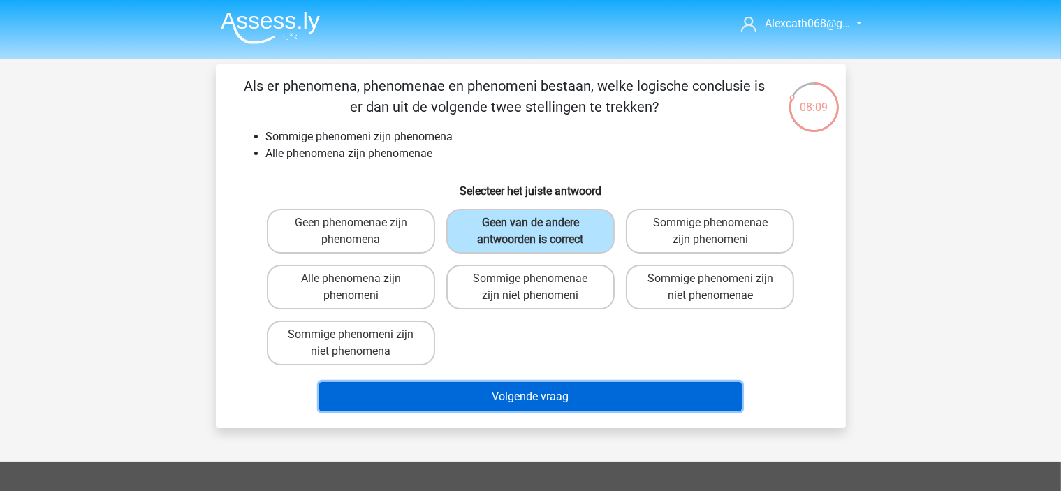
click at [560, 393] on button "Volgende vraag" at bounding box center [530, 396] width 422 height 29
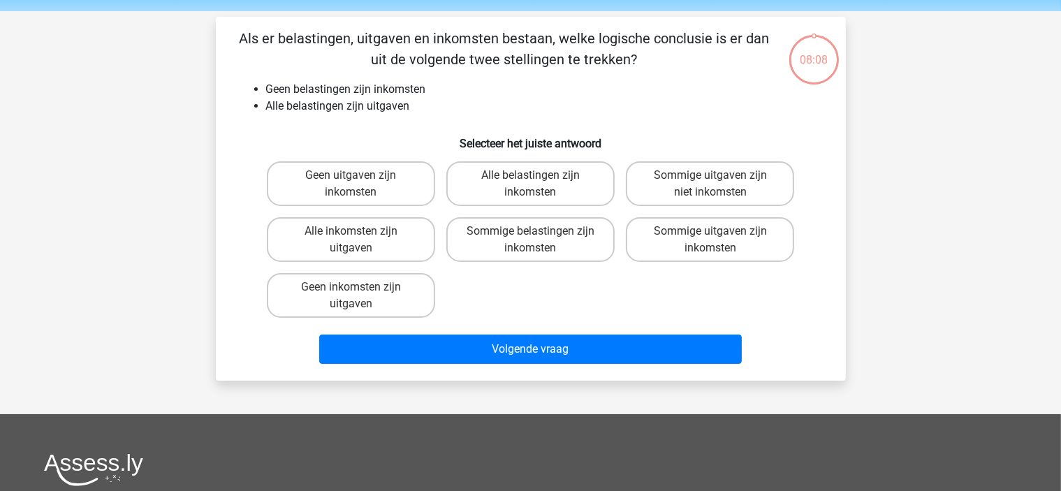
scroll to position [64, 0]
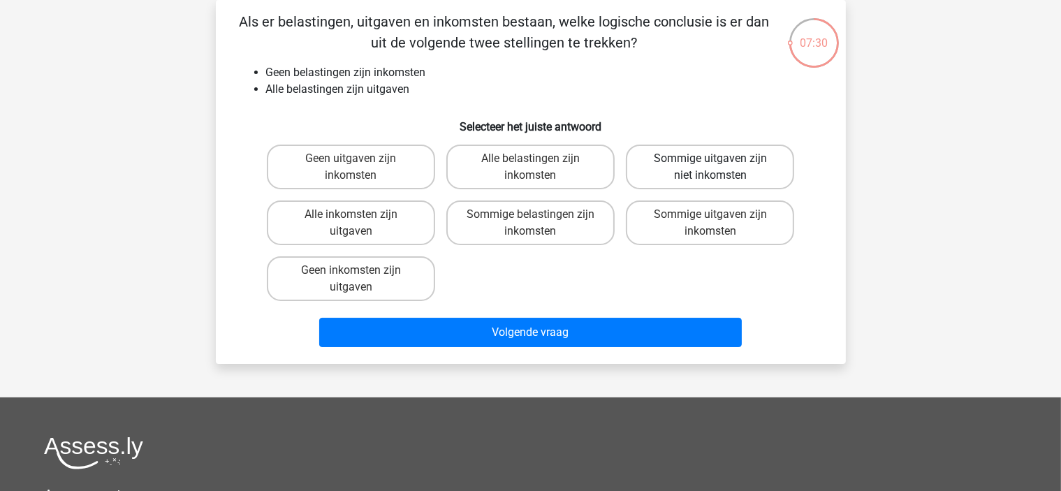
click at [747, 156] on label "Sommige uitgaven zijn niet inkomsten" at bounding box center [710, 167] width 168 height 45
click at [719, 159] on input "Sommige uitgaven zijn niet inkomsten" at bounding box center [714, 163] width 9 height 9
radio input "true"
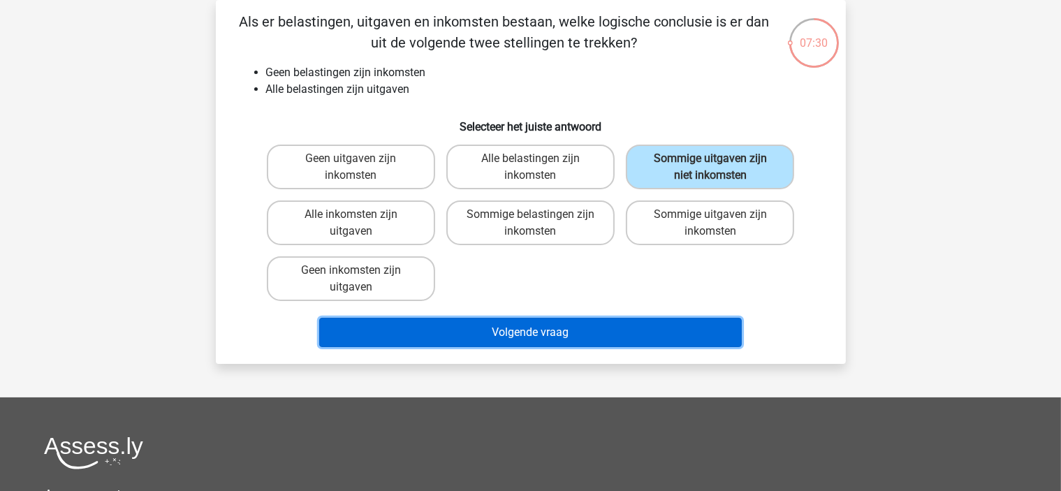
click at [672, 326] on button "Volgende vraag" at bounding box center [530, 332] width 422 height 29
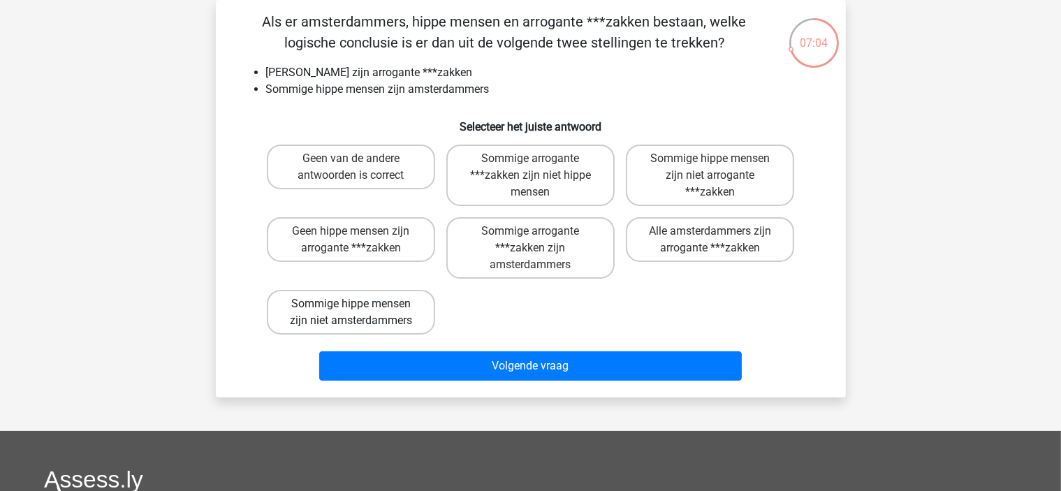
click at [391, 323] on label "Sommige hippe mensen zijn niet amsterdammers" at bounding box center [351, 312] width 168 height 45
click at [360, 313] on input "Sommige hippe mensen zijn niet amsterdammers" at bounding box center [355, 308] width 9 height 9
radio input "true"
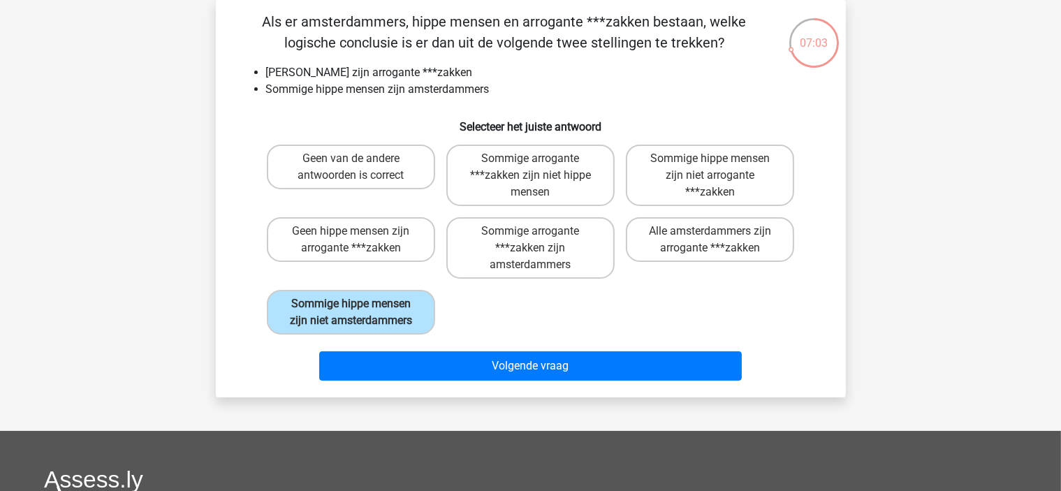
click at [416, 379] on div "Volgende vraag" at bounding box center [530, 368] width 539 height 35
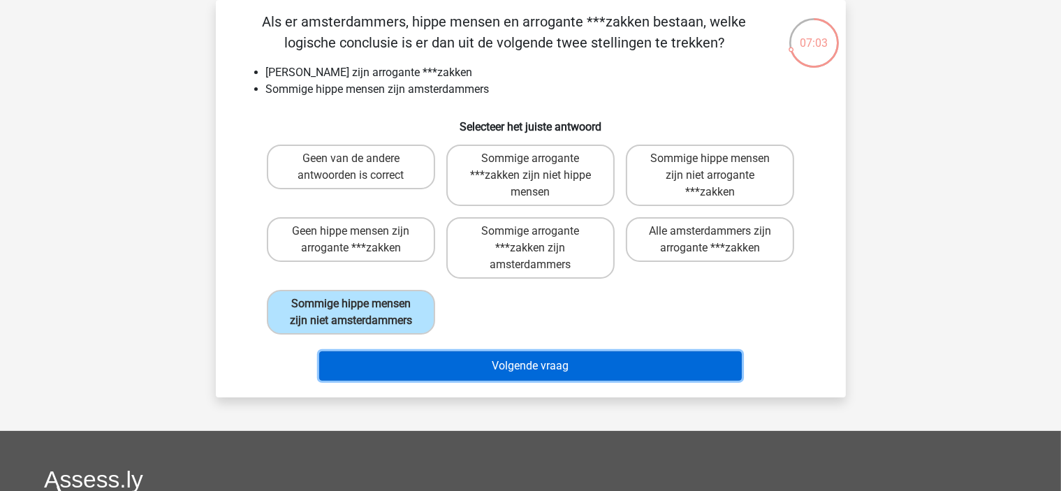
click at [414, 365] on button "Volgende vraag" at bounding box center [530, 365] width 422 height 29
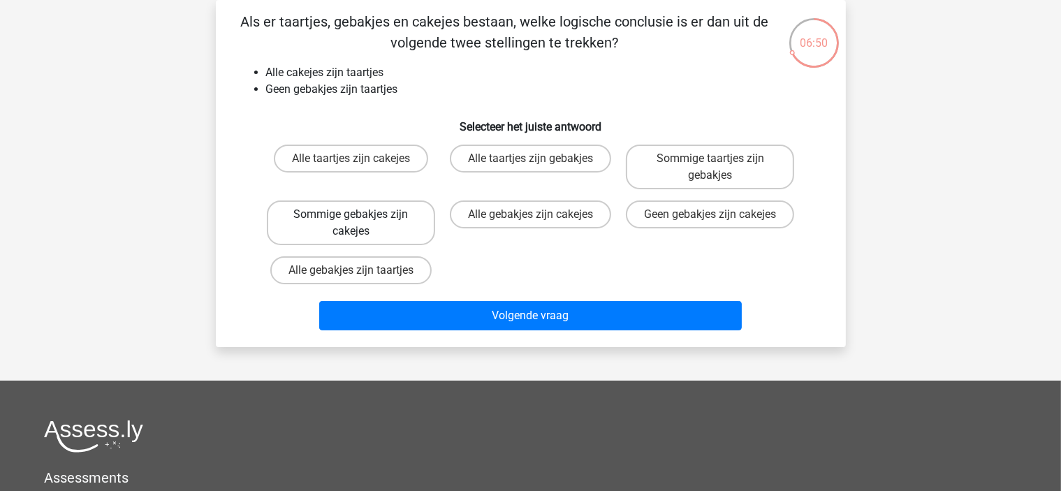
click at [284, 226] on label "Sommige gebakjes zijn cakejes" at bounding box center [351, 222] width 168 height 45
click at [351, 223] on input "Sommige gebakjes zijn cakejes" at bounding box center [355, 218] width 9 height 9
radio input "true"
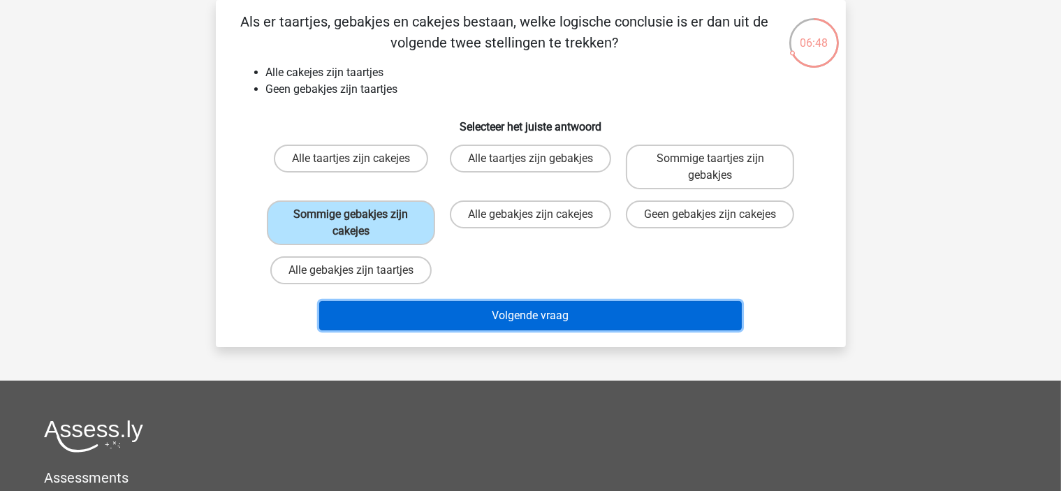
click at [365, 321] on button "Volgende vraag" at bounding box center [530, 315] width 422 height 29
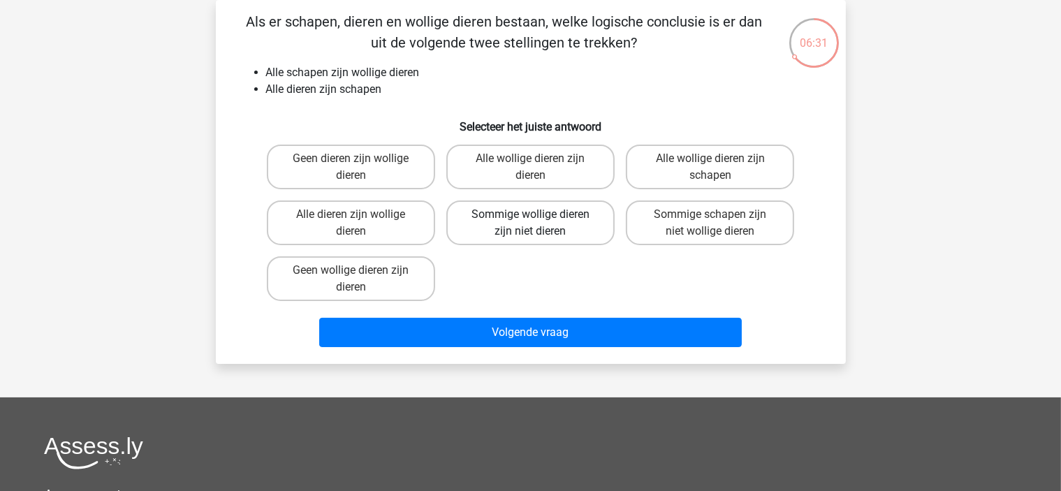
click at [584, 236] on label "Sommige wollige dieren zijn niet dieren" at bounding box center [530, 222] width 168 height 45
click at [539, 223] on input "Sommige wollige dieren zijn niet dieren" at bounding box center [534, 218] width 9 height 9
radio input "true"
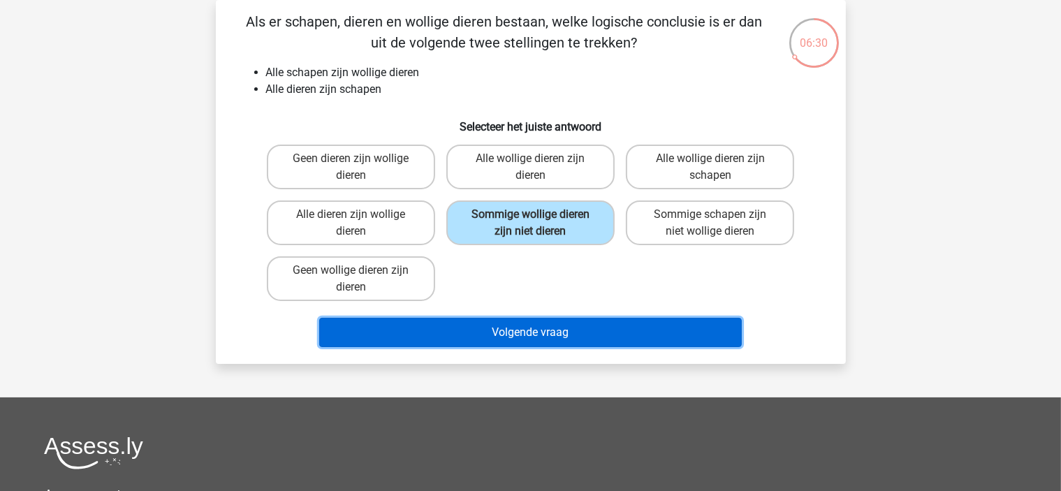
click at [594, 330] on button "Volgende vraag" at bounding box center [530, 332] width 422 height 29
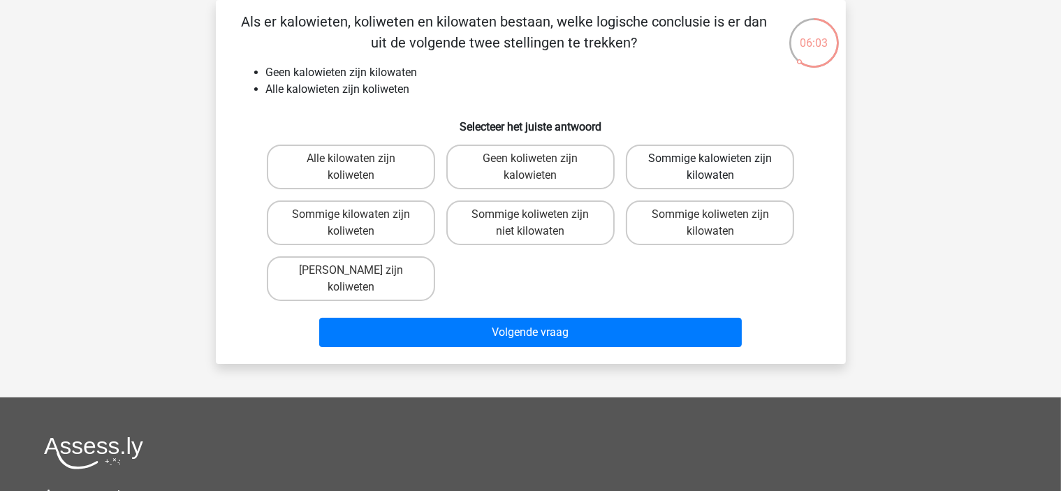
click at [651, 180] on label "Sommige kalowieten zijn kilowaten" at bounding box center [710, 167] width 168 height 45
click at [710, 168] on input "Sommige kalowieten zijn kilowaten" at bounding box center [714, 163] width 9 height 9
radio input "true"
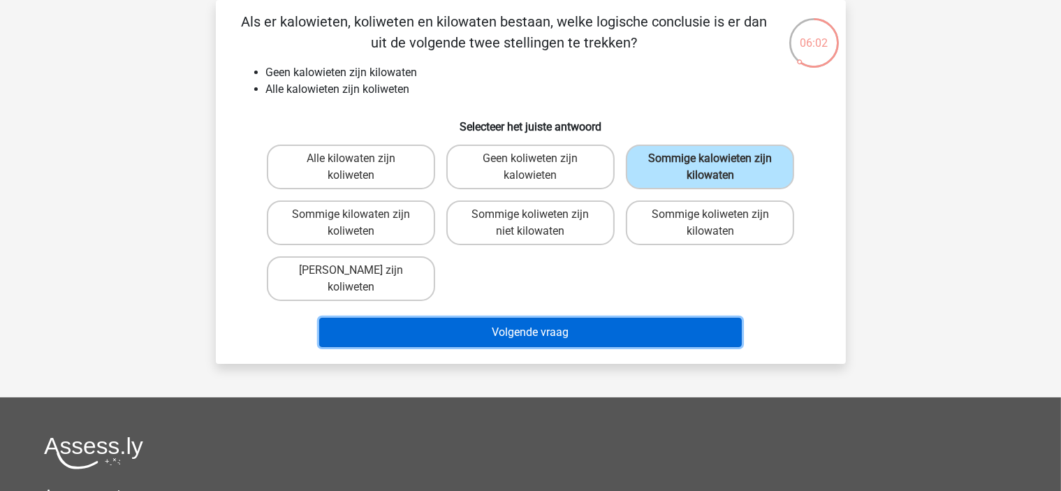
click at [625, 329] on button "Volgende vraag" at bounding box center [530, 332] width 422 height 29
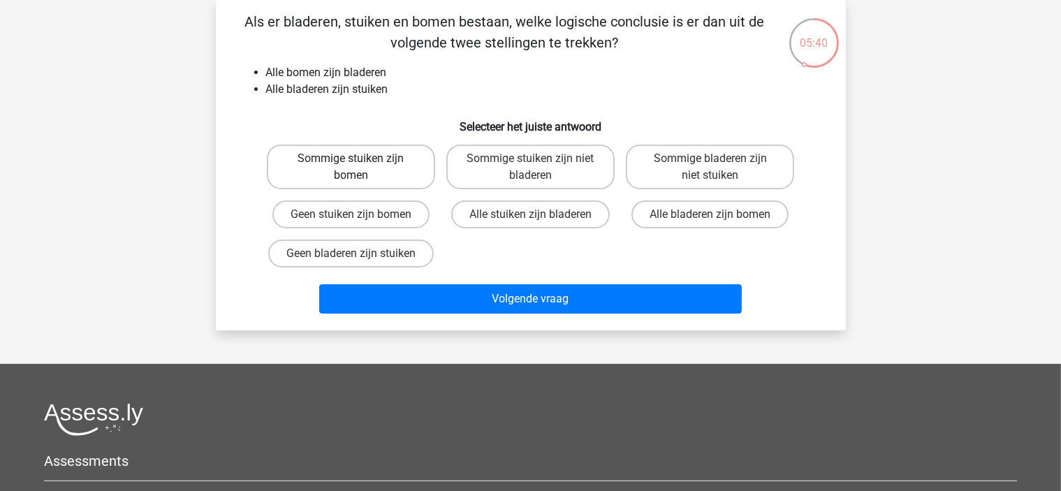
click at [302, 182] on label "Sommige stuiken zijn bomen" at bounding box center [351, 167] width 168 height 45
click at [351, 168] on input "Sommige stuiken zijn bomen" at bounding box center [355, 163] width 9 height 9
radio input "true"
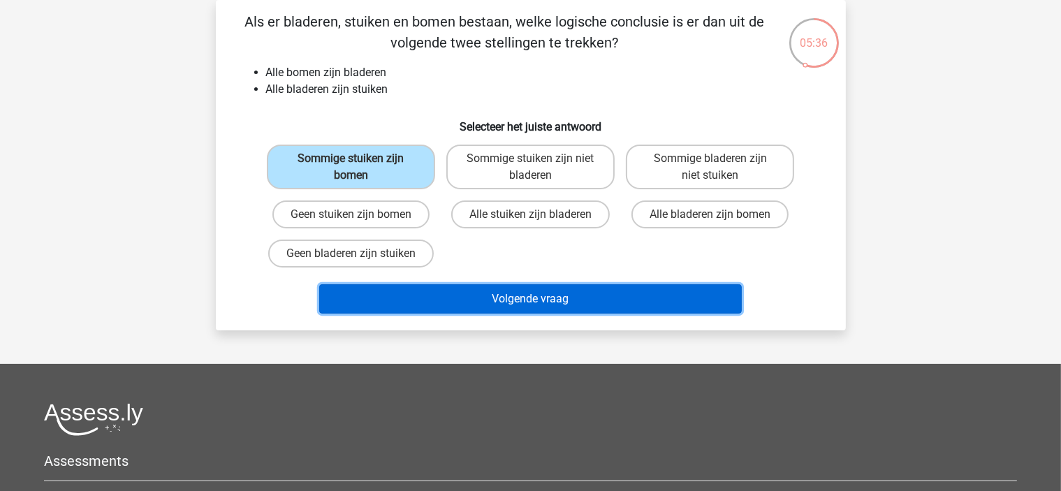
click at [415, 296] on button "Volgende vraag" at bounding box center [530, 298] width 422 height 29
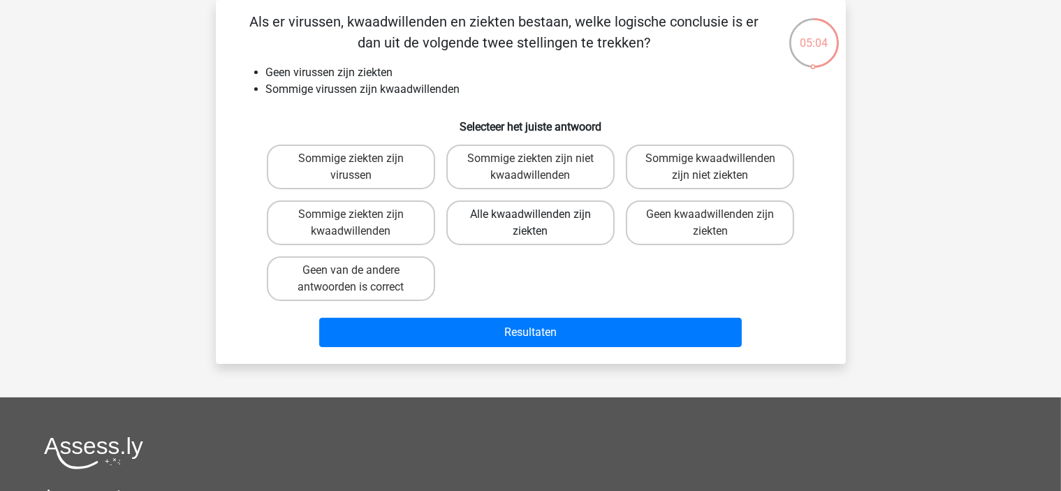
drag, startPoint x: 581, startPoint y: 226, endPoint x: 564, endPoint y: 272, distance: 49.0
click at [581, 227] on label "Alle kwaadwillenden zijn ziekten" at bounding box center [530, 222] width 168 height 45
click at [539, 223] on input "Alle kwaadwillenden zijn ziekten" at bounding box center [534, 218] width 9 height 9
radio input "true"
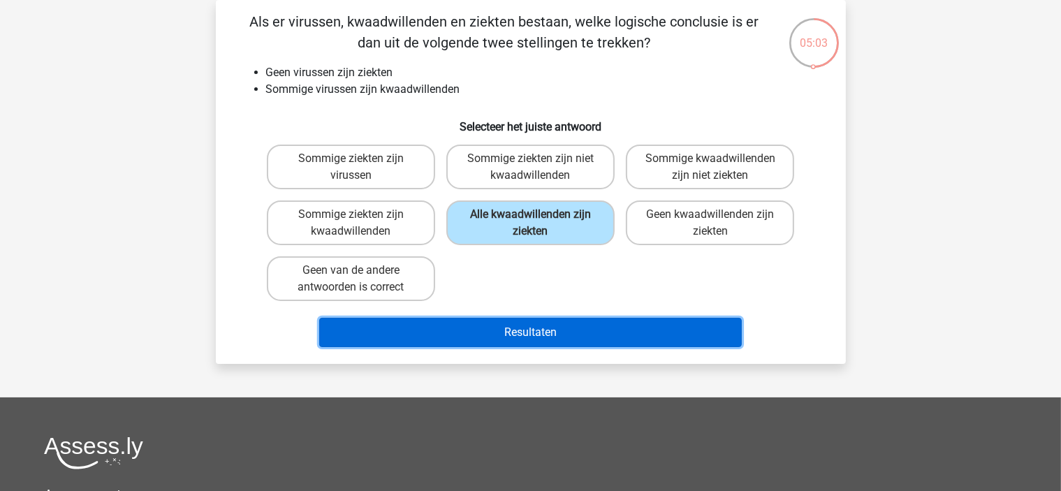
click at [553, 329] on button "Resultaten" at bounding box center [530, 332] width 422 height 29
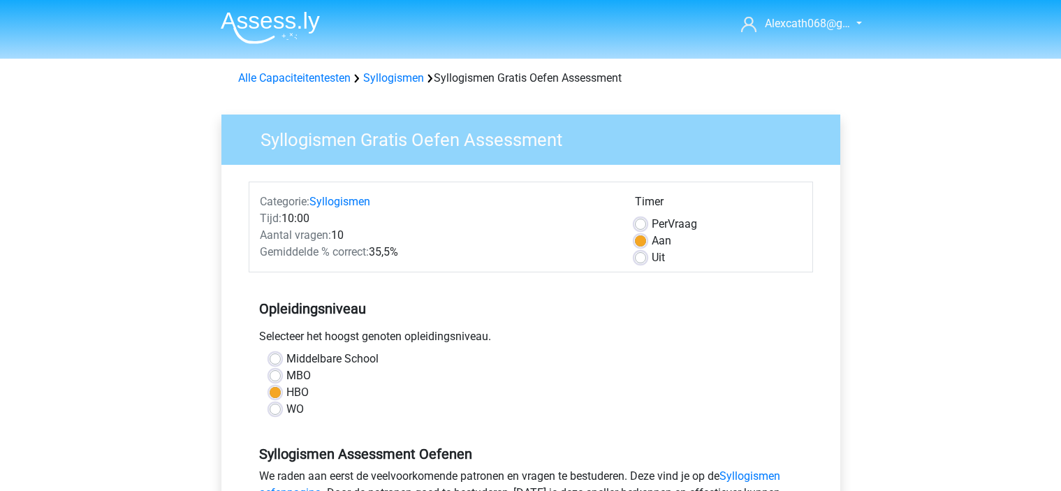
scroll to position [209, 0]
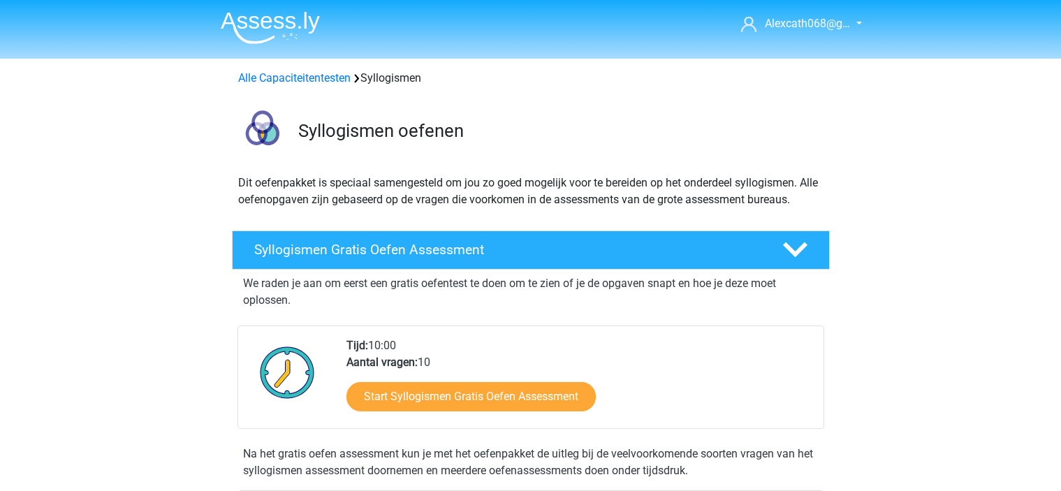
scroll to position [209, 0]
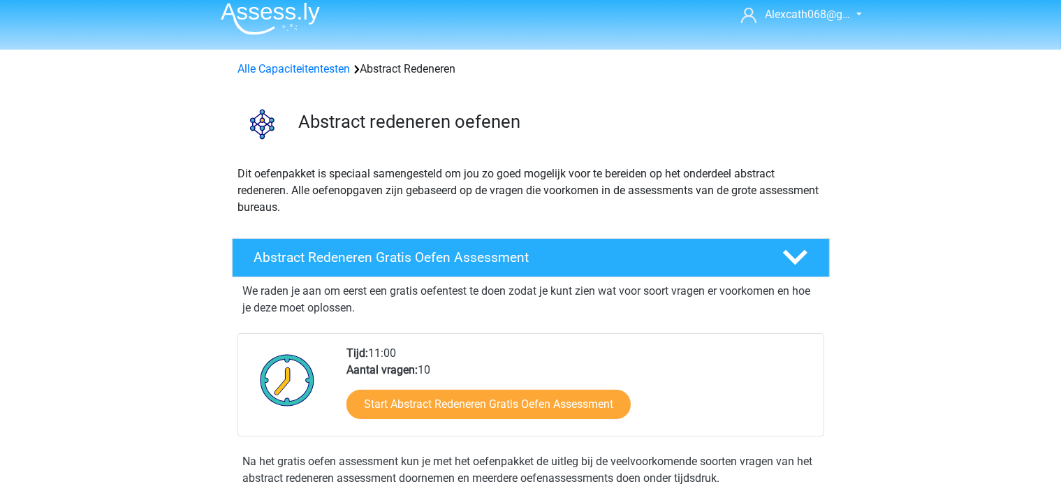
scroll to position [140, 0]
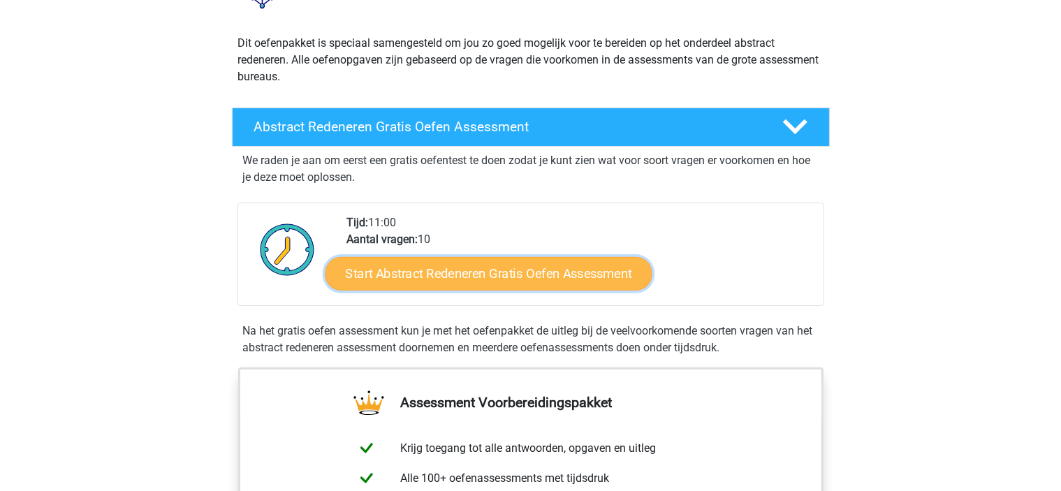
click at [472, 279] on link "Start Abstract Redeneren Gratis Oefen Assessment" at bounding box center [488, 273] width 327 height 34
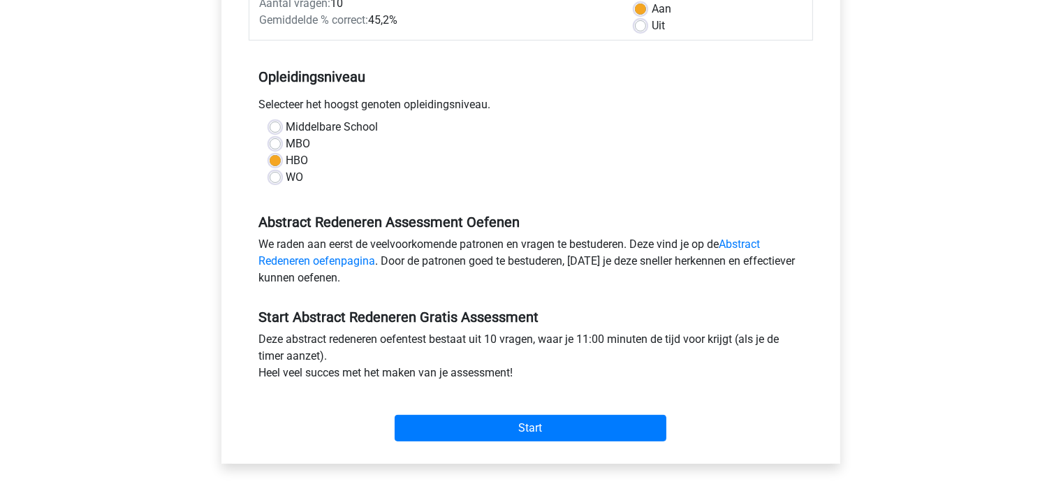
scroll to position [279, 0]
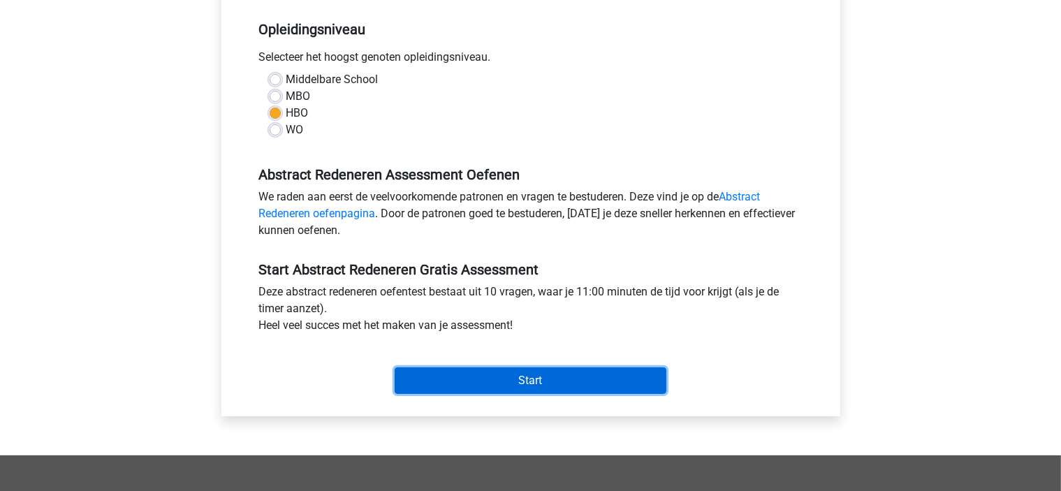
click at [450, 374] on input "Start" at bounding box center [531, 380] width 272 height 27
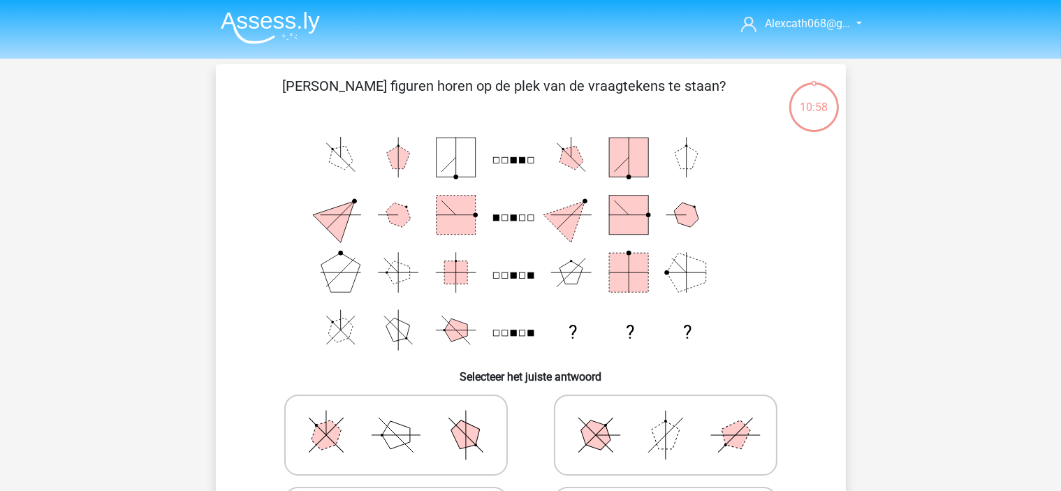
scroll to position [70, 0]
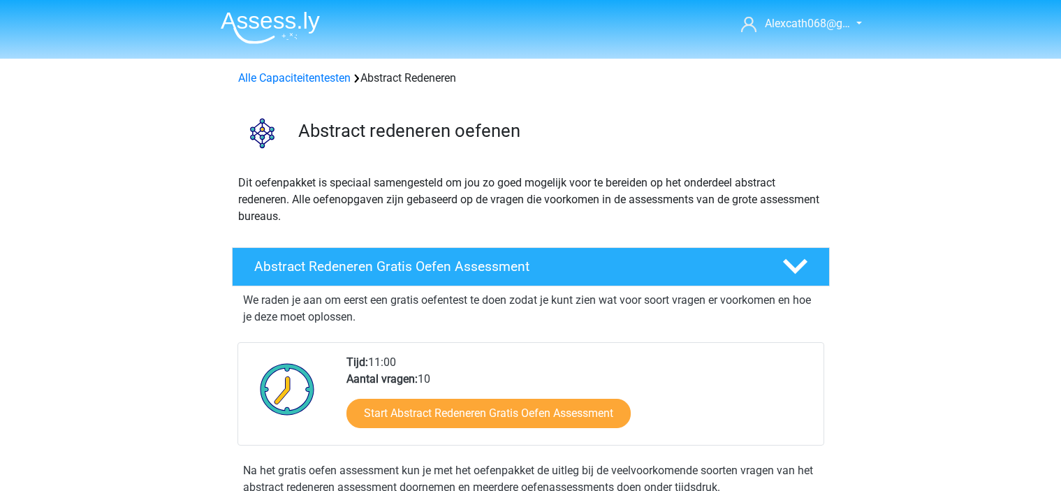
scroll to position [140, 0]
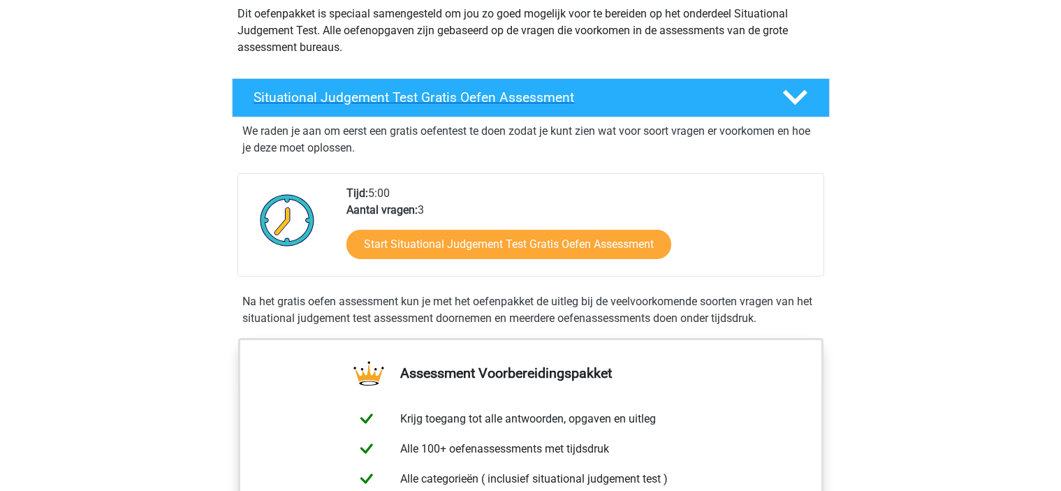
scroll to position [209, 0]
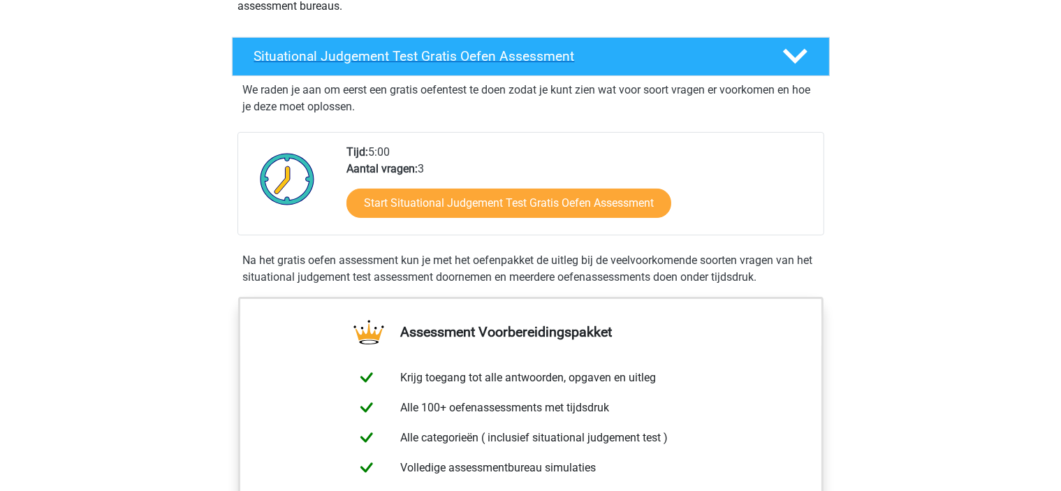
click at [528, 57] on h4 "Situational Judgement Test Gratis Oefen Assessment" at bounding box center [507, 56] width 506 height 16
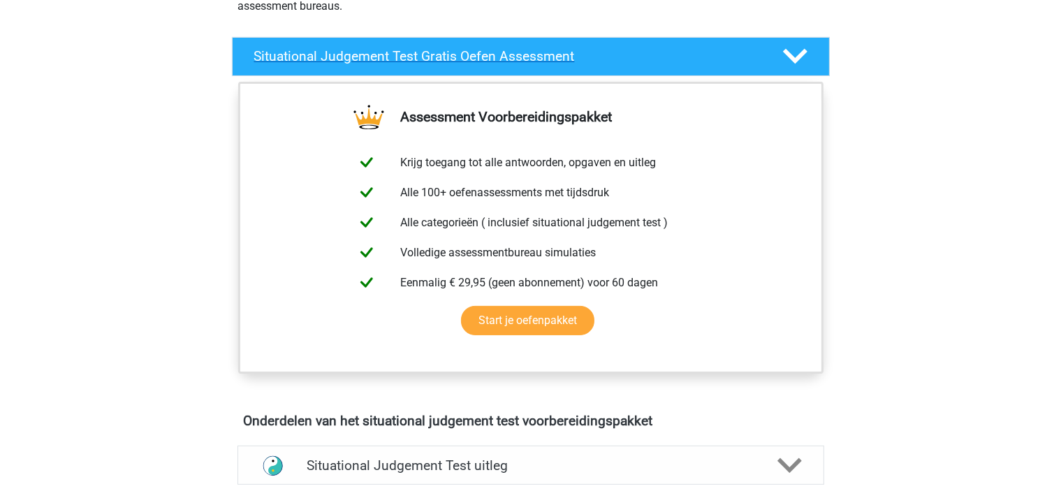
click at [786, 53] on polygon at bounding box center [795, 56] width 24 height 15
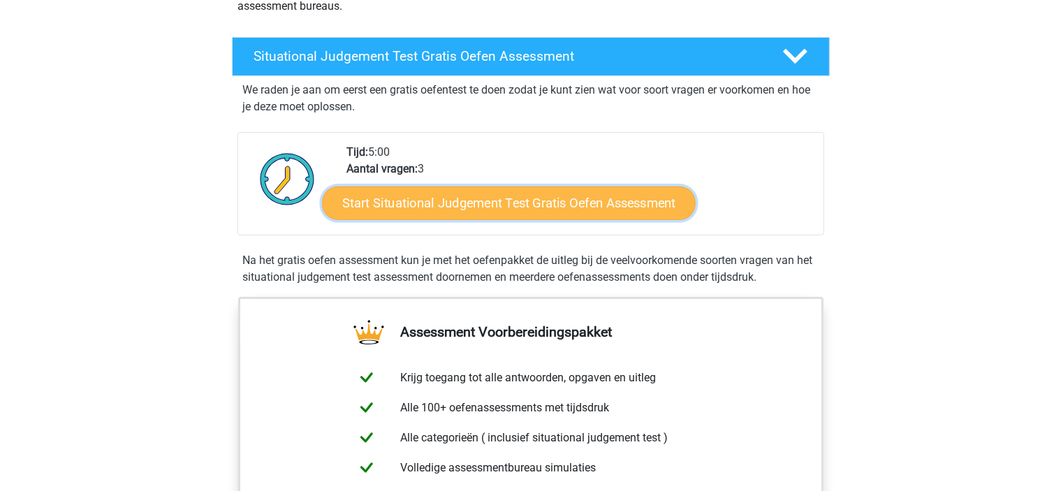
click at [645, 208] on link "Start Situational Judgement Test Gratis Oefen Assessment" at bounding box center [509, 203] width 374 height 34
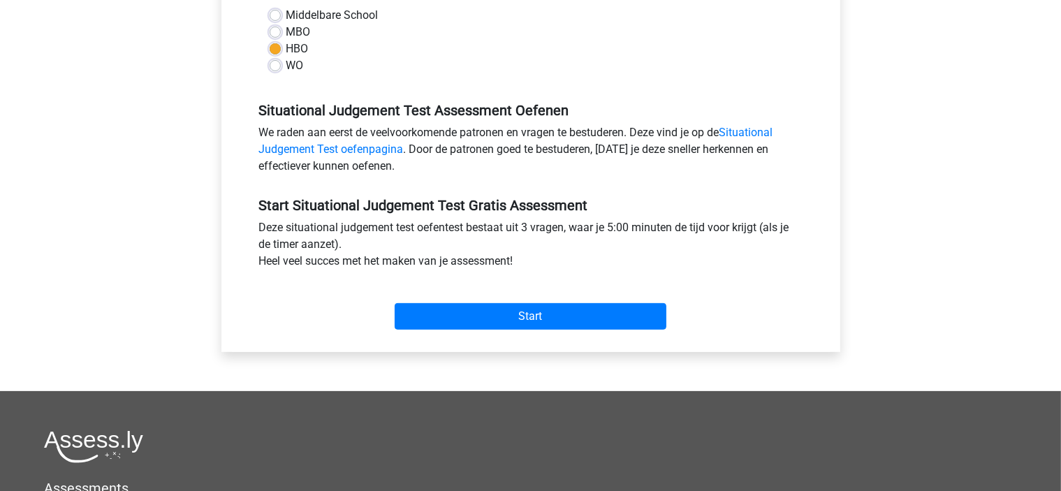
scroll to position [349, 0]
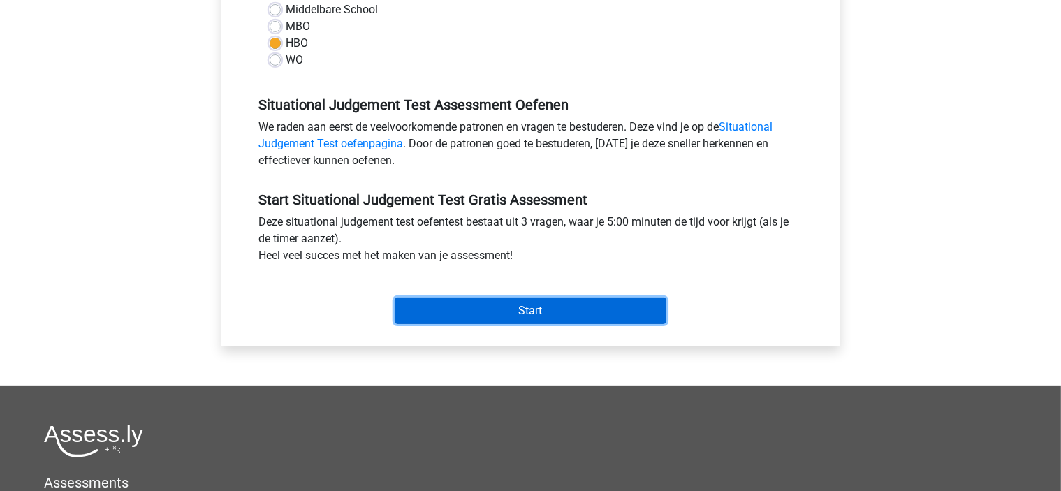
click at [538, 302] on input "Start" at bounding box center [531, 310] width 272 height 27
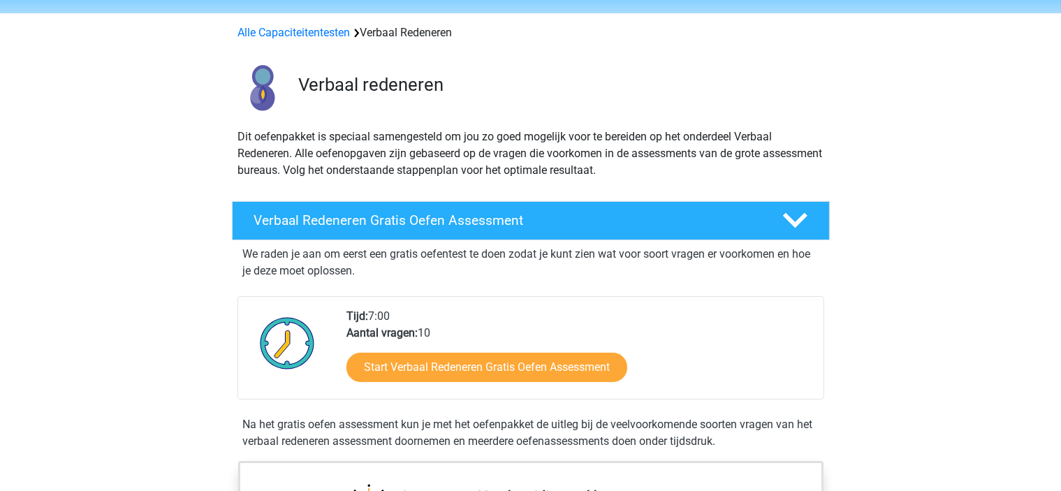
scroll to position [70, 0]
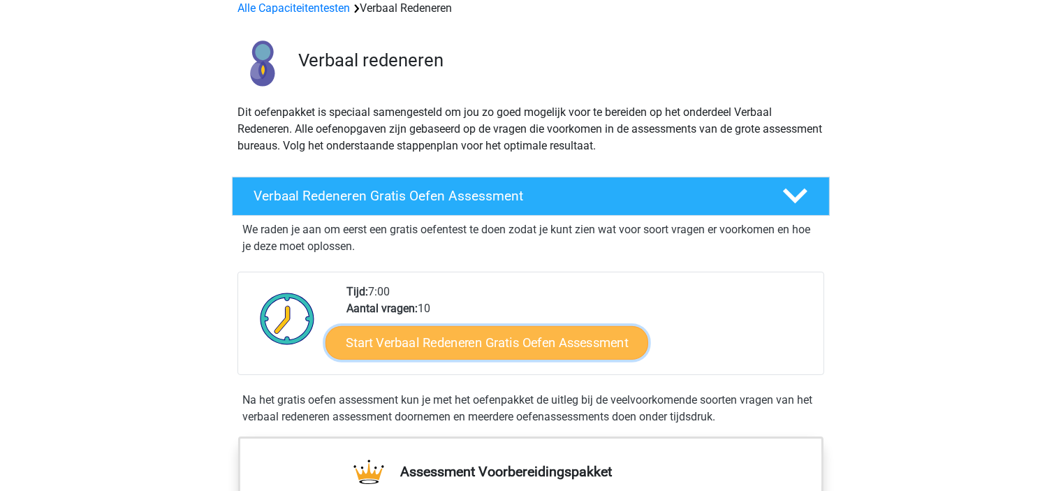
click at [447, 348] on link "Start Verbaal Redeneren Gratis Oefen Assessment" at bounding box center [486, 343] width 323 height 34
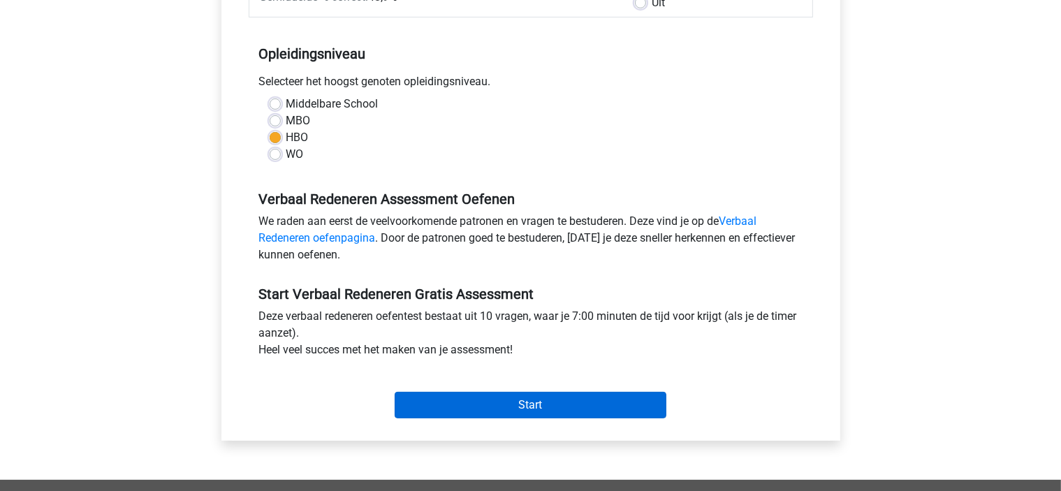
scroll to position [279, 0]
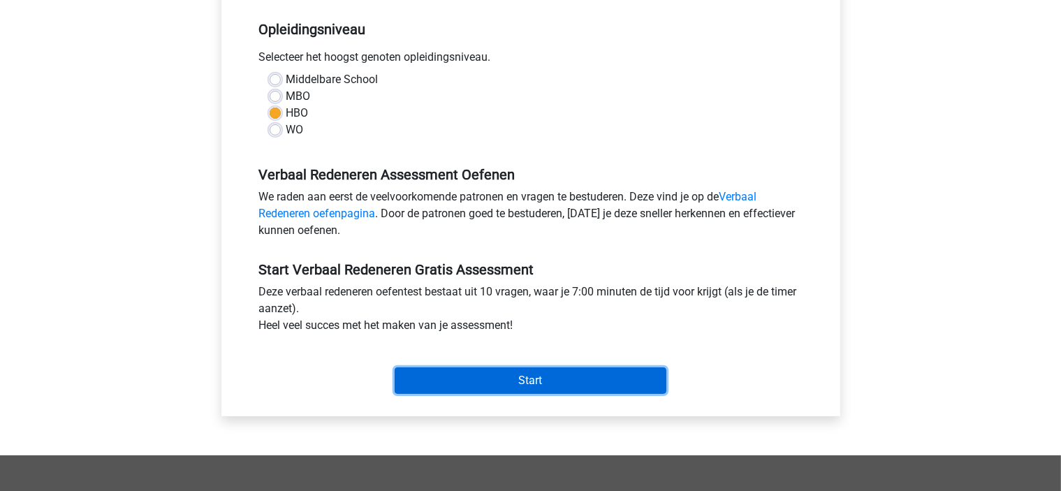
click at [561, 378] on input "Start" at bounding box center [531, 380] width 272 height 27
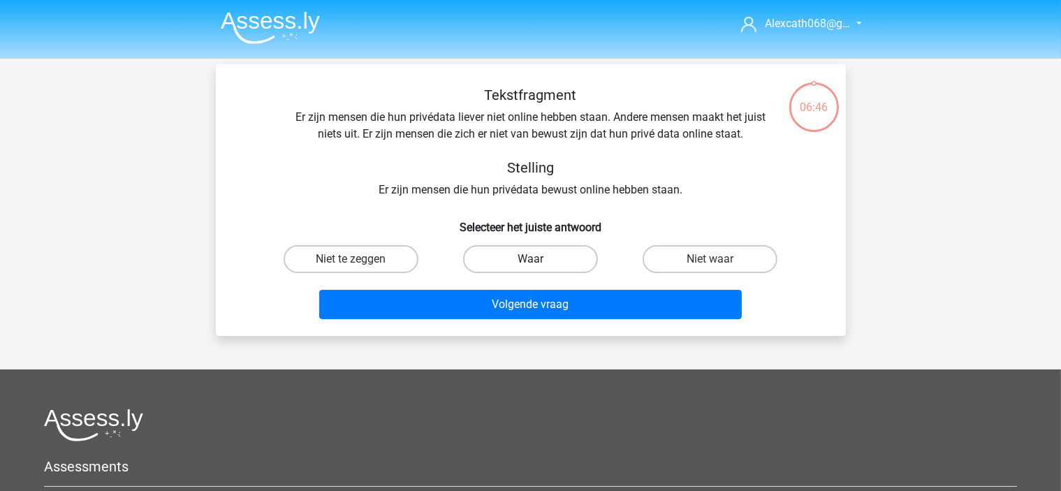
click at [542, 256] on label "Waar" at bounding box center [530, 259] width 135 height 28
click at [539, 259] on input "Waar" at bounding box center [534, 263] width 9 height 9
radio input "true"
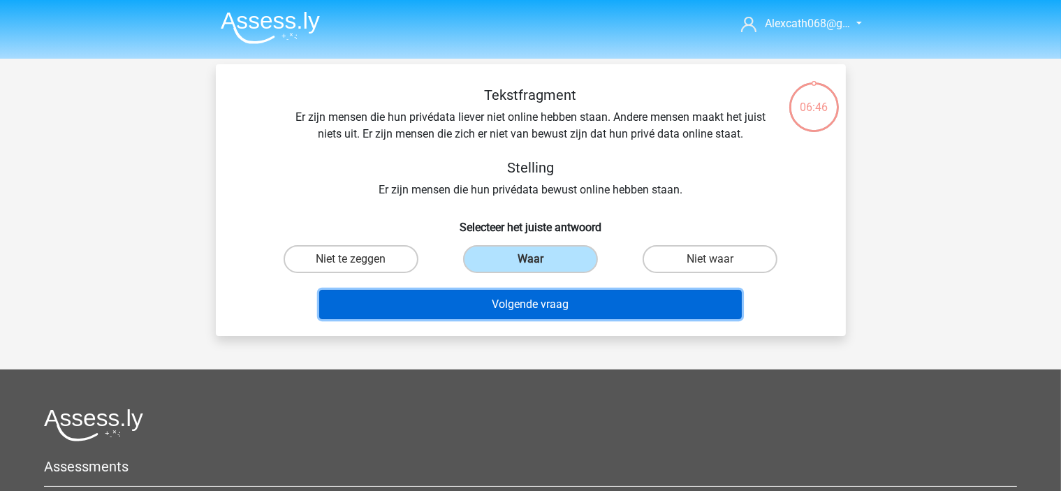
click at [613, 303] on button "Volgende vraag" at bounding box center [530, 304] width 422 height 29
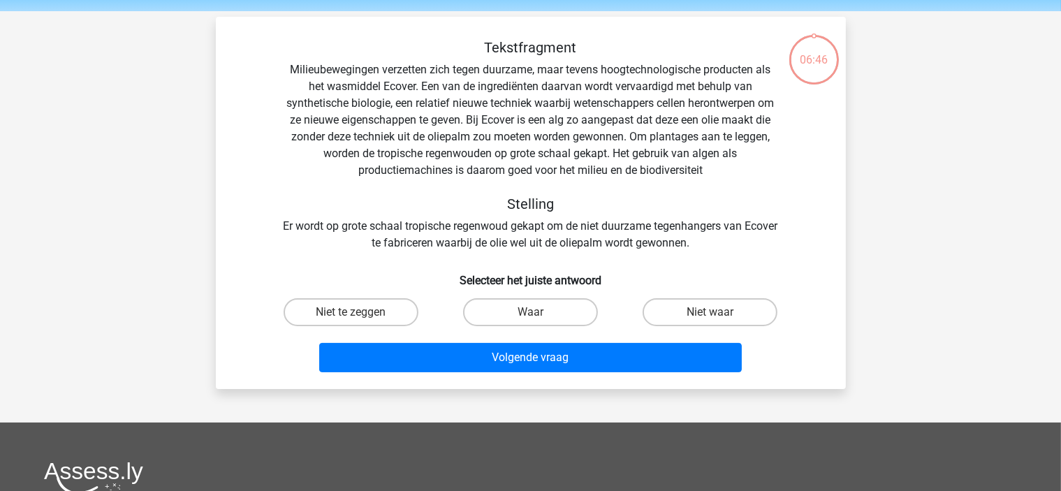
scroll to position [64, 0]
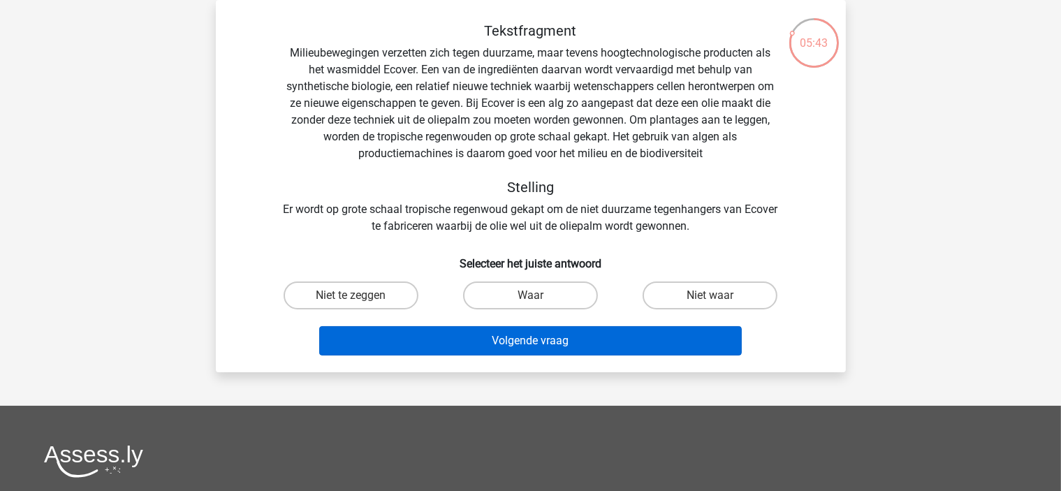
drag, startPoint x: 560, startPoint y: 301, endPoint x: 581, endPoint y: 336, distance: 40.7
click at [561, 307] on label "Waar" at bounding box center [530, 295] width 135 height 28
click at [539, 304] on input "Waar" at bounding box center [534, 299] width 9 height 9
radio input "true"
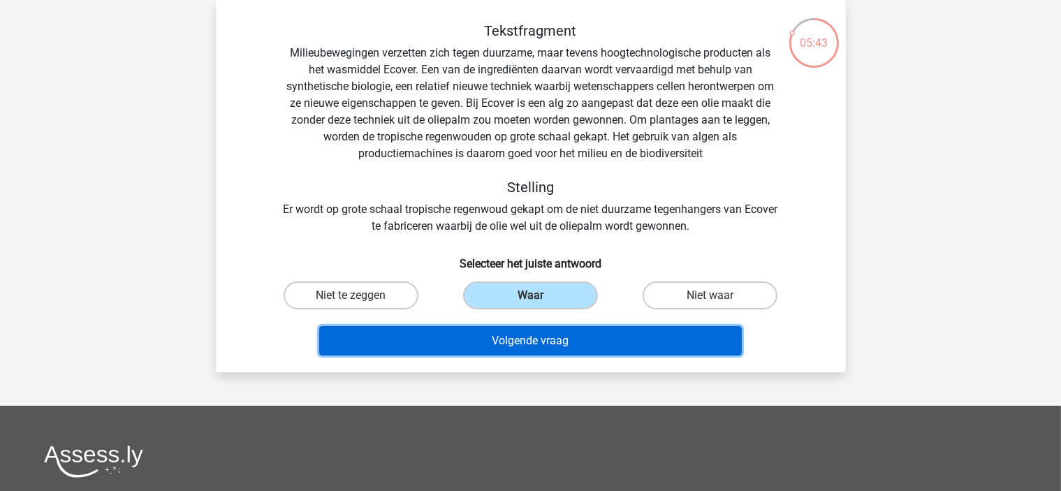
click at [584, 343] on button "Volgende vraag" at bounding box center [530, 340] width 422 height 29
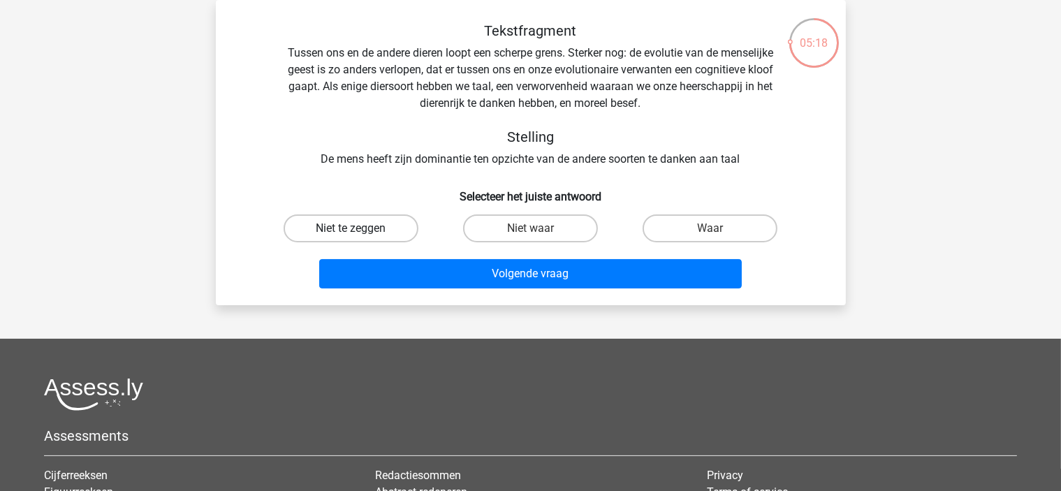
click at [389, 231] on label "Niet te zeggen" at bounding box center [351, 228] width 135 height 28
click at [360, 231] on input "Niet te zeggen" at bounding box center [355, 232] width 9 height 9
radio input "true"
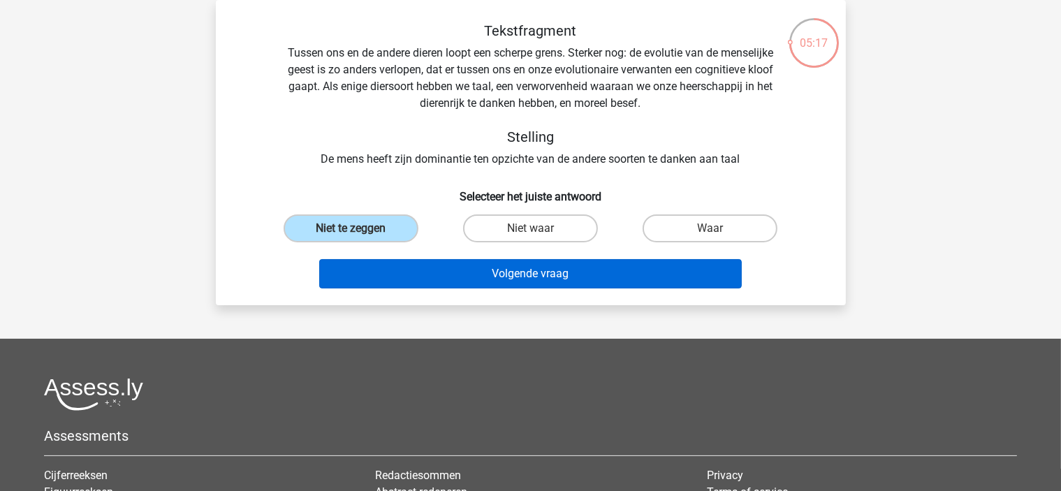
click at [484, 293] on div "Volgende vraag" at bounding box center [530, 276] width 539 height 35
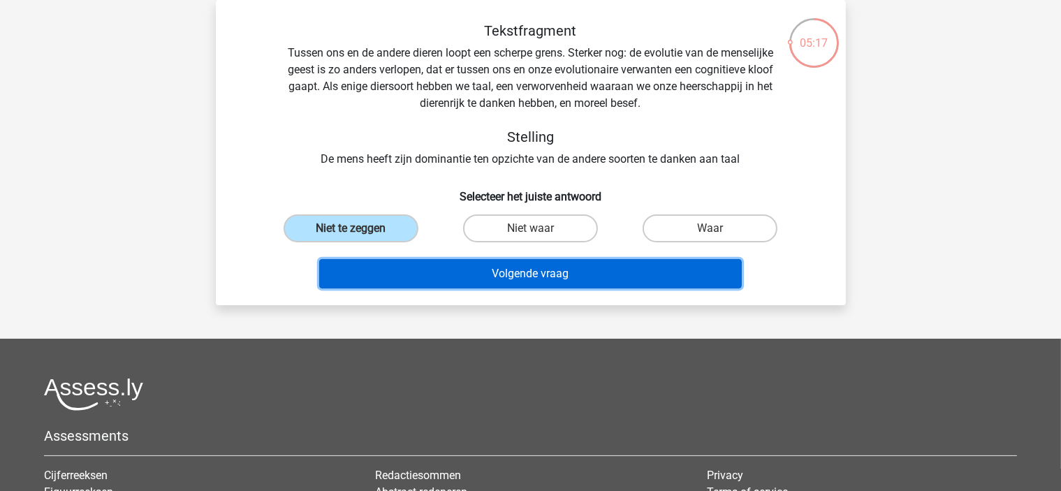
click at [480, 276] on button "Volgende vraag" at bounding box center [530, 273] width 422 height 29
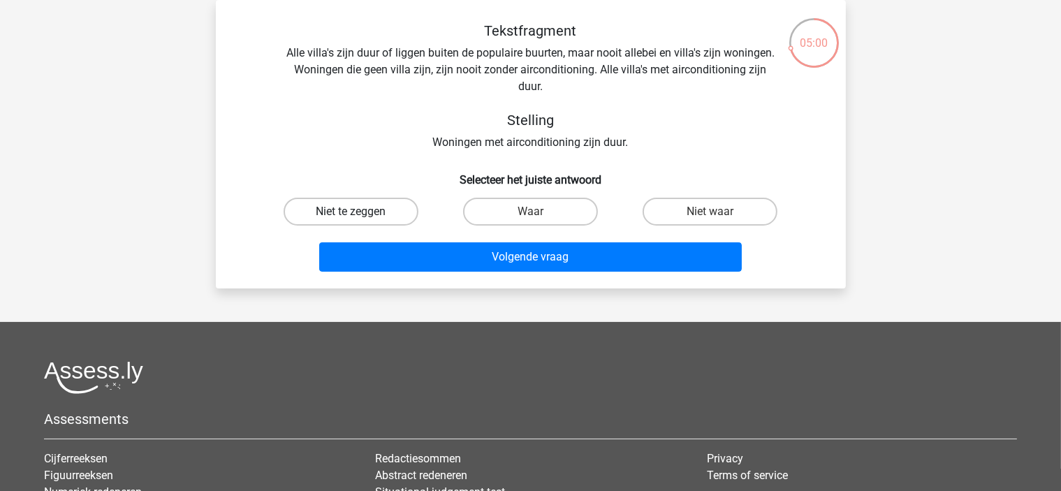
drag, startPoint x: 345, startPoint y: 194, endPoint x: 371, endPoint y: 213, distance: 32.0
click at [347, 196] on div "Niet te zeggen" at bounding box center [350, 211] width 179 height 39
click at [381, 221] on label "Niet te zeggen" at bounding box center [351, 212] width 135 height 28
click at [360, 221] on input "Niet te zeggen" at bounding box center [355, 216] width 9 height 9
radio input "true"
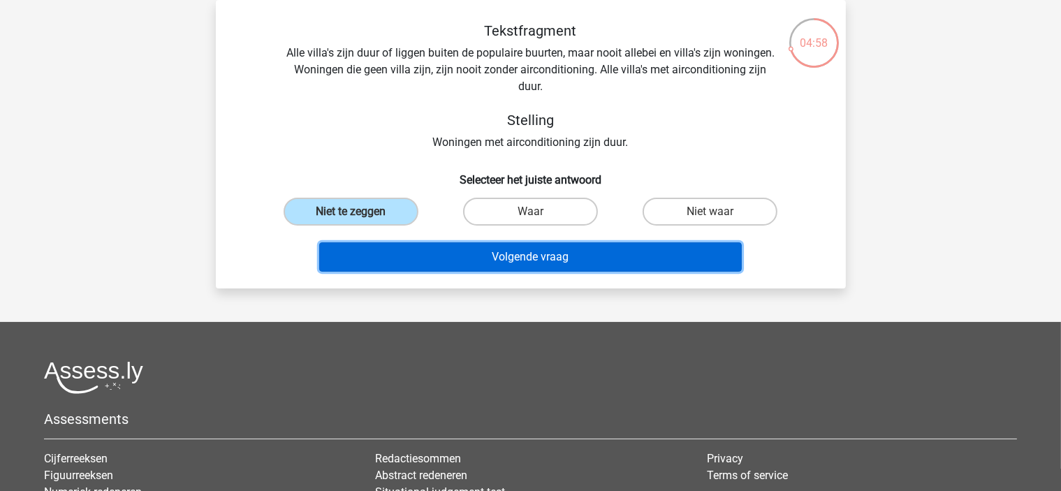
click at [455, 265] on button "Volgende vraag" at bounding box center [530, 256] width 422 height 29
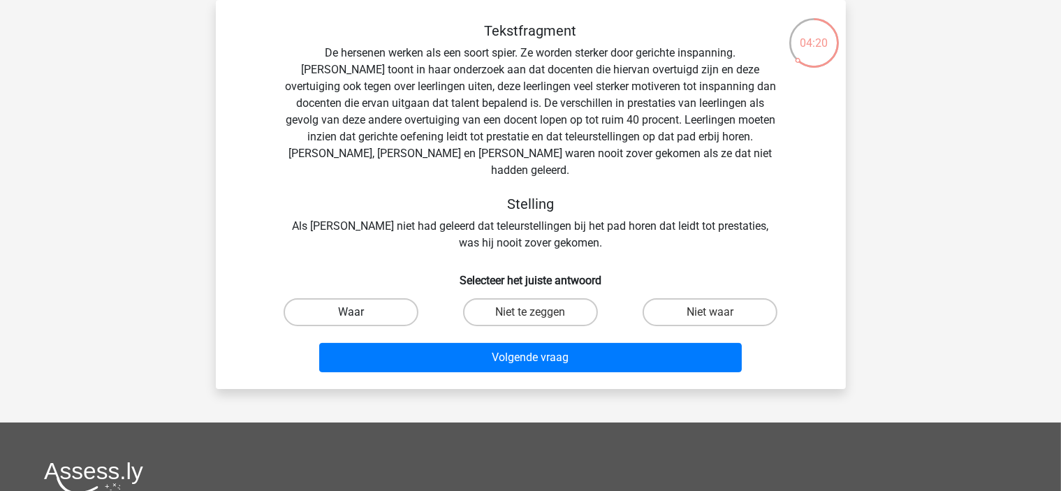
click at [367, 298] on label "Waar" at bounding box center [351, 312] width 135 height 28
click at [360, 312] on input "Waar" at bounding box center [355, 316] width 9 height 9
radio input "true"
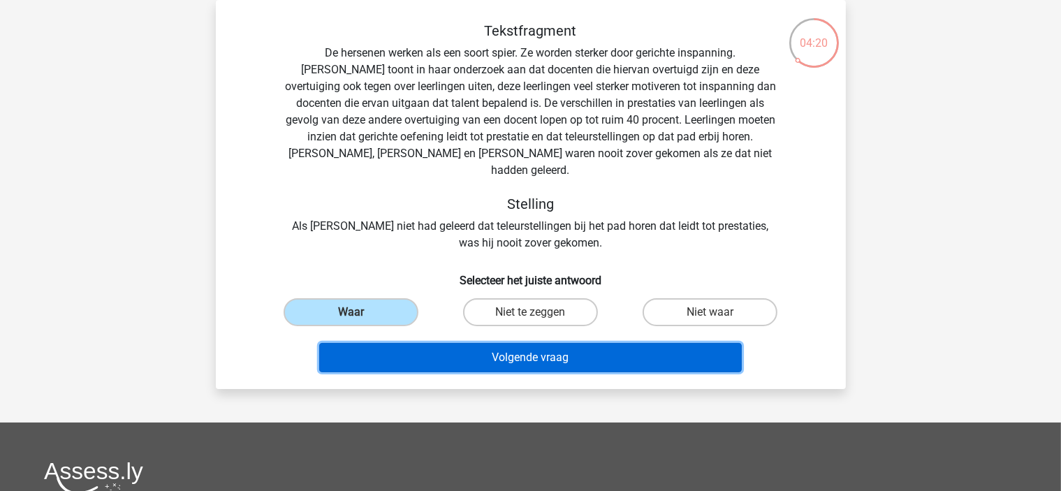
click at [378, 343] on button "Volgende vraag" at bounding box center [530, 357] width 422 height 29
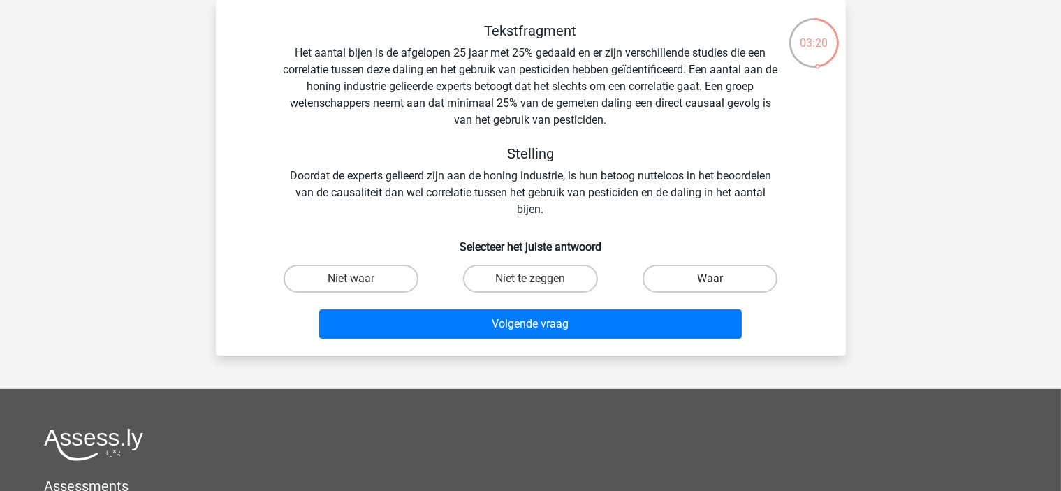
click at [679, 279] on label "Waar" at bounding box center [709, 279] width 135 height 28
click at [710, 279] on input "Waar" at bounding box center [714, 283] width 9 height 9
radio input "true"
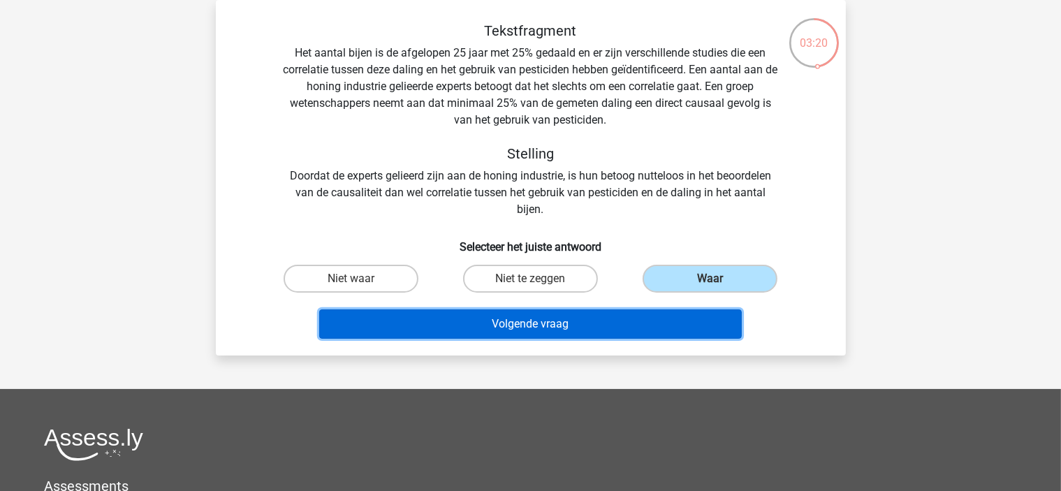
click at [624, 325] on button "Volgende vraag" at bounding box center [530, 323] width 422 height 29
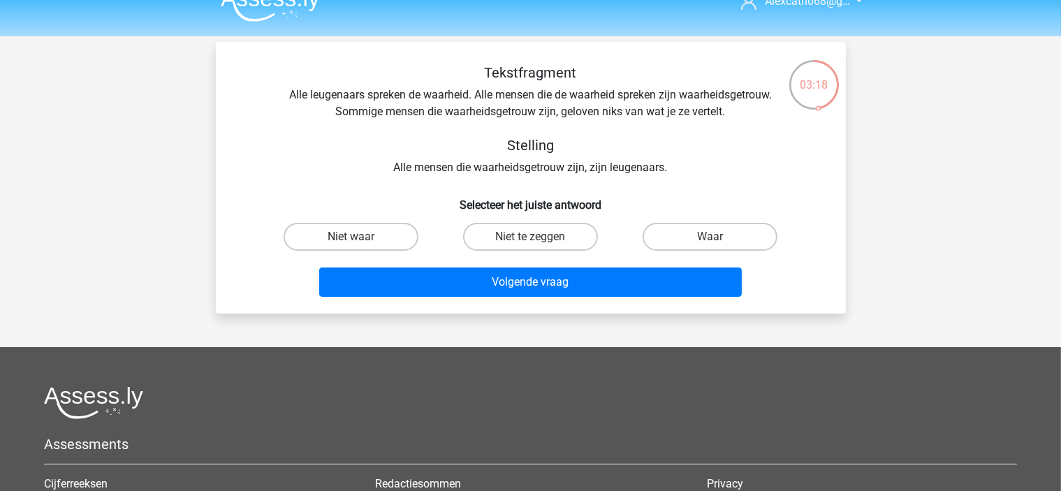
scroll to position [0, 0]
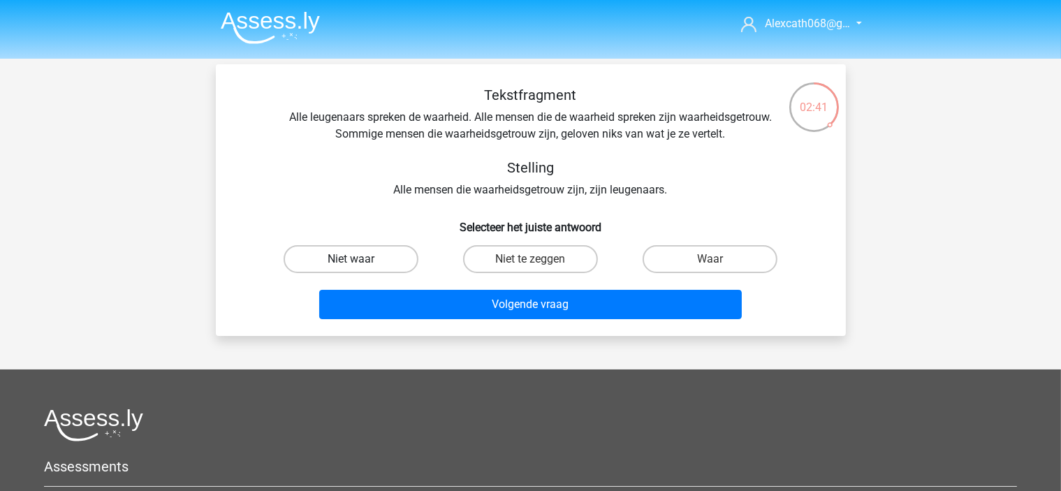
click at [375, 262] on label "Niet waar" at bounding box center [351, 259] width 135 height 28
click at [360, 262] on input "Niet waar" at bounding box center [355, 263] width 9 height 9
radio input "true"
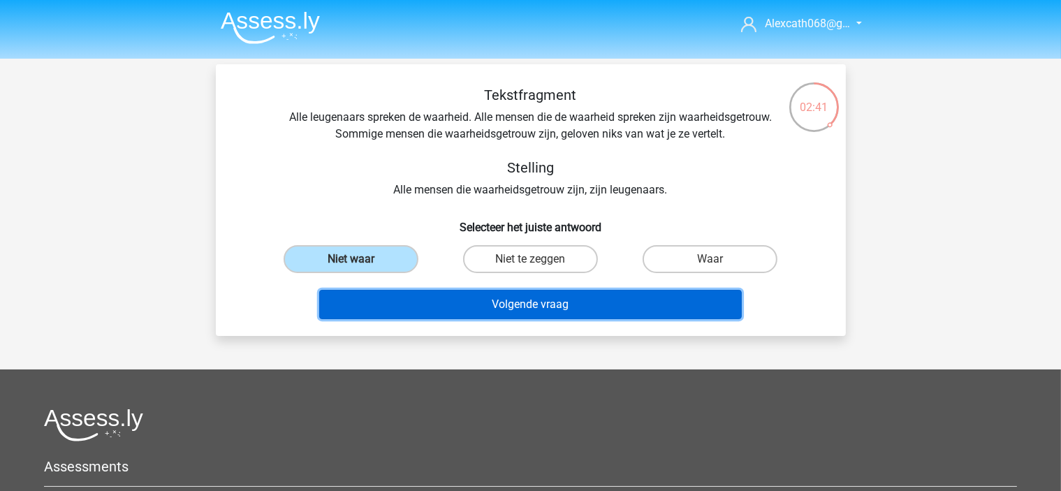
click at [391, 303] on button "Volgende vraag" at bounding box center [530, 304] width 422 height 29
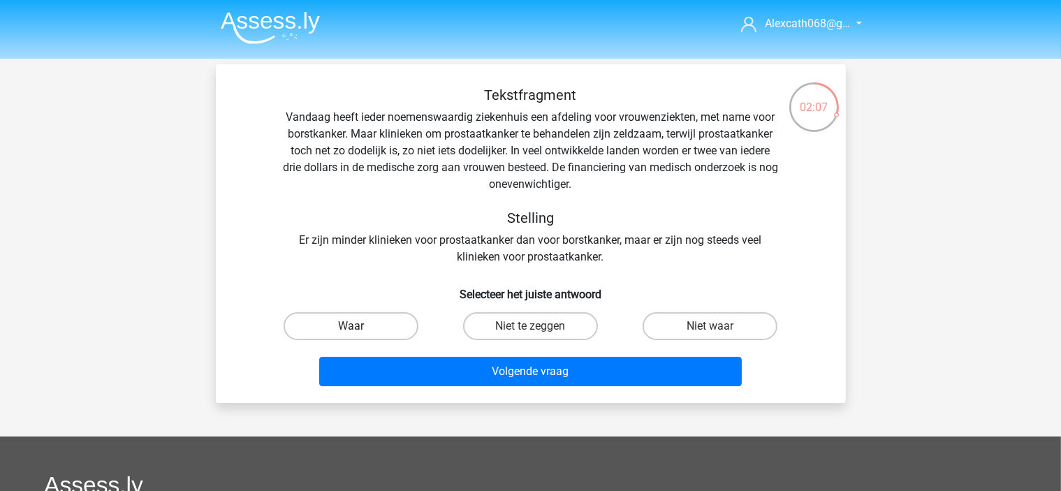
click at [340, 321] on label "Waar" at bounding box center [351, 326] width 135 height 28
click at [351, 326] on input "Waar" at bounding box center [355, 330] width 9 height 9
radio input "true"
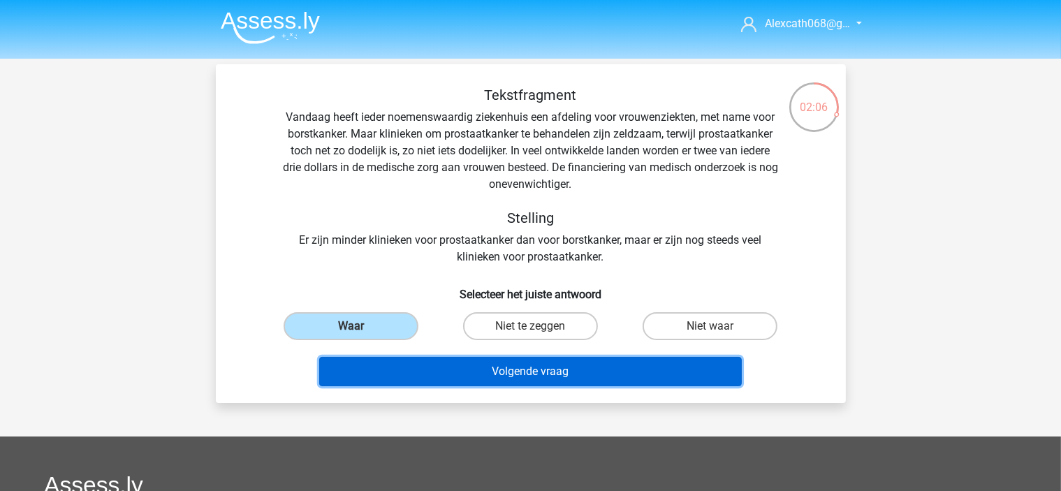
click at [360, 371] on button "Volgende vraag" at bounding box center [530, 371] width 422 height 29
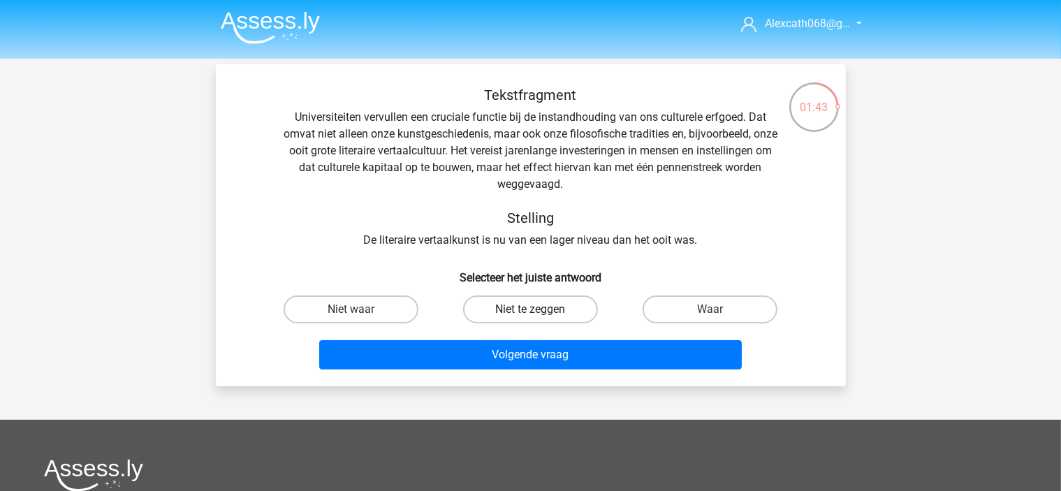
click at [476, 308] on label "Niet te zeggen" at bounding box center [530, 309] width 135 height 28
click at [530, 309] on input "Niet te zeggen" at bounding box center [534, 313] width 9 height 9
radio input "true"
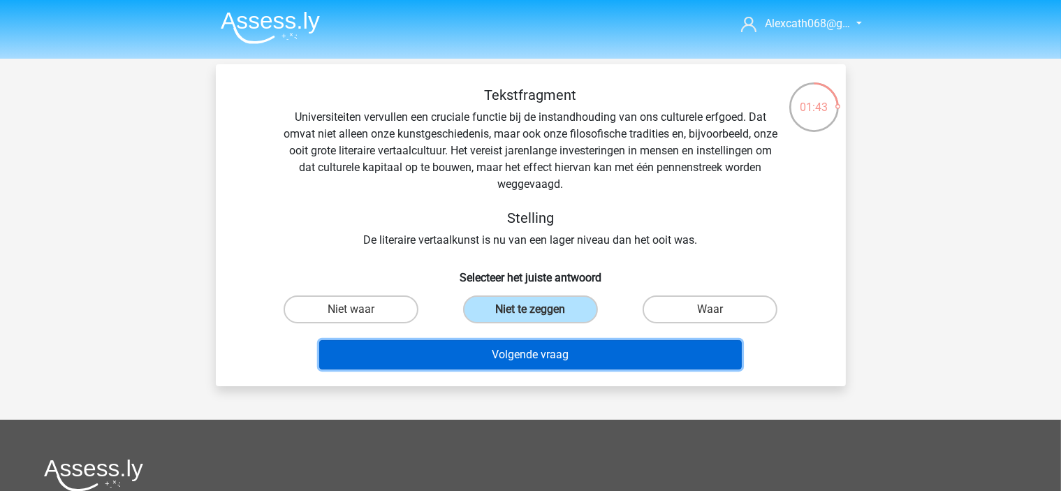
click at [473, 349] on button "Volgende vraag" at bounding box center [530, 354] width 422 height 29
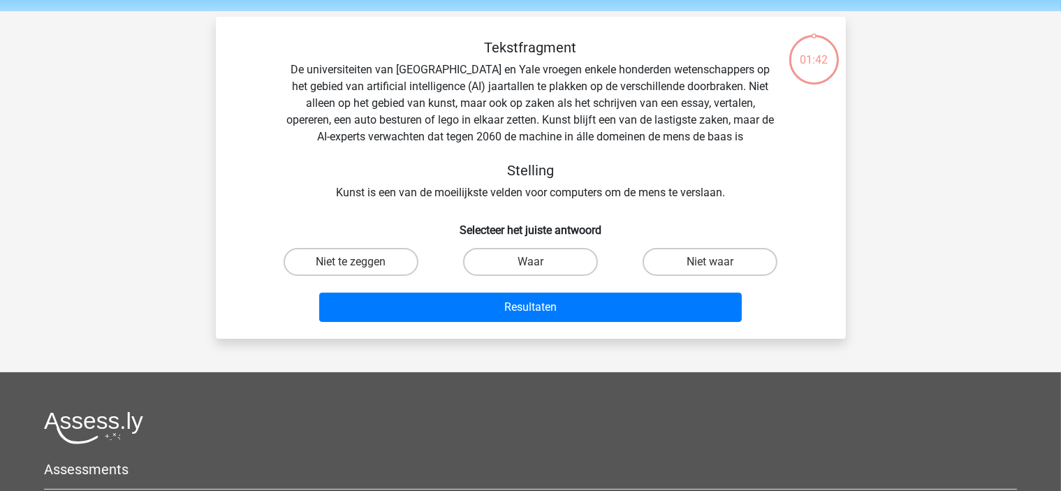
scroll to position [64, 0]
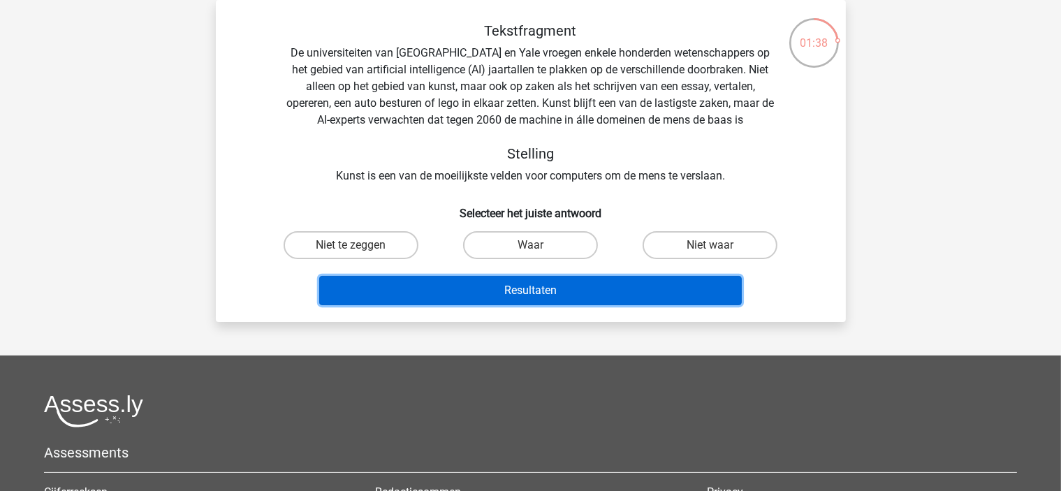
click at [457, 287] on button "Resultaten" at bounding box center [530, 290] width 422 height 29
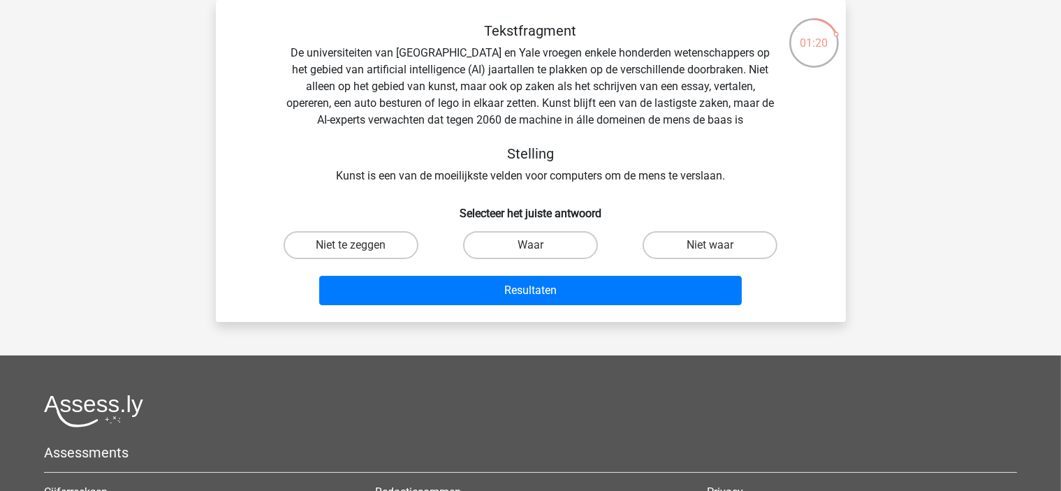
click at [274, 154] on div "Tekstfragment De universiteiten van Oxford en Yale vroegen enkele honderden wet…" at bounding box center [530, 103] width 585 height 162
click at [494, 247] on label "Waar" at bounding box center [530, 245] width 135 height 28
click at [530, 247] on input "Waar" at bounding box center [534, 249] width 9 height 9
radio input "true"
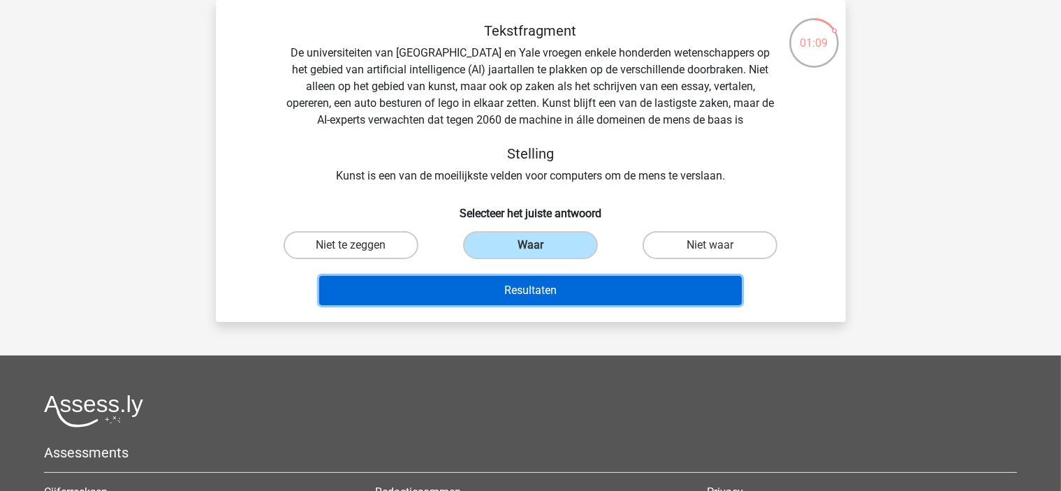
click at [399, 288] on button "Resultaten" at bounding box center [530, 290] width 422 height 29
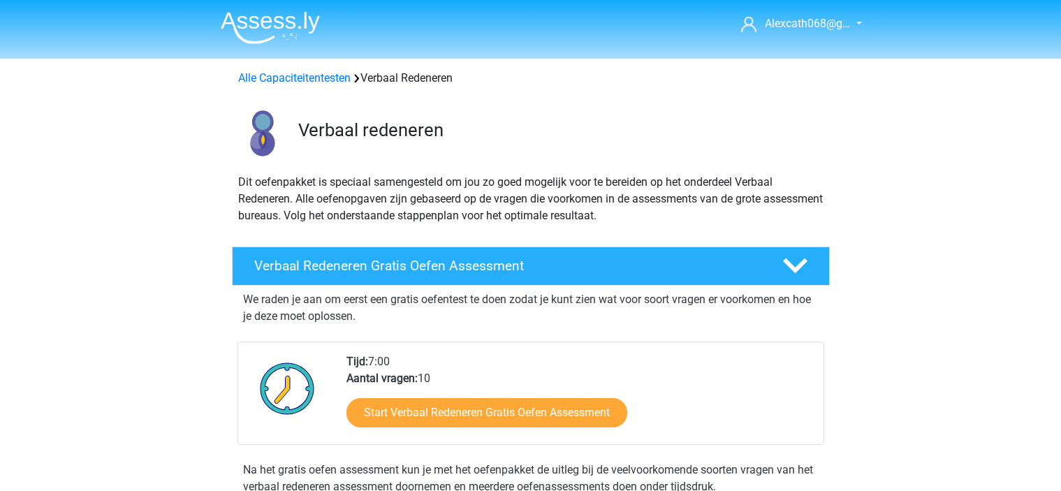
scroll to position [70, 0]
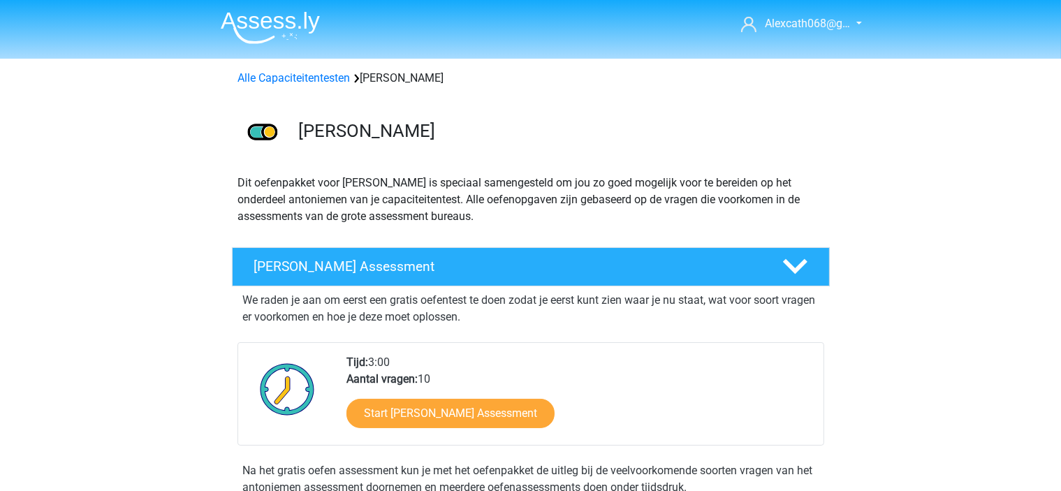
scroll to position [140, 0]
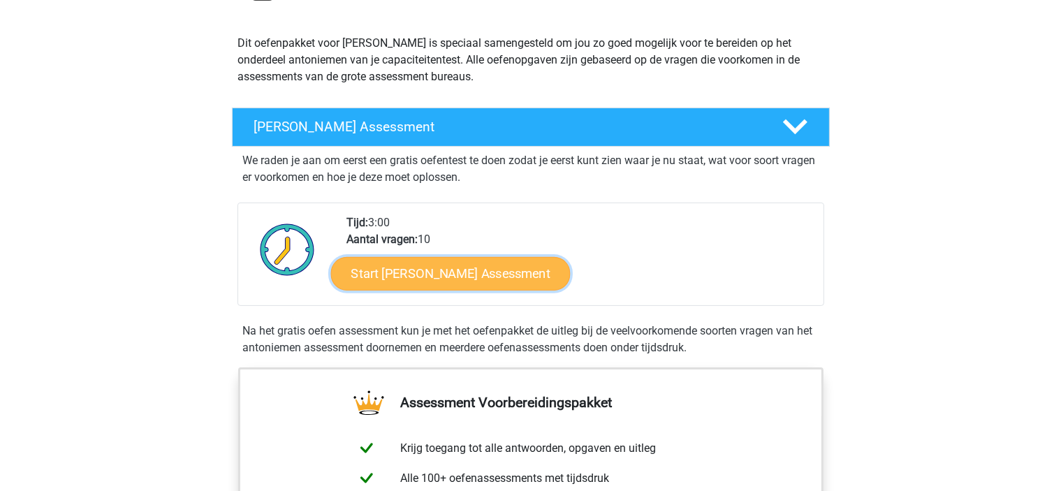
click at [430, 272] on link "Start [PERSON_NAME] Assessment" at bounding box center [450, 273] width 240 height 34
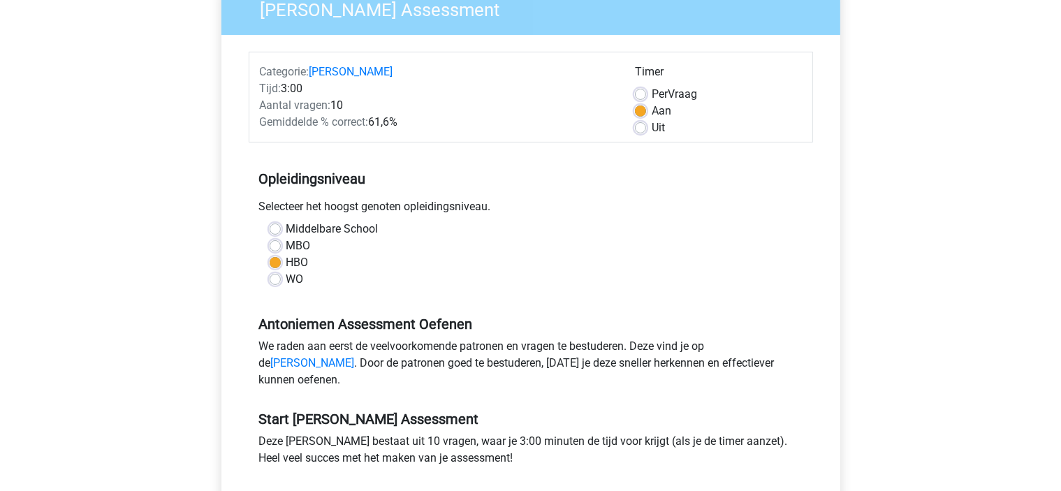
scroll to position [279, 0]
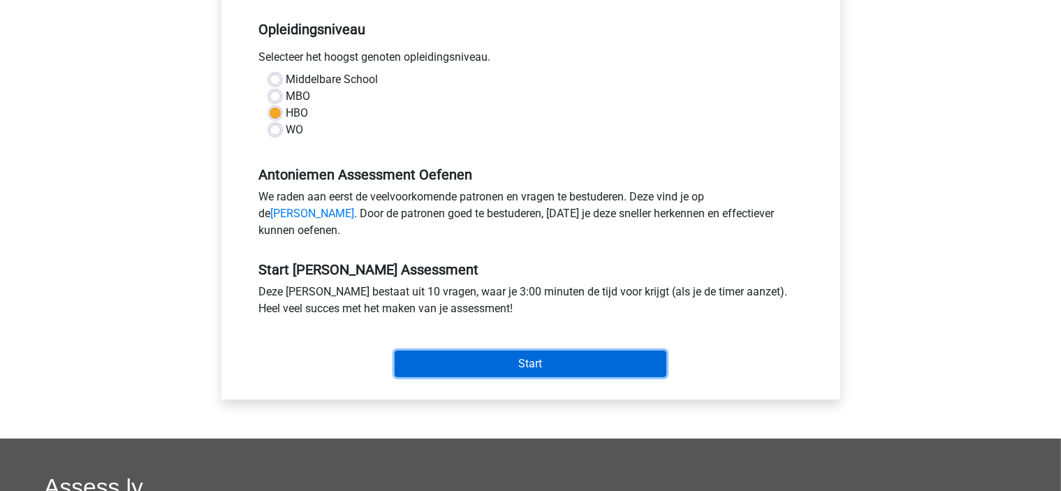
click at [453, 377] on input "Start" at bounding box center [531, 364] width 272 height 27
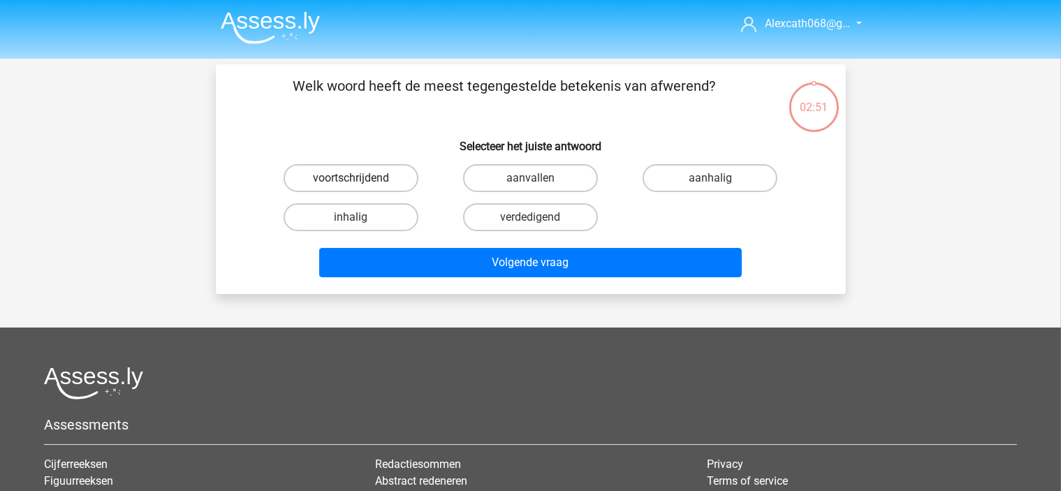
click at [304, 188] on label "voortschrijdend" at bounding box center [351, 178] width 135 height 28
click at [351, 187] on input "voortschrijdend" at bounding box center [355, 182] width 9 height 9
radio input "true"
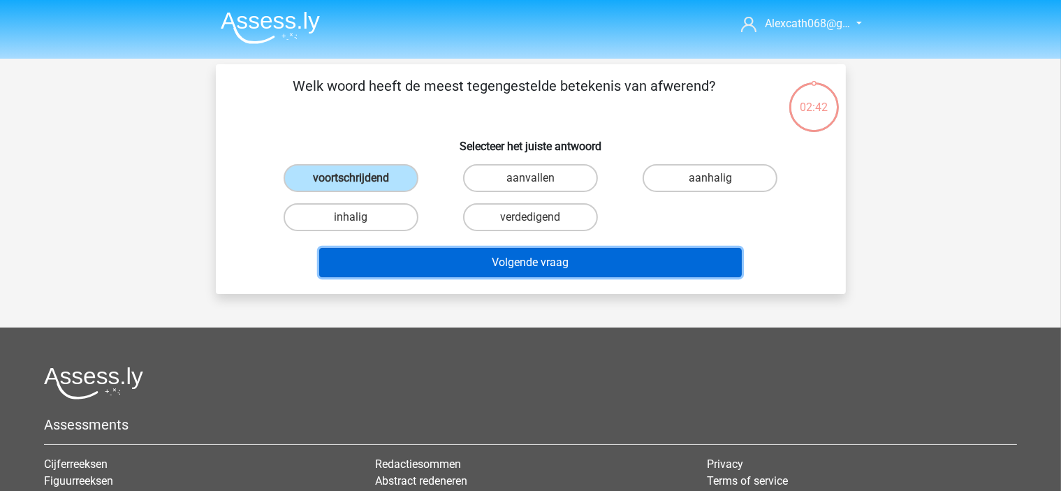
click at [334, 266] on button "Volgende vraag" at bounding box center [530, 262] width 422 height 29
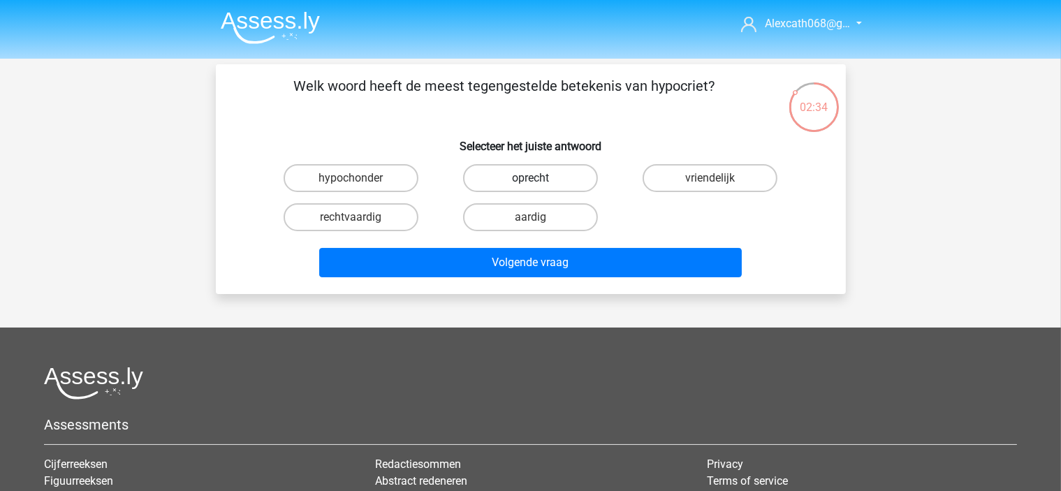
drag, startPoint x: 513, startPoint y: 186, endPoint x: 506, endPoint y: 187, distance: 7.7
click at [511, 186] on label "oprecht" at bounding box center [530, 178] width 135 height 28
click at [530, 186] on input "oprecht" at bounding box center [534, 182] width 9 height 9
radio input "true"
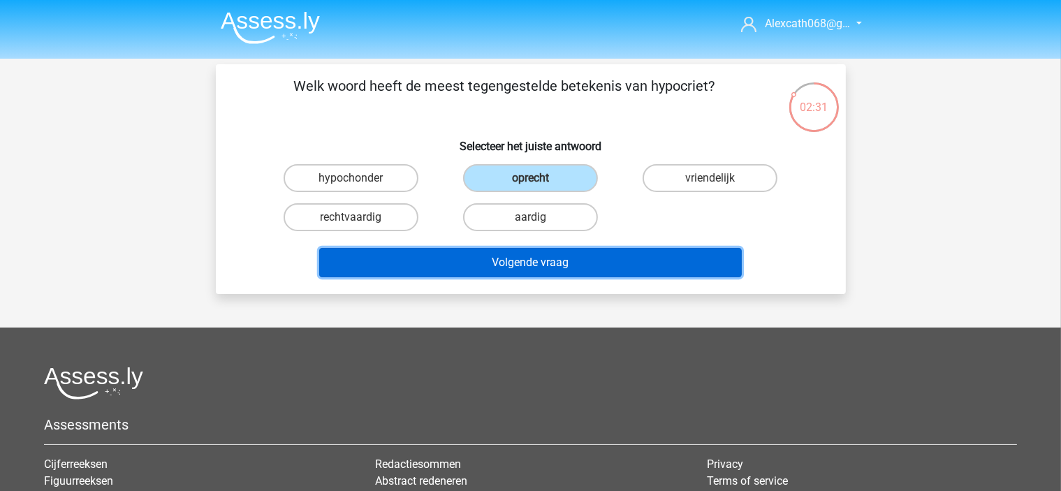
click at [415, 267] on button "Volgende vraag" at bounding box center [530, 262] width 422 height 29
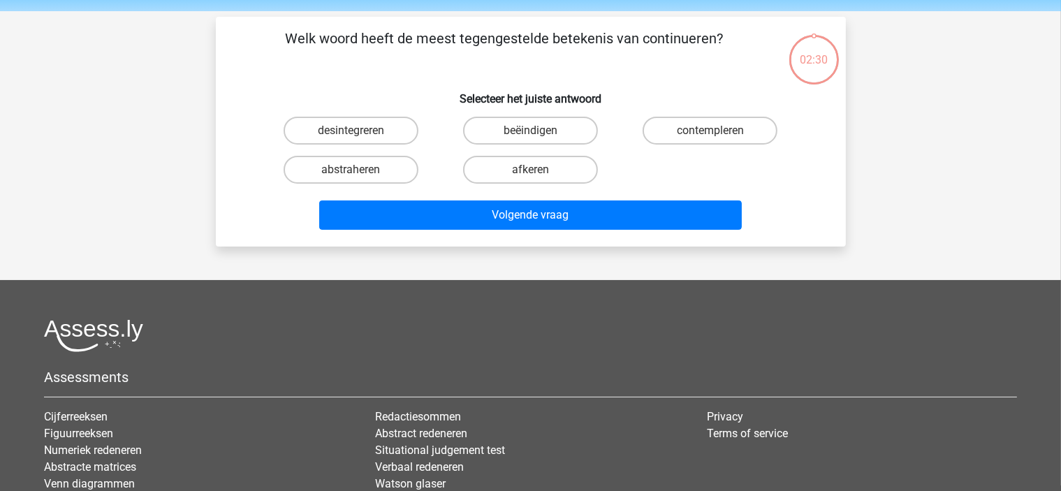
scroll to position [64, 0]
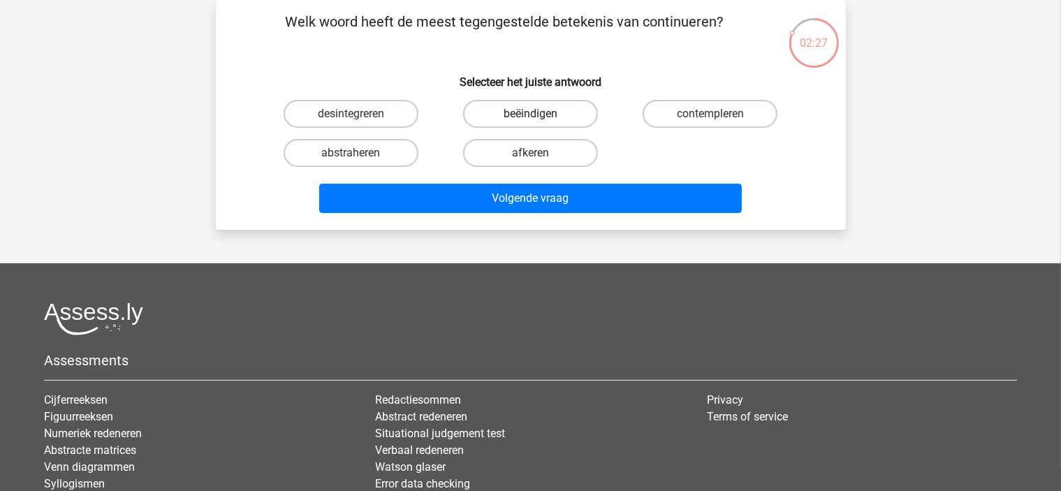
click at [527, 111] on label "beëindigen" at bounding box center [530, 114] width 135 height 28
click at [530, 114] on input "beëindigen" at bounding box center [534, 118] width 9 height 9
radio input "true"
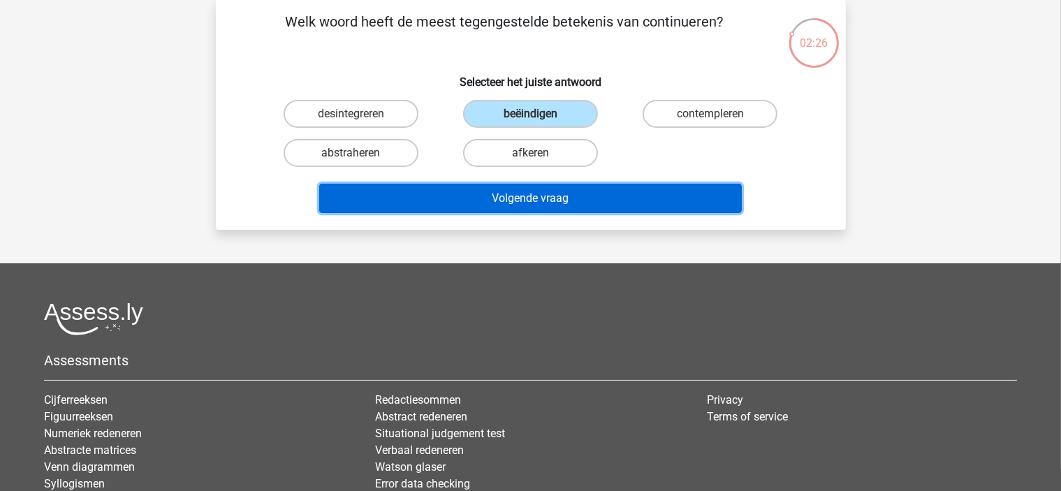
click at [461, 193] on button "Volgende vraag" at bounding box center [530, 198] width 422 height 29
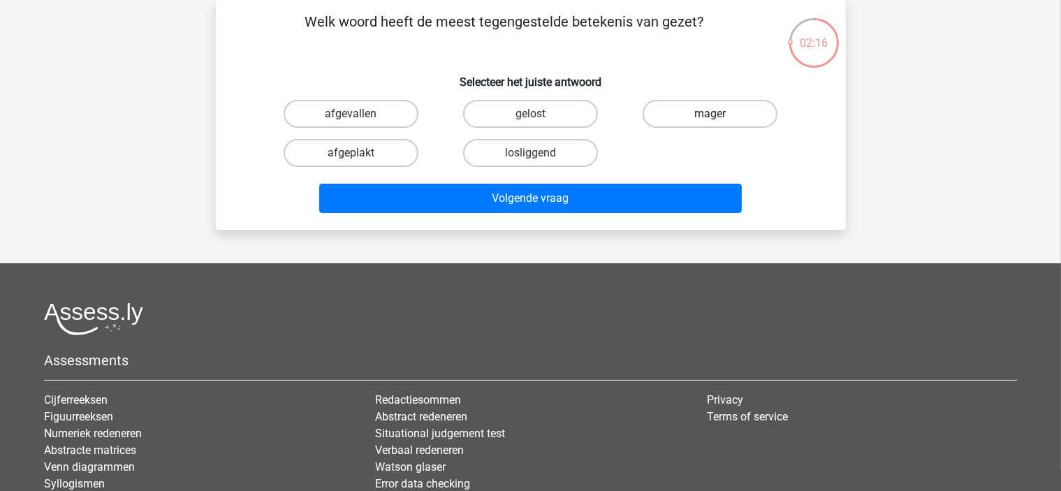
click at [670, 108] on label "mager" at bounding box center [709, 114] width 135 height 28
click at [710, 114] on input "mager" at bounding box center [714, 118] width 9 height 9
radio input "true"
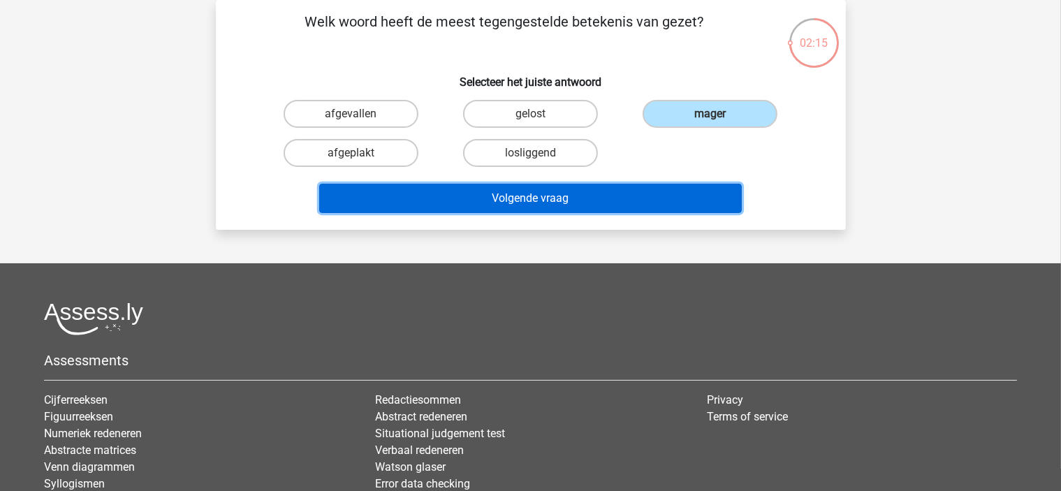
click at [633, 200] on button "Volgende vraag" at bounding box center [530, 198] width 422 height 29
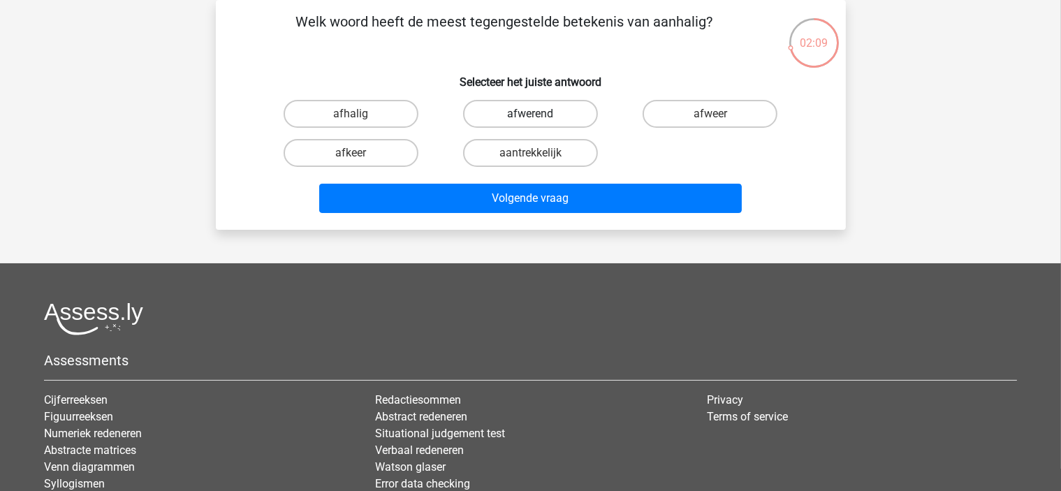
click at [573, 115] on label "afwerend" at bounding box center [530, 114] width 135 height 28
click at [539, 115] on input "afwerend" at bounding box center [534, 118] width 9 height 9
radio input "true"
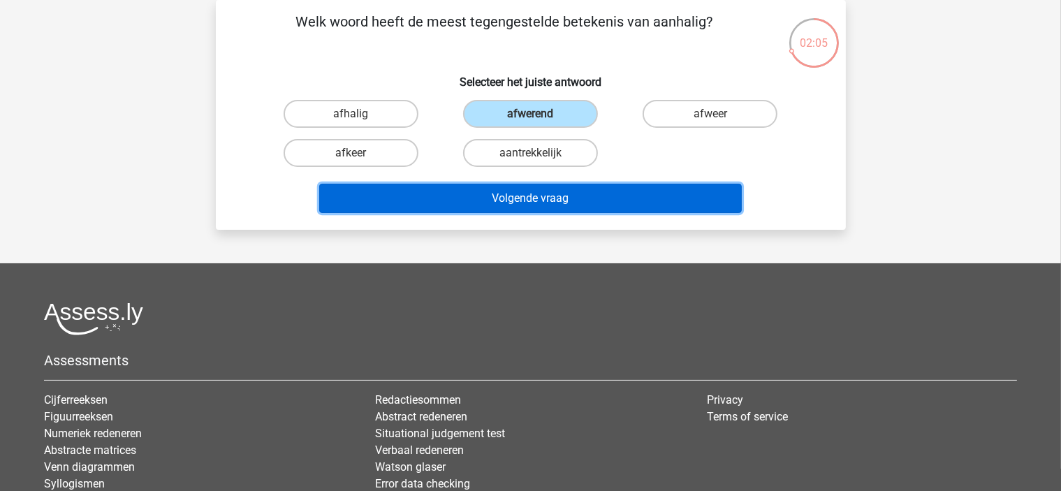
click at [466, 201] on button "Volgende vraag" at bounding box center [530, 198] width 422 height 29
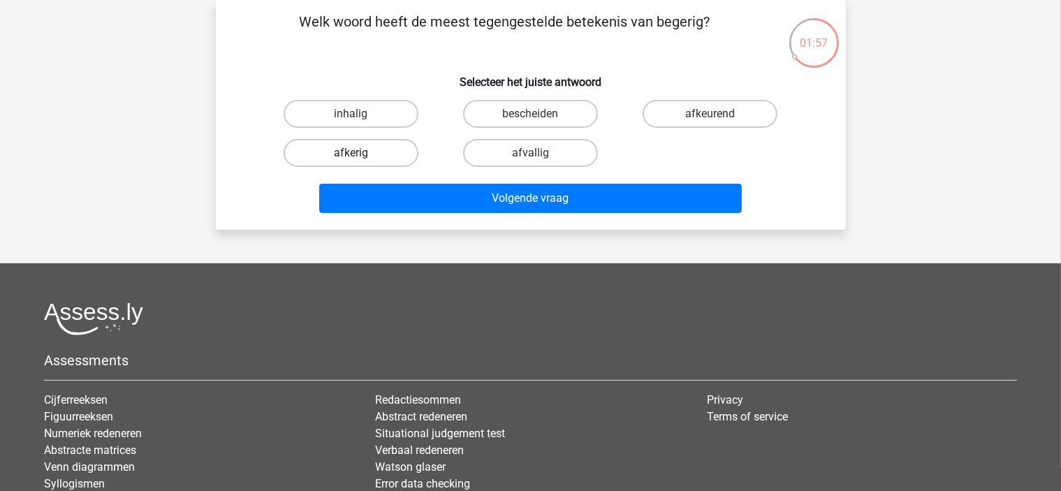
click at [395, 156] on label "afkerig" at bounding box center [351, 153] width 135 height 28
click at [360, 156] on input "afkerig" at bounding box center [355, 157] width 9 height 9
radio input "true"
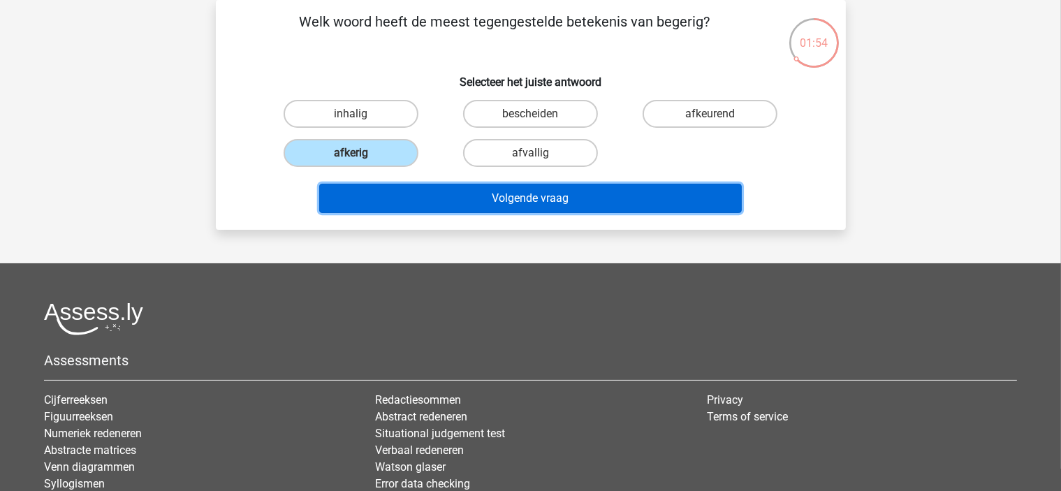
click at [399, 201] on button "Volgende vraag" at bounding box center [530, 198] width 422 height 29
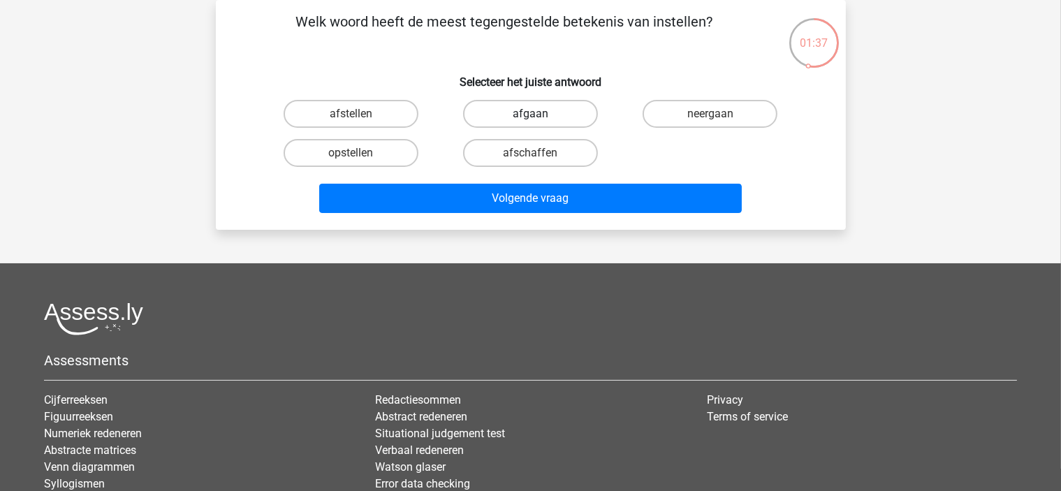
click at [478, 117] on label "afgaan" at bounding box center [530, 114] width 135 height 28
click at [530, 117] on input "afgaan" at bounding box center [534, 118] width 9 height 9
radio input "true"
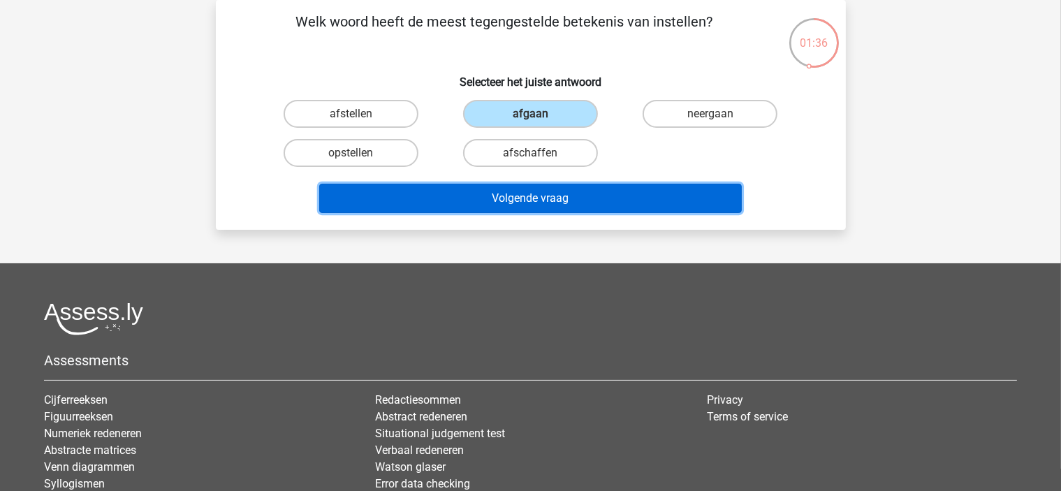
click at [450, 205] on button "Volgende vraag" at bounding box center [530, 198] width 422 height 29
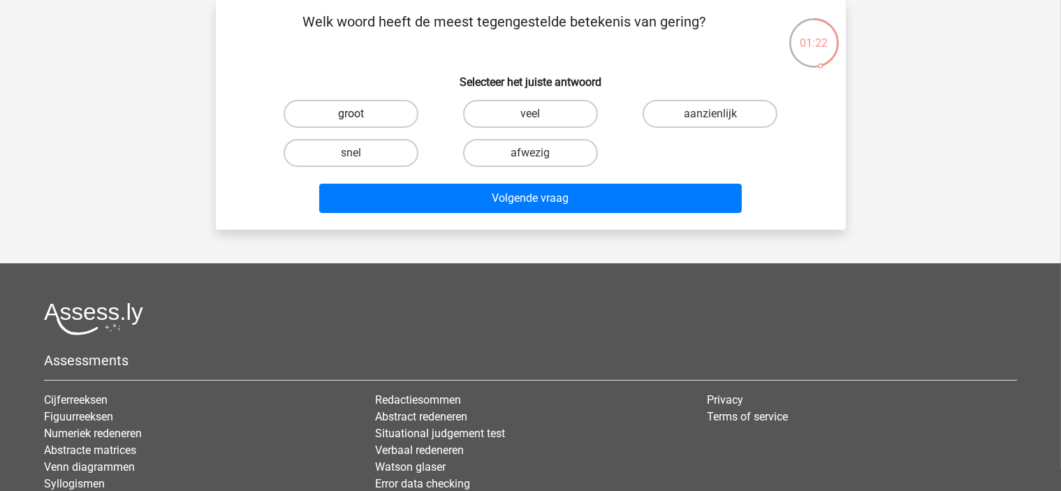
click at [388, 108] on label "groot" at bounding box center [351, 114] width 135 height 28
click at [360, 114] on input "groot" at bounding box center [355, 118] width 9 height 9
radio input "true"
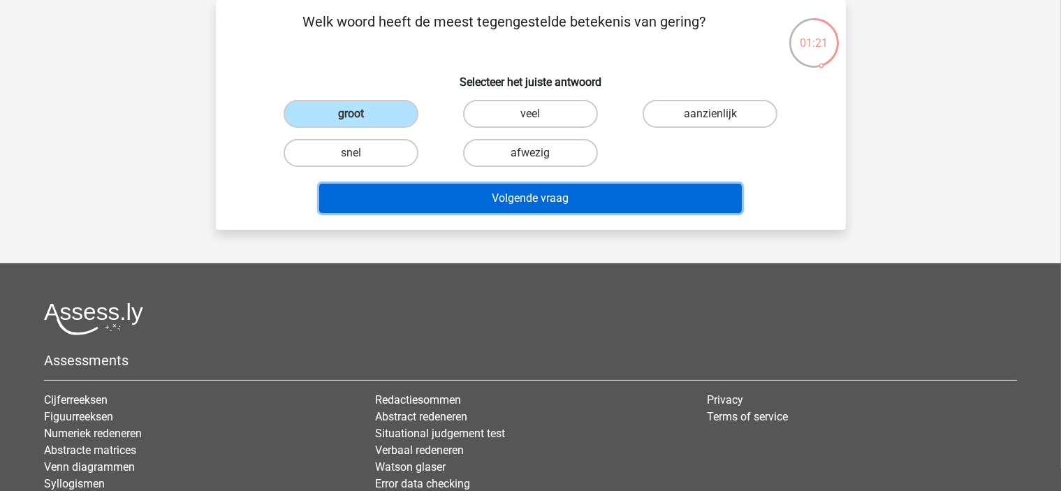
click at [413, 200] on button "Volgende vraag" at bounding box center [530, 198] width 422 height 29
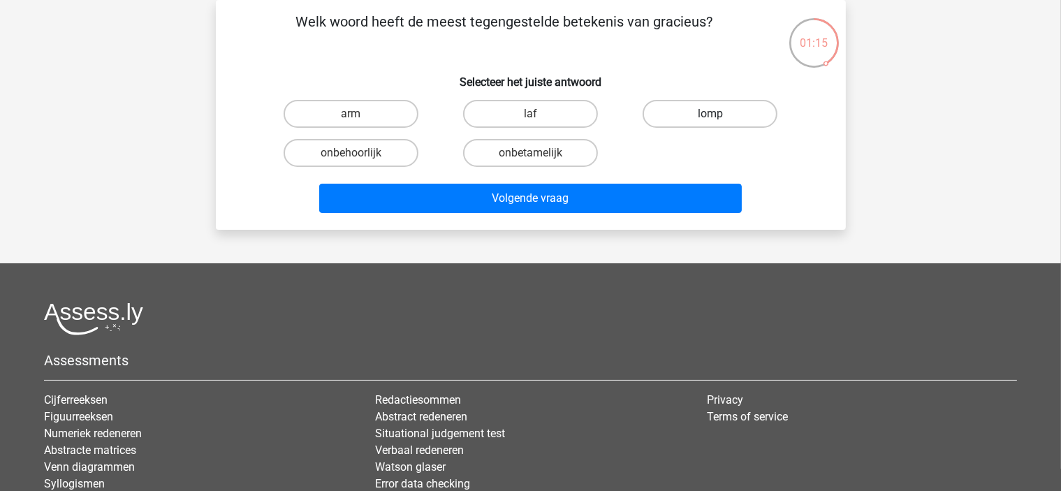
click at [702, 111] on label "lomp" at bounding box center [709, 114] width 135 height 28
click at [710, 114] on input "lomp" at bounding box center [714, 118] width 9 height 9
radio input "true"
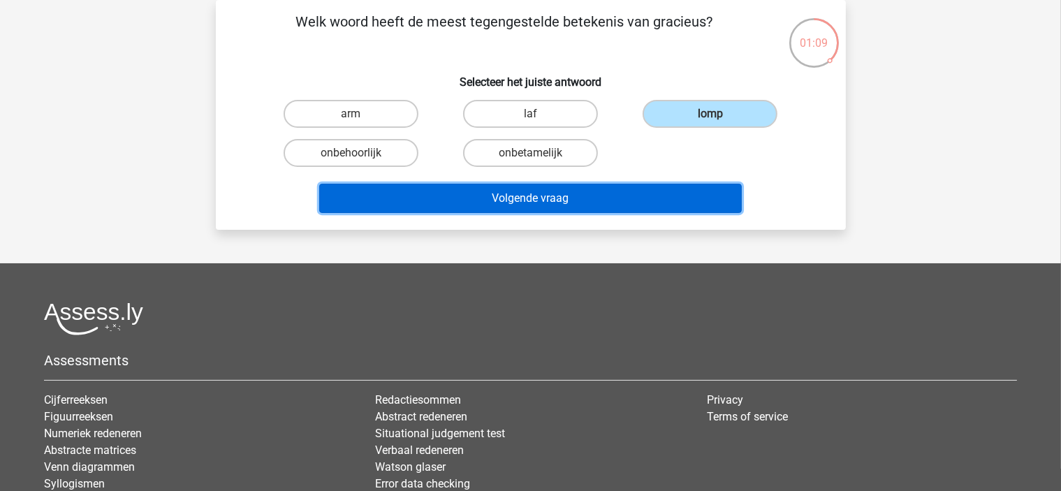
click at [452, 195] on button "Volgende vraag" at bounding box center [530, 198] width 422 height 29
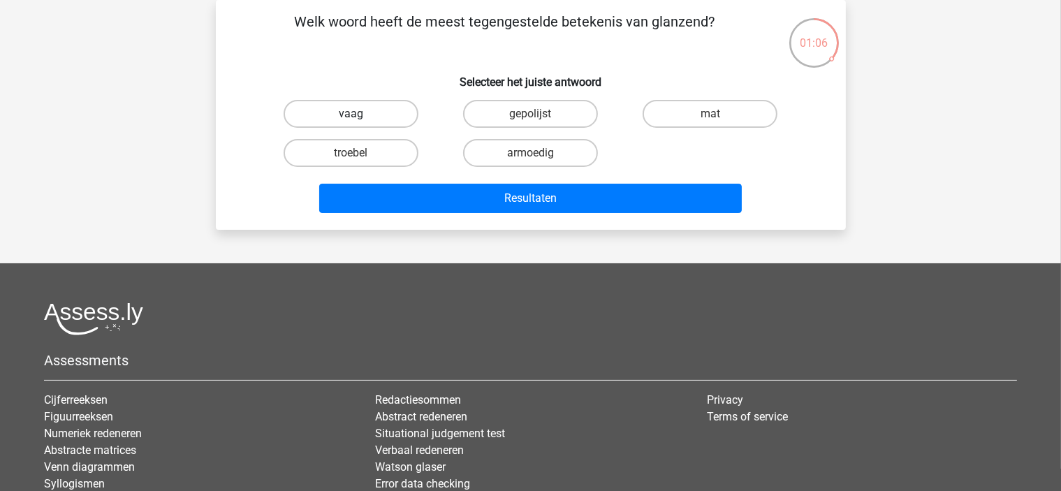
click at [411, 117] on label "vaag" at bounding box center [351, 114] width 135 height 28
click at [360, 117] on input "vaag" at bounding box center [355, 118] width 9 height 9
radio input "true"
click at [394, 148] on label "troebel" at bounding box center [351, 153] width 135 height 28
click at [360, 153] on input "troebel" at bounding box center [355, 157] width 9 height 9
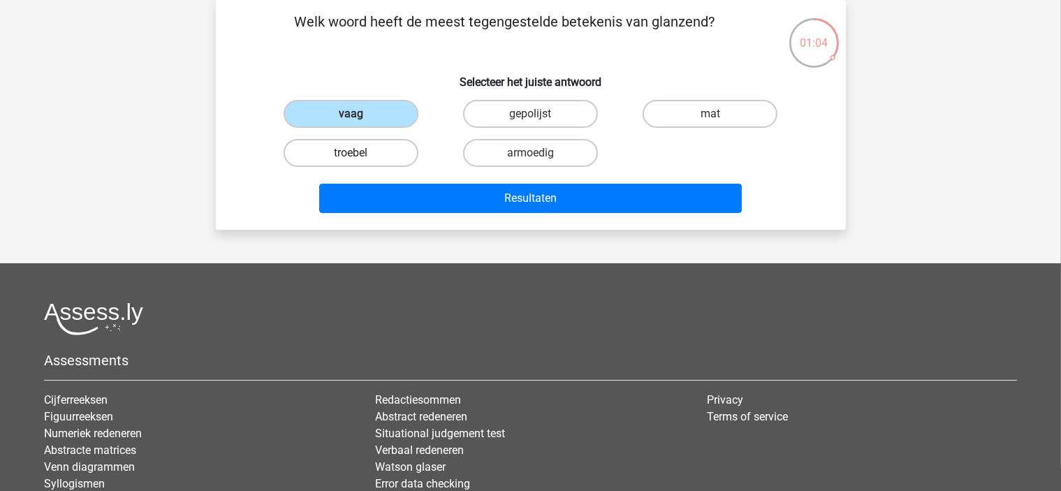
radio input "true"
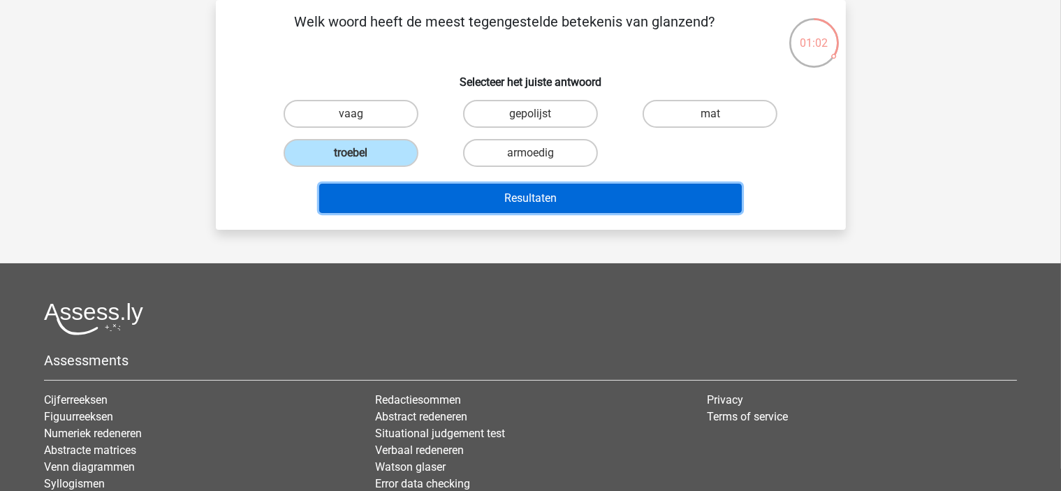
click at [401, 198] on button "Resultaten" at bounding box center [530, 198] width 422 height 29
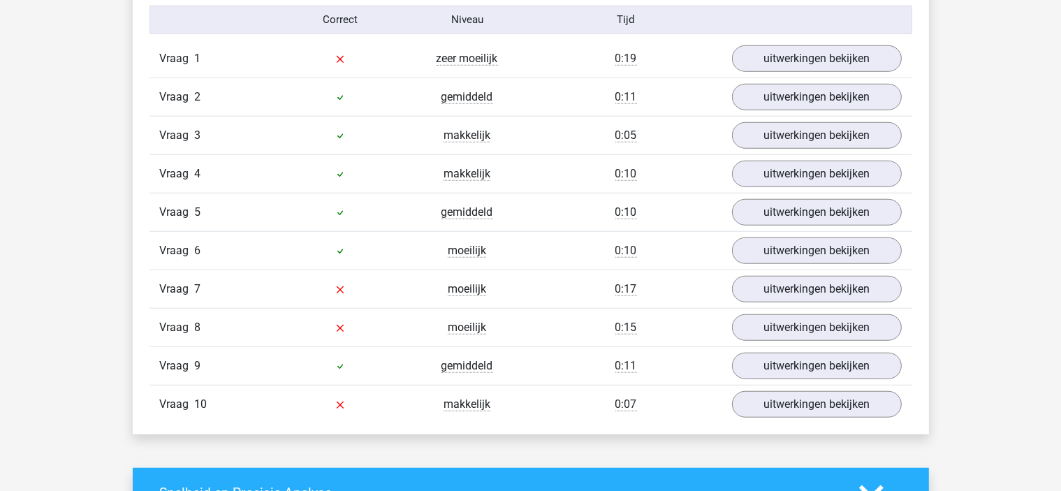
scroll to position [1187, 0]
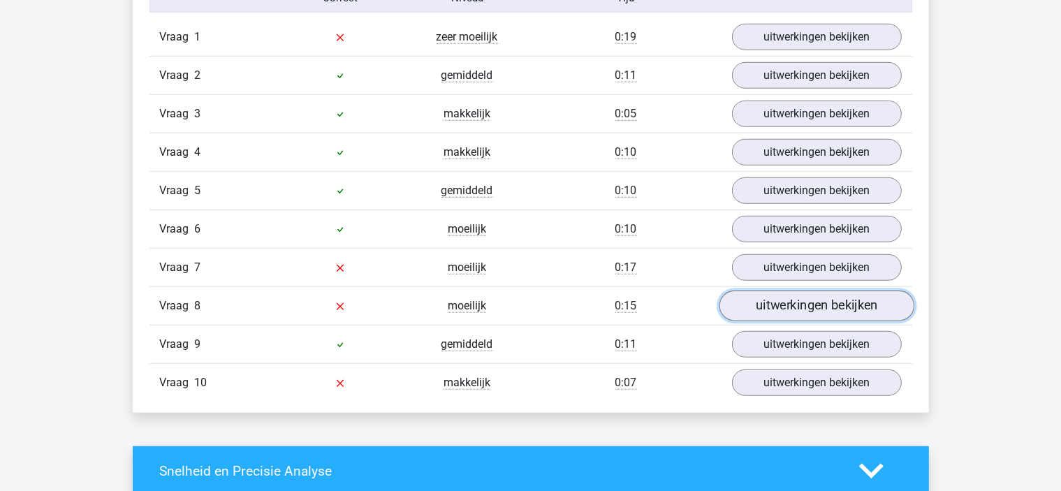
click at [841, 311] on link "uitwerkingen bekijken" at bounding box center [816, 305] width 195 height 31
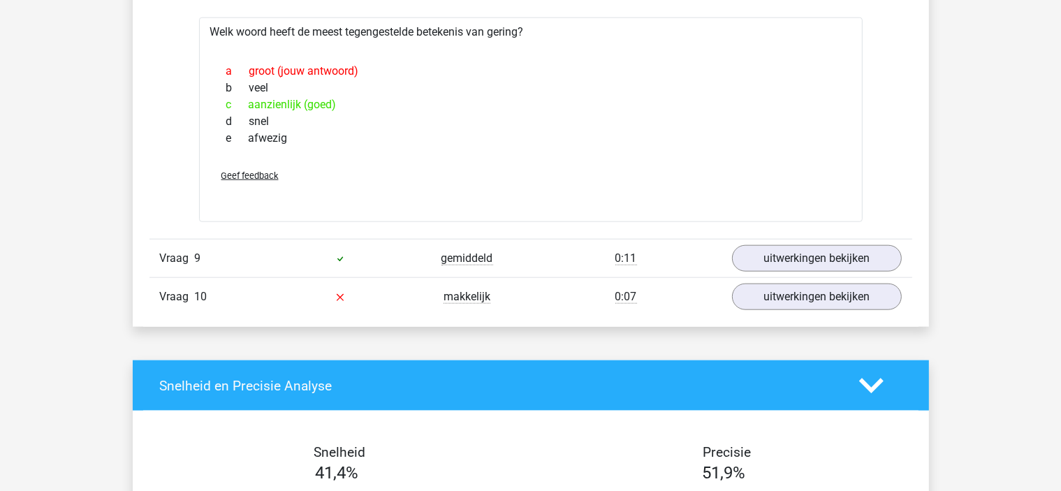
scroll to position [1327, 0]
